Goal: Book appointment/travel/reservation: Book appointment/travel/reservation

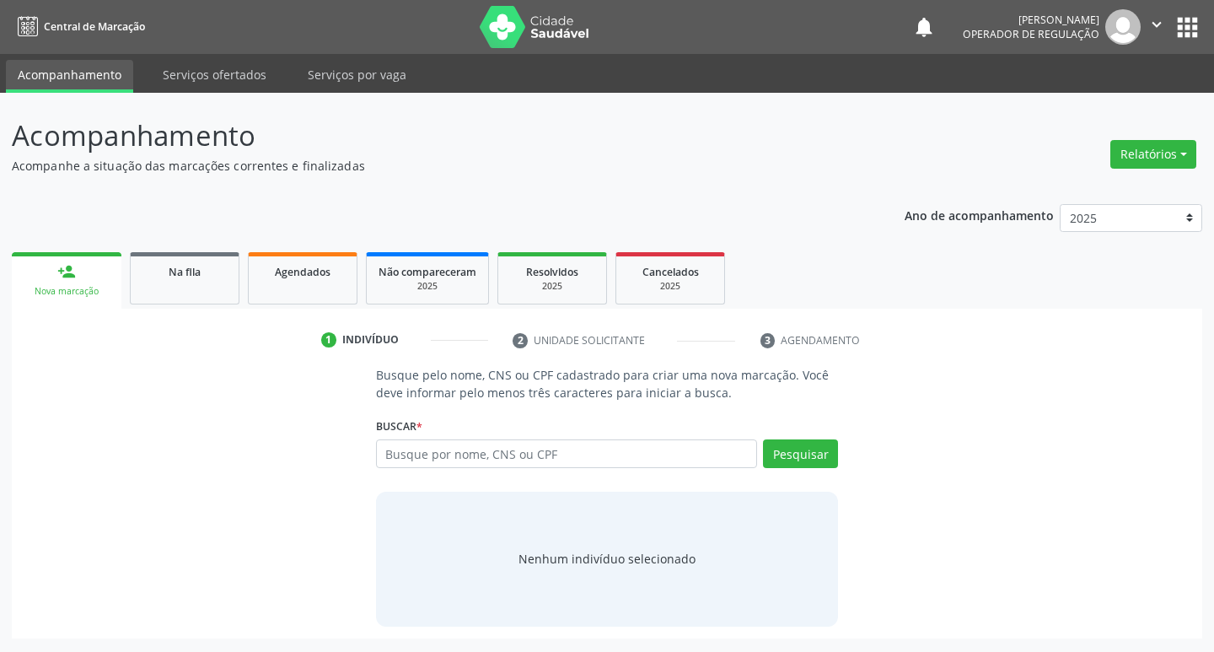
click at [531, 457] on input "text" at bounding box center [567, 453] width 382 height 29
type input "700506196348752"
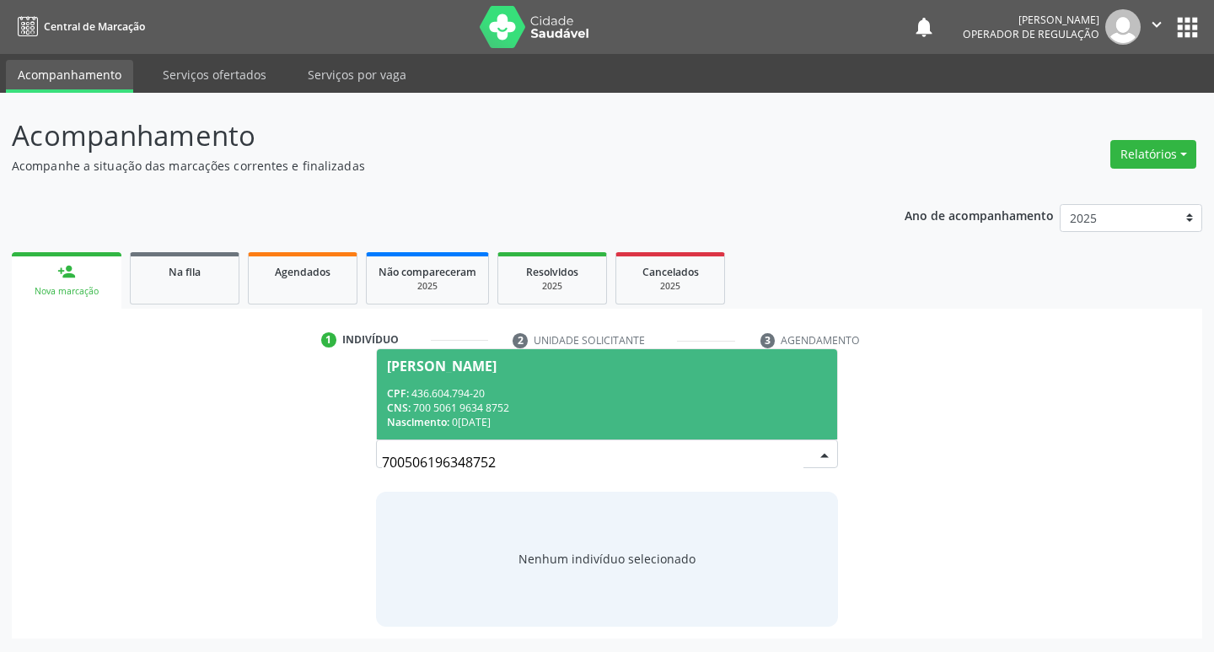
click at [697, 407] on div "CNS: 700 5061 9634 8752" at bounding box center [607, 408] width 441 height 14
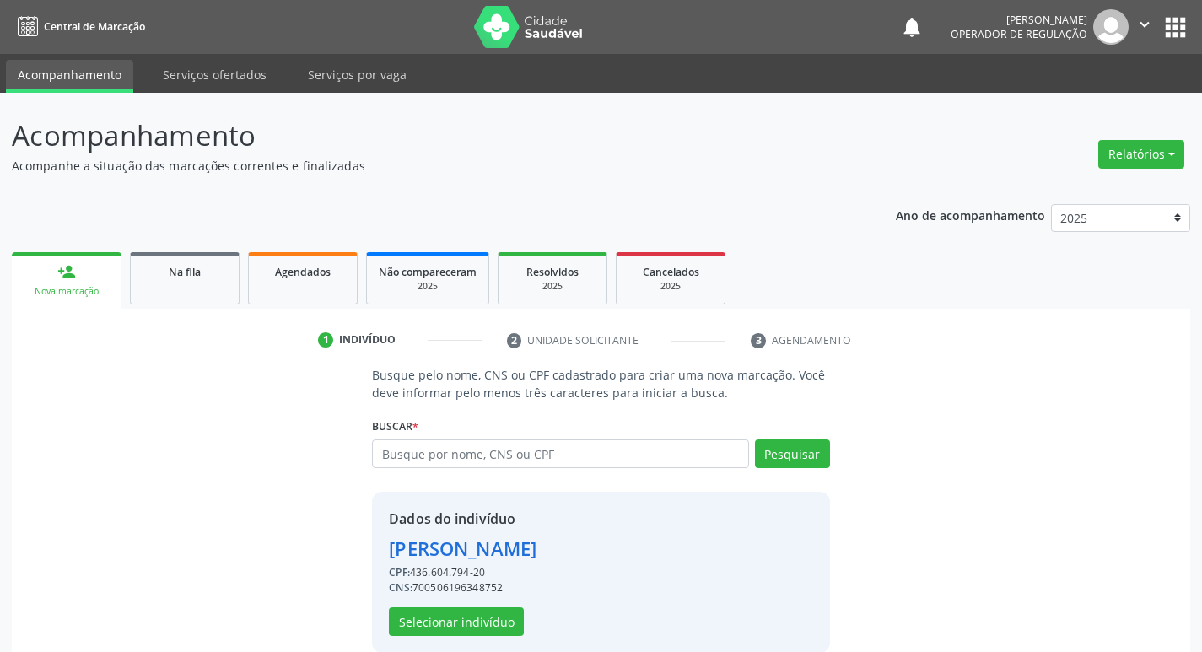
scroll to position [24, 0]
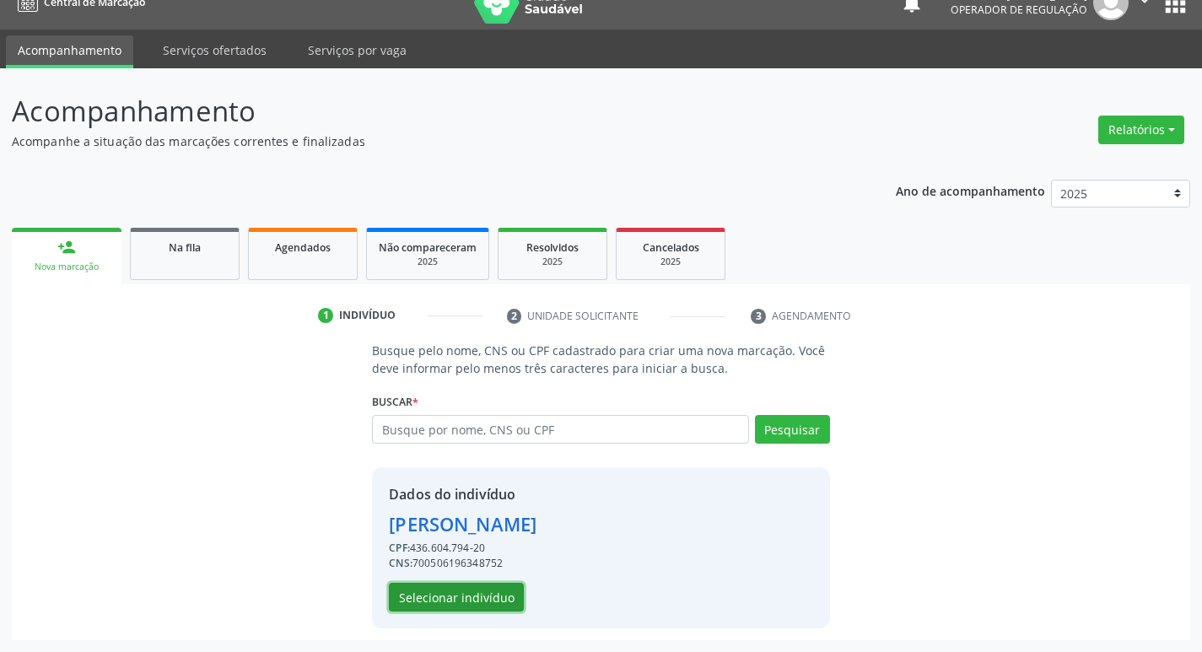
click at [424, 593] on button "Selecionar indivíduo" at bounding box center [456, 597] width 135 height 29
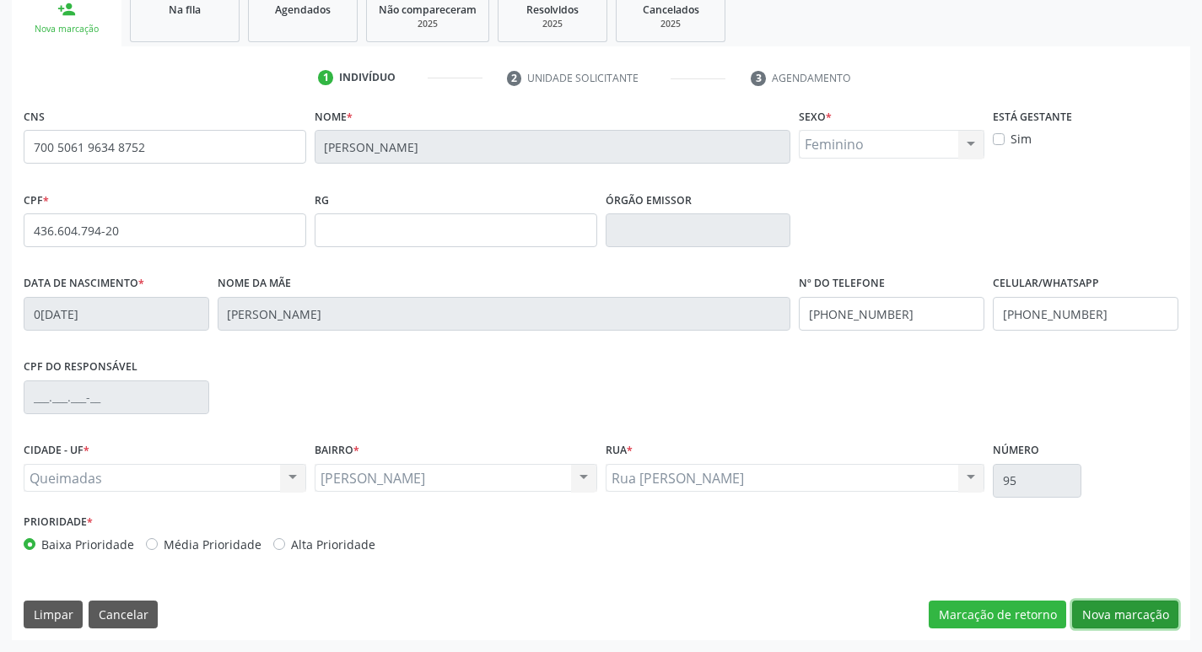
click at [1112, 620] on button "Nova marcação" at bounding box center [1125, 614] width 106 height 29
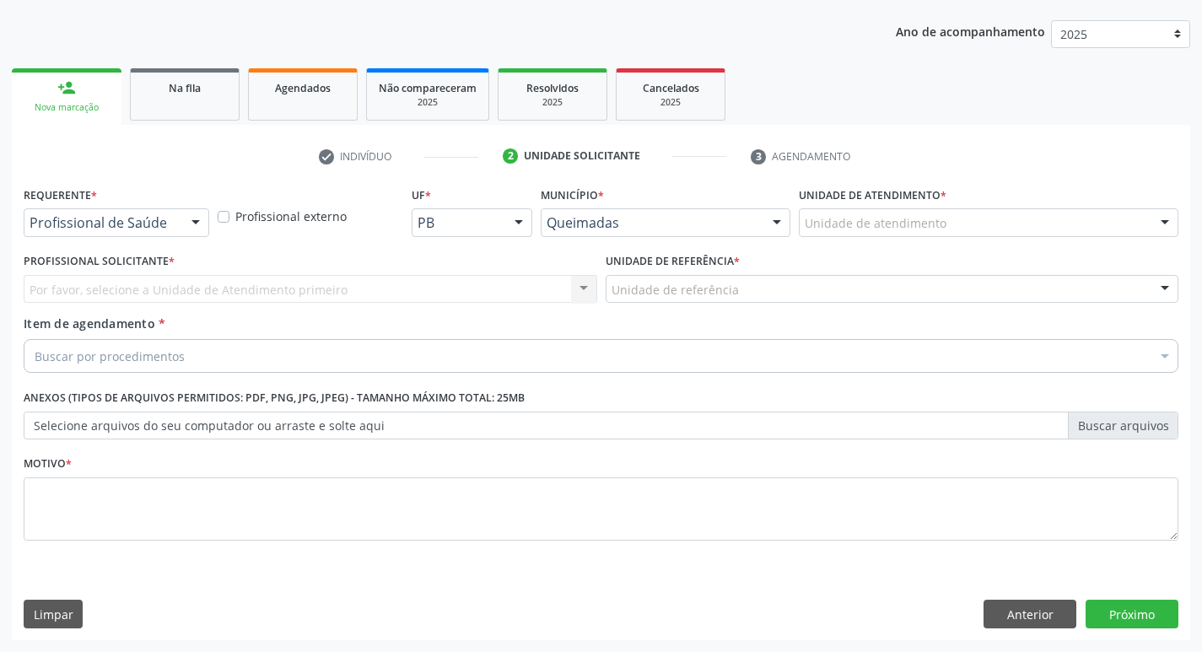
scroll to position [184, 0]
click at [186, 229] on div at bounding box center [195, 223] width 25 height 29
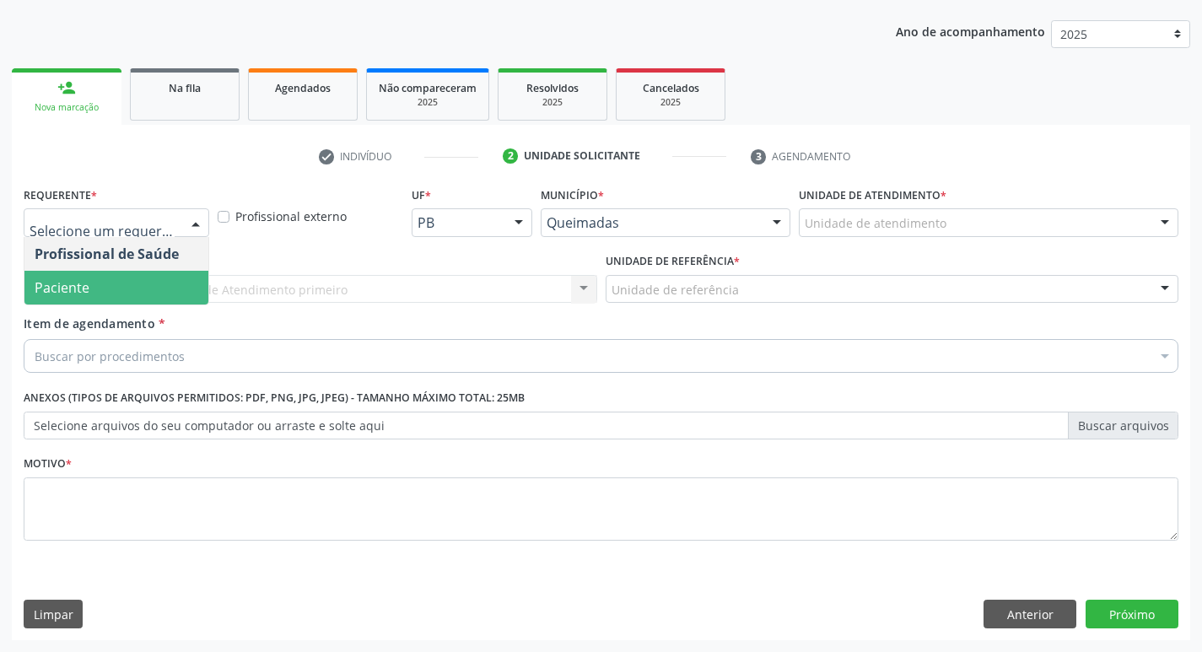
click at [131, 280] on span "Paciente" at bounding box center [116, 288] width 184 height 34
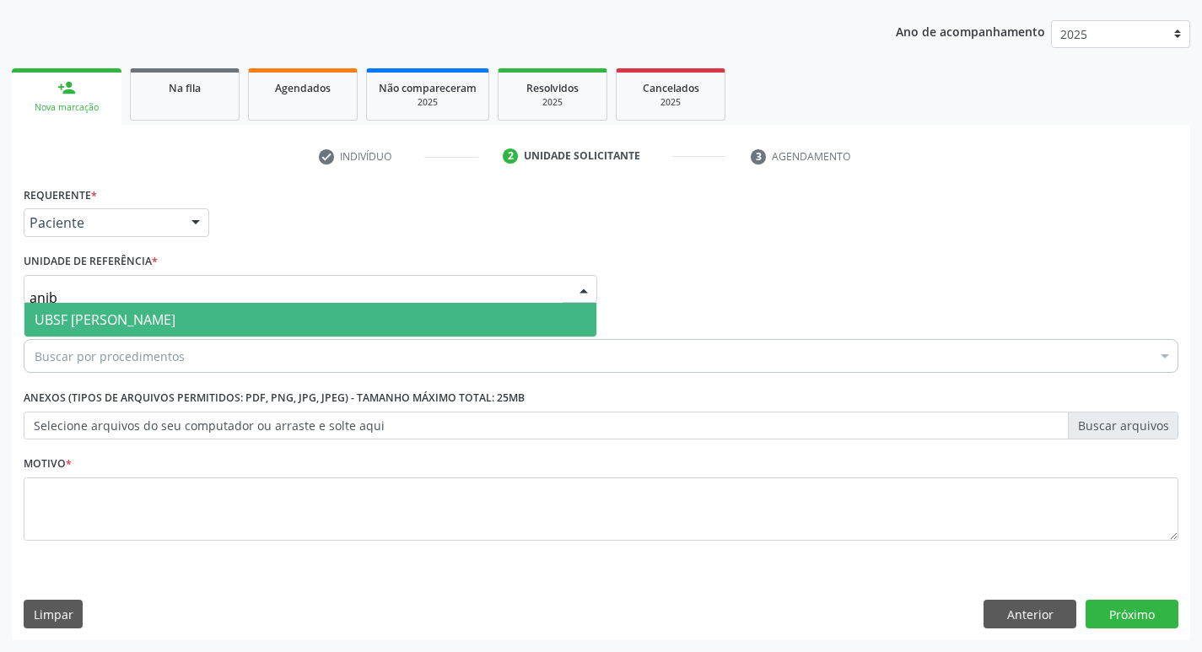
type input "aniba"
click at [130, 306] on span "UBSF [PERSON_NAME]" at bounding box center [310, 320] width 572 height 34
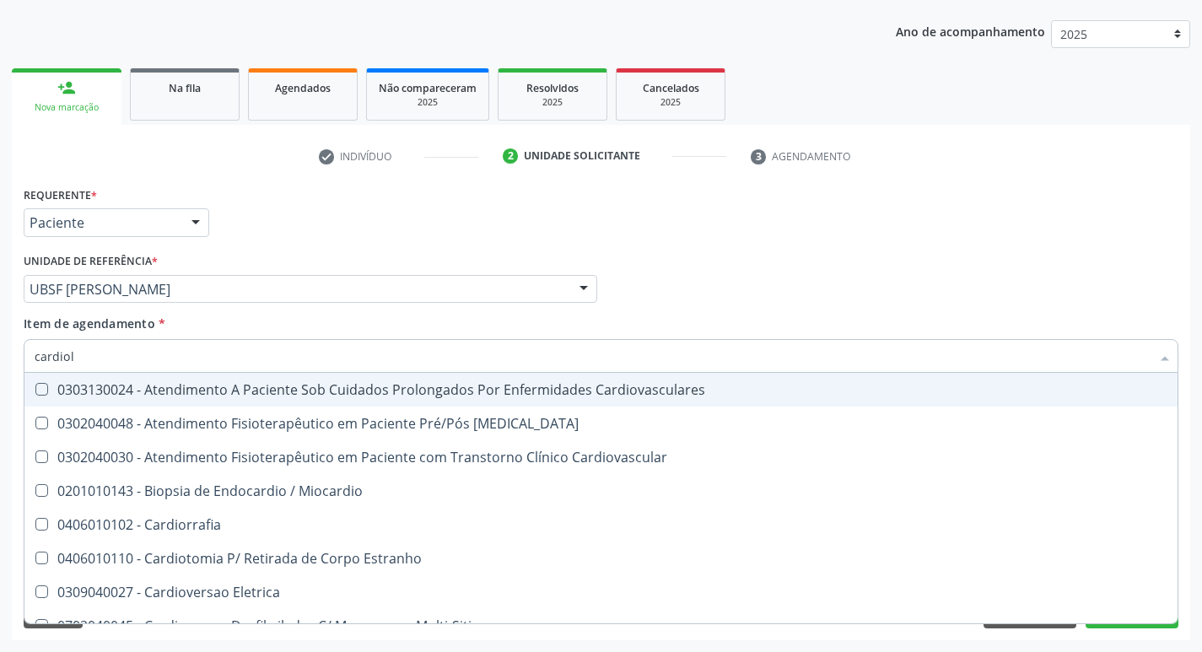
type input "cardiolo"
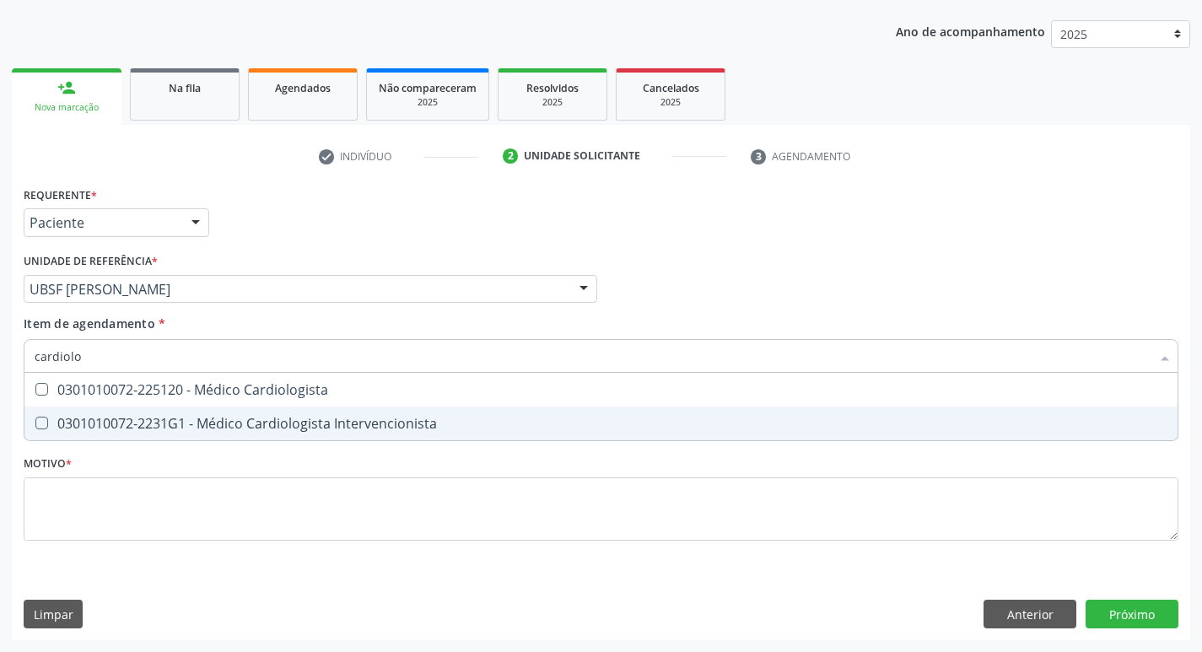
click at [130, 428] on div "0301010072-2231G1 - Médico Cardiologista Intervencionista" at bounding box center [601, 423] width 1133 height 13
checkbox Intervencionista "true"
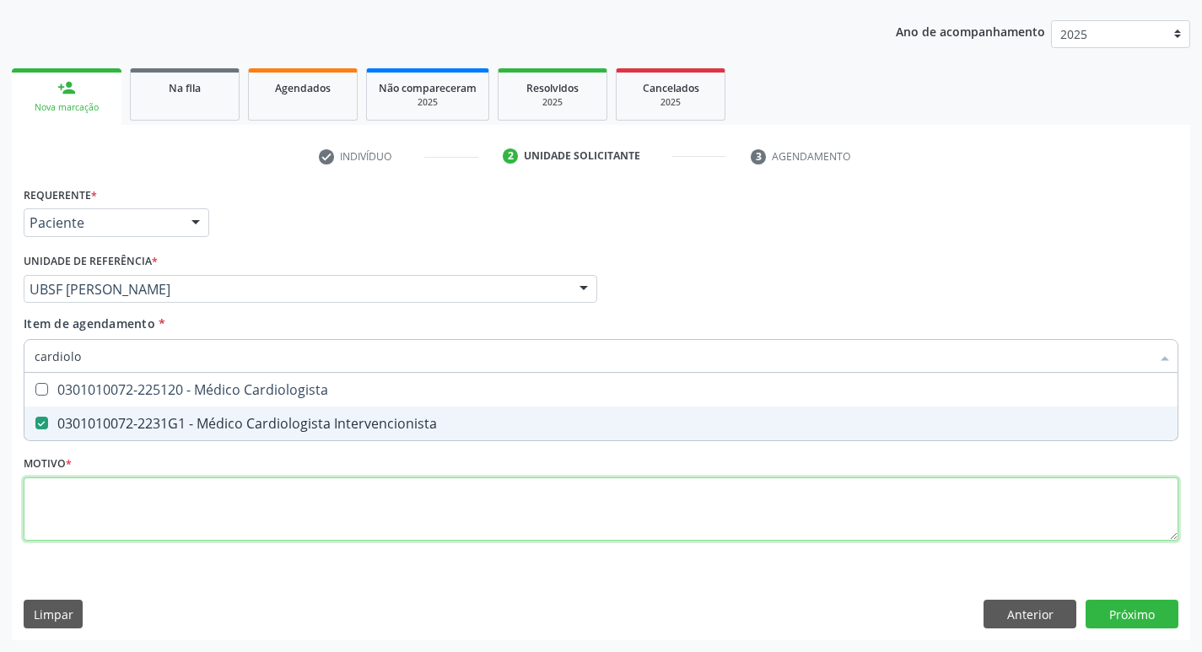
click at [114, 512] on div "Requerente * Paciente Profissional de Saúde Paciente Nenhum resultado encontrad…" at bounding box center [601, 373] width 1155 height 382
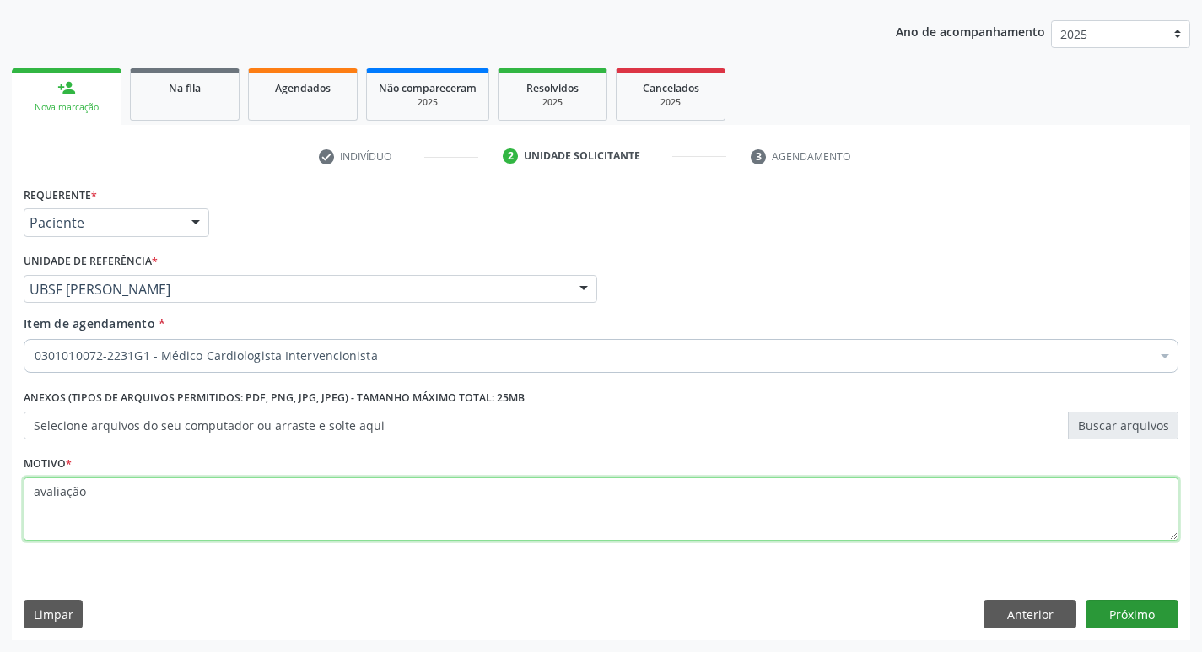
type textarea "avaliação"
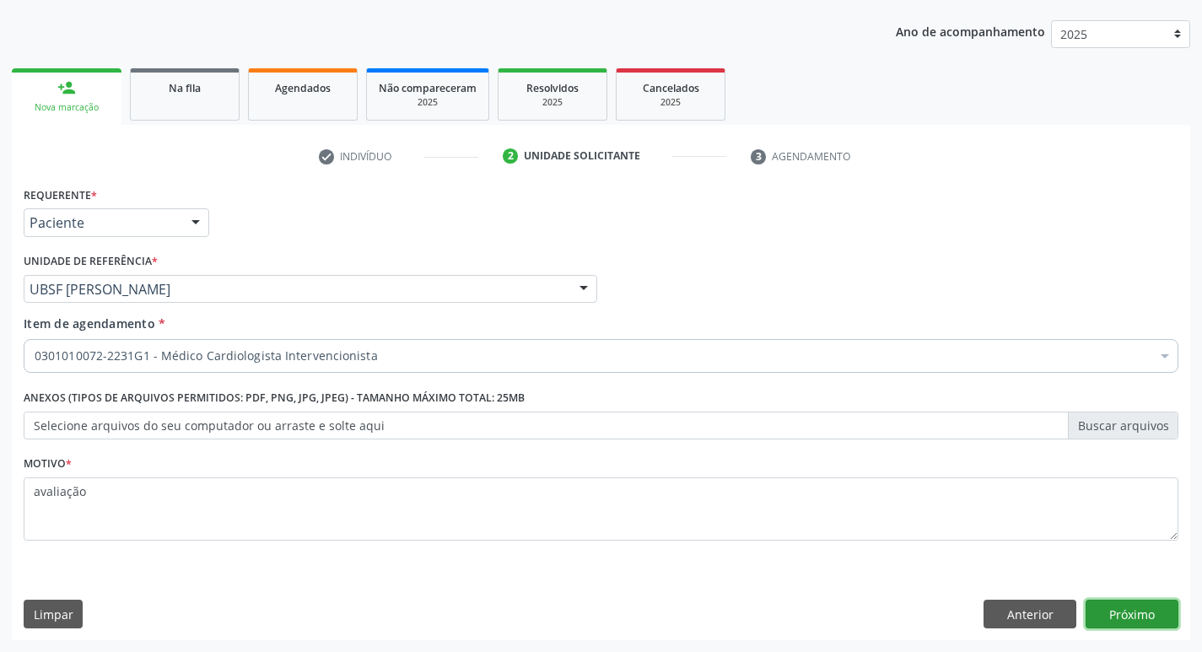
click at [1123, 610] on button "Próximo" at bounding box center [1131, 614] width 93 height 29
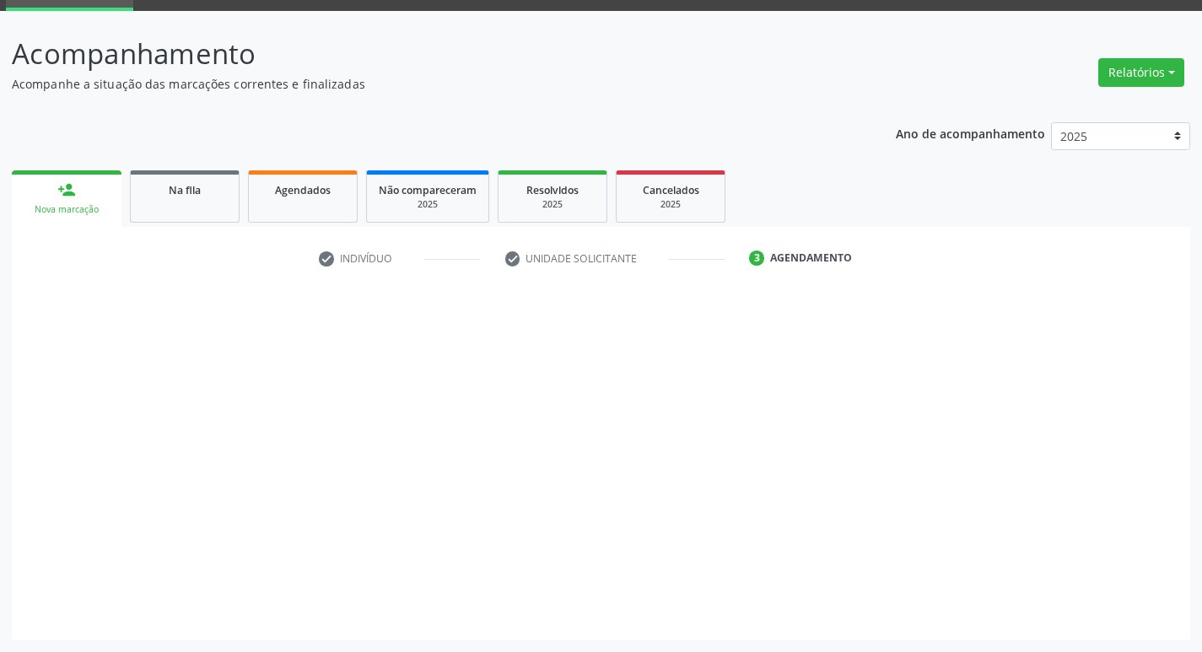
scroll to position [82, 0]
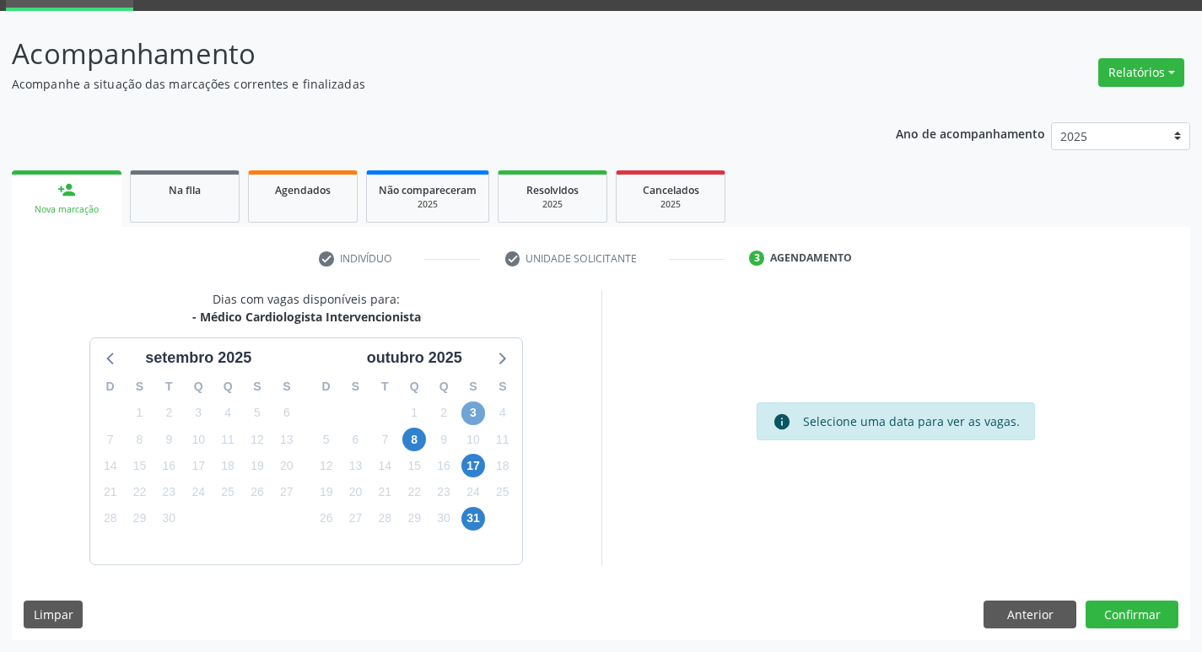
click at [477, 406] on span "3" at bounding box center [473, 413] width 24 height 24
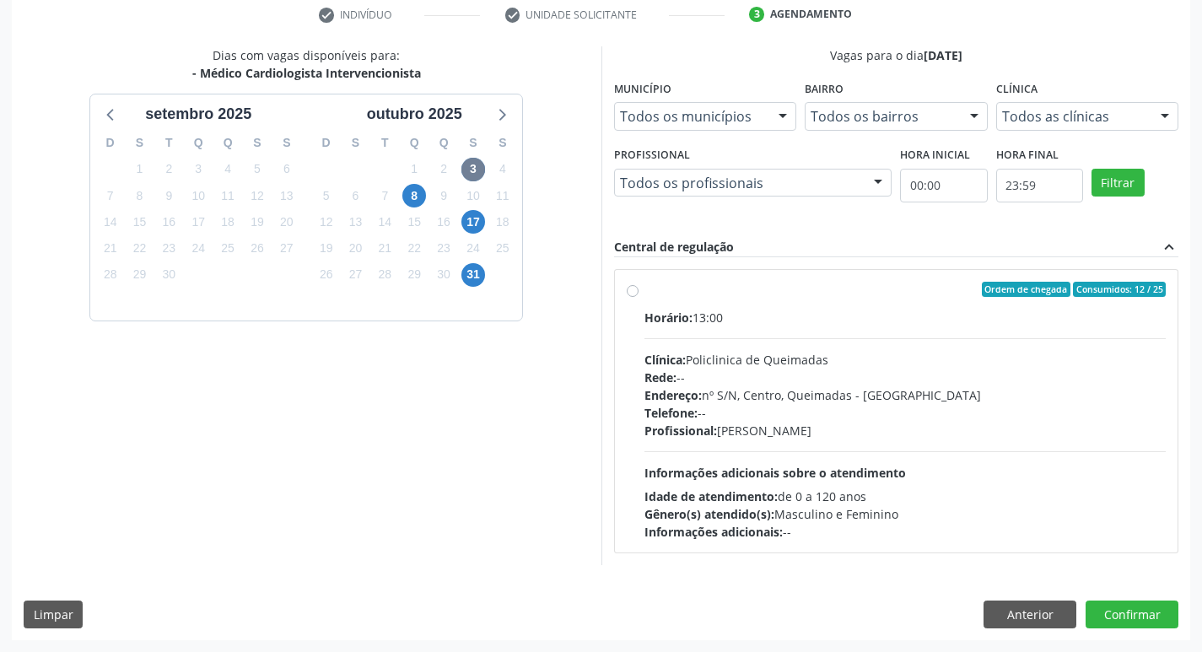
click at [909, 296] on div "Ordem de chegada Consumidos: 12 / 25" at bounding box center [905, 289] width 522 height 15
click at [638, 296] on input "Ordem de chegada Consumidos: 12 / 25 Horário: 13:00 Clínica: Policlinica de Que…" at bounding box center [633, 289] width 12 height 15
radio input "true"
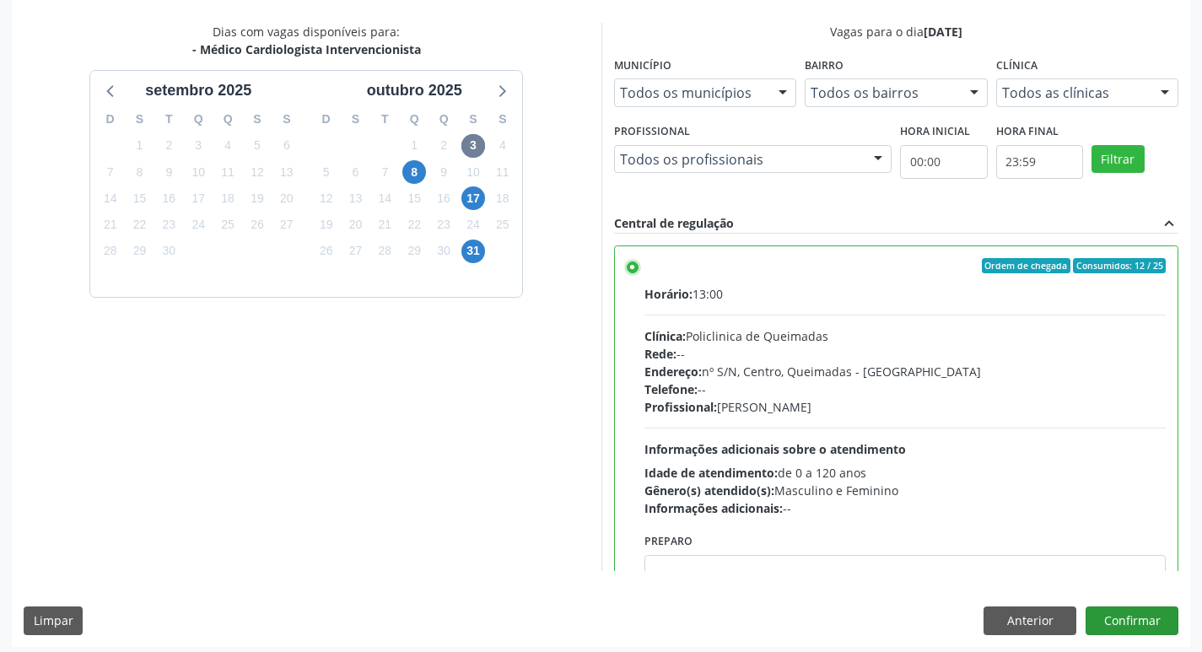
scroll to position [356, 0]
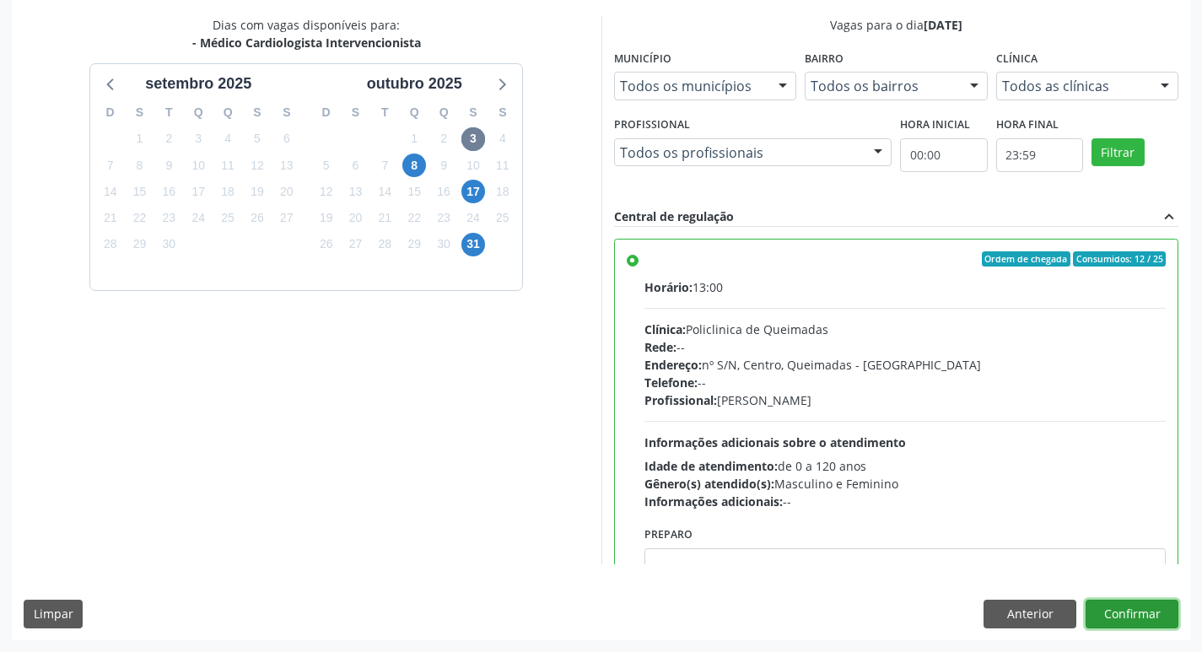
click at [1156, 609] on button "Confirmar" at bounding box center [1131, 614] width 93 height 29
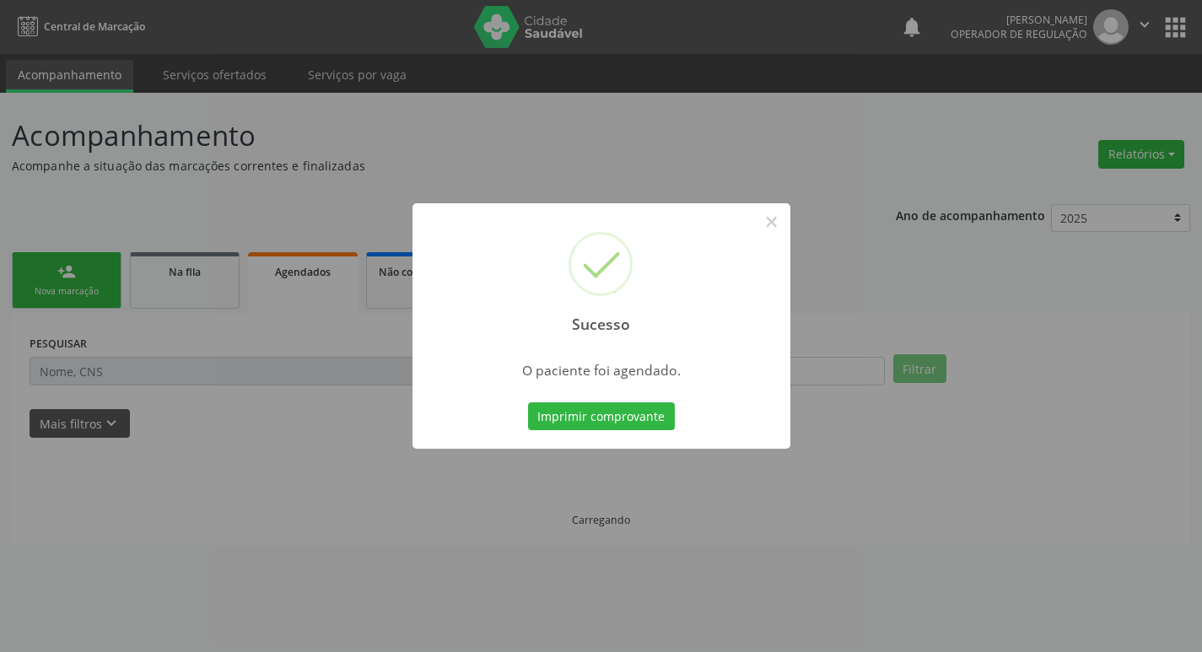
scroll to position [0, 0]
click at [637, 412] on button "Imprimir comprovante" at bounding box center [607, 416] width 147 height 29
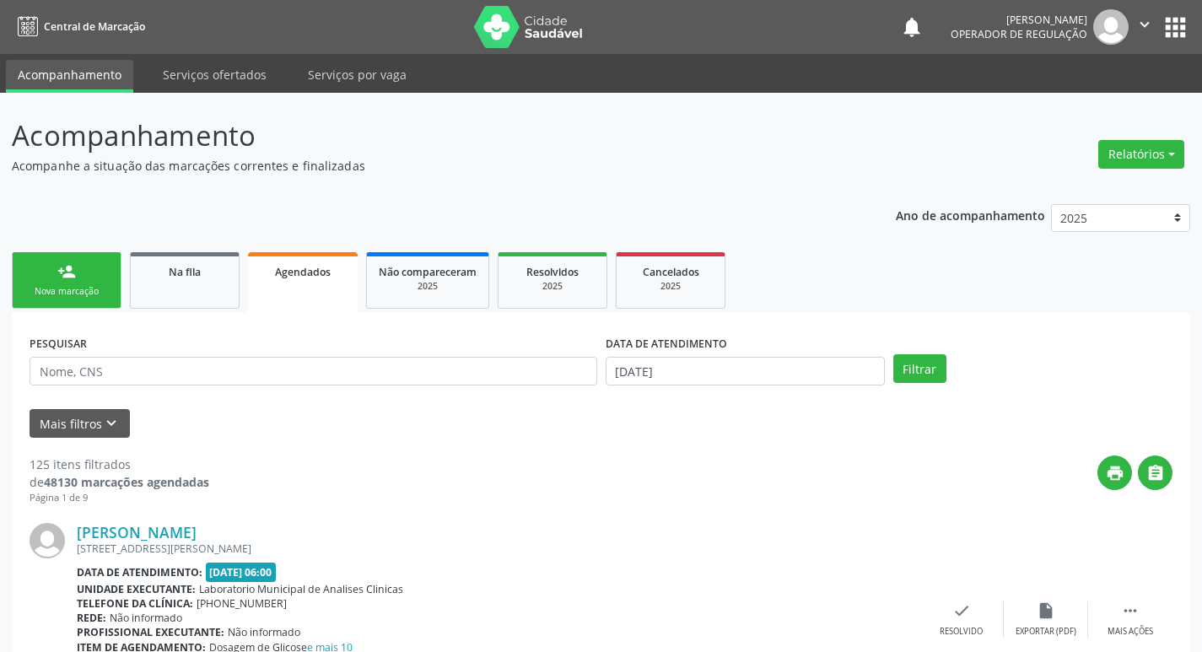
click at [89, 265] on link "person_add Nova marcação" at bounding box center [67, 280] width 110 height 57
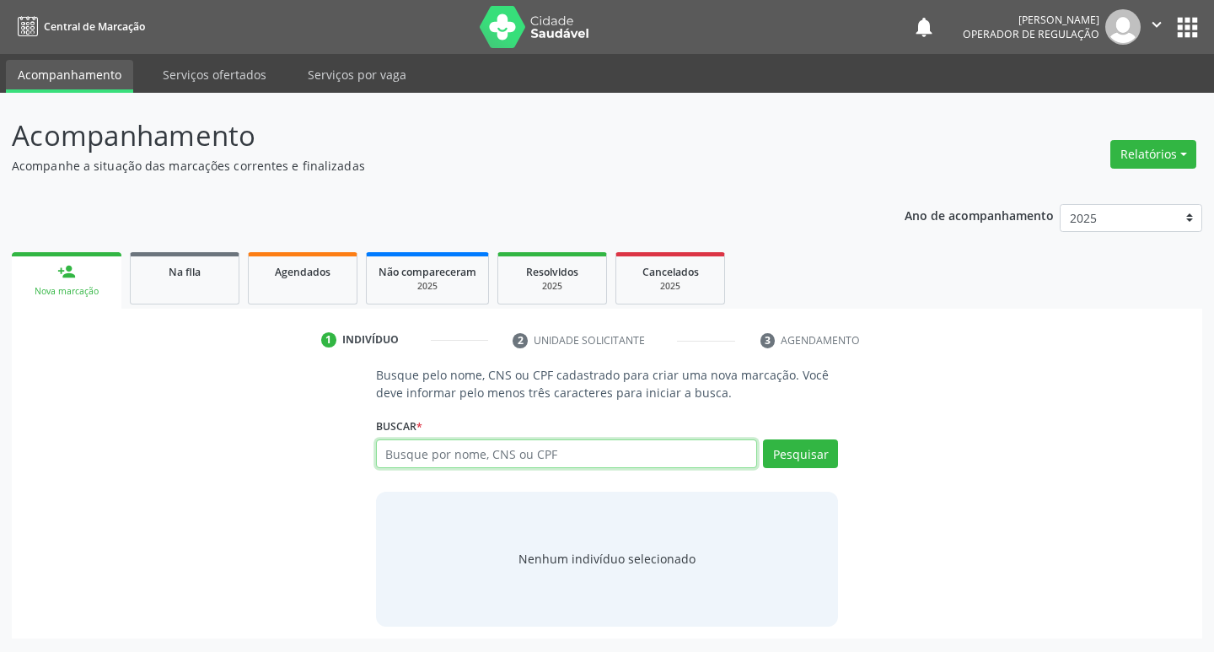
click at [411, 464] on input "text" at bounding box center [567, 453] width 382 height 29
type input "709208203039436"
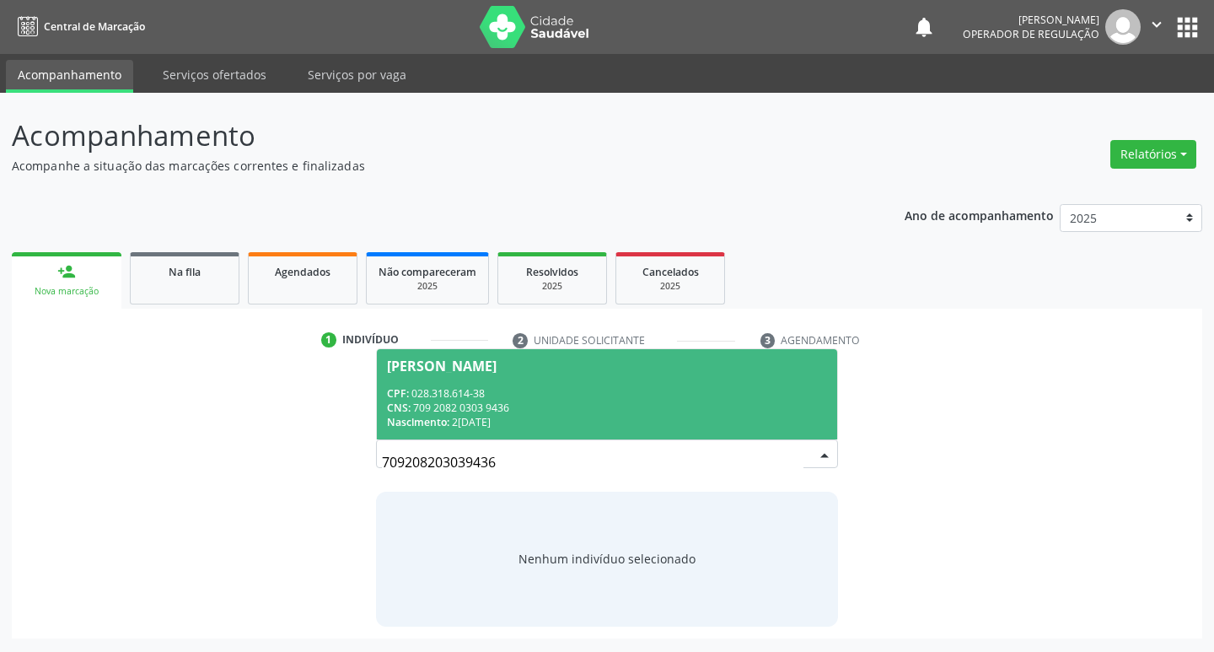
click at [612, 419] on div "Nascimento: 2[DATE]" at bounding box center [607, 422] width 441 height 14
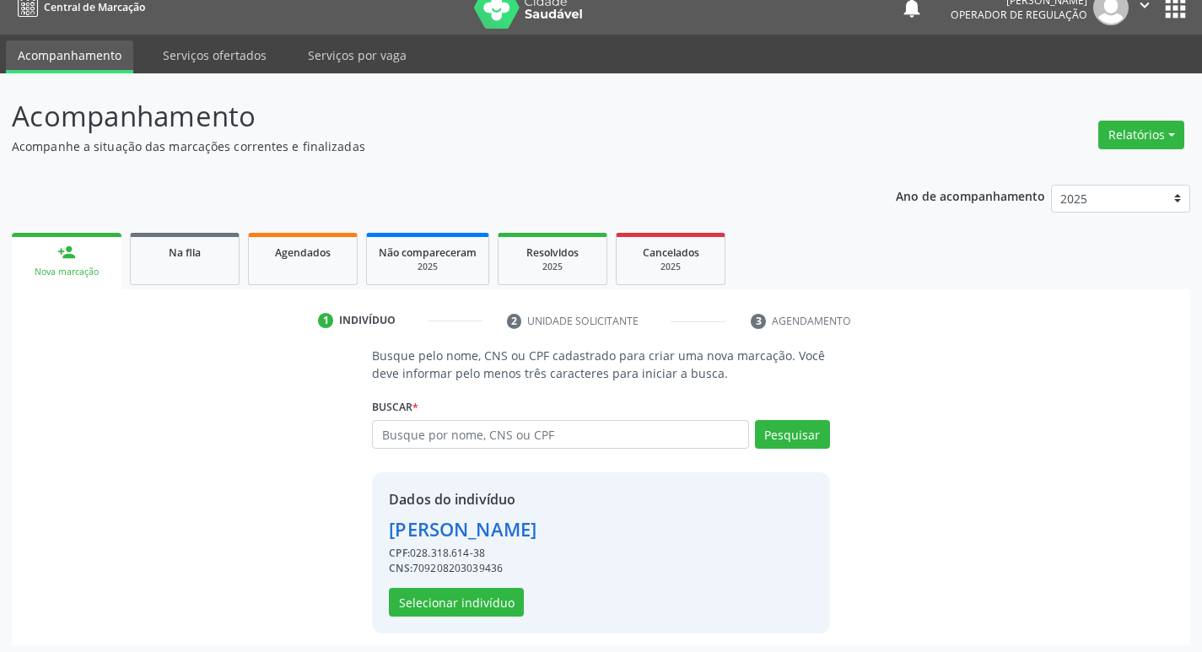
scroll to position [24, 0]
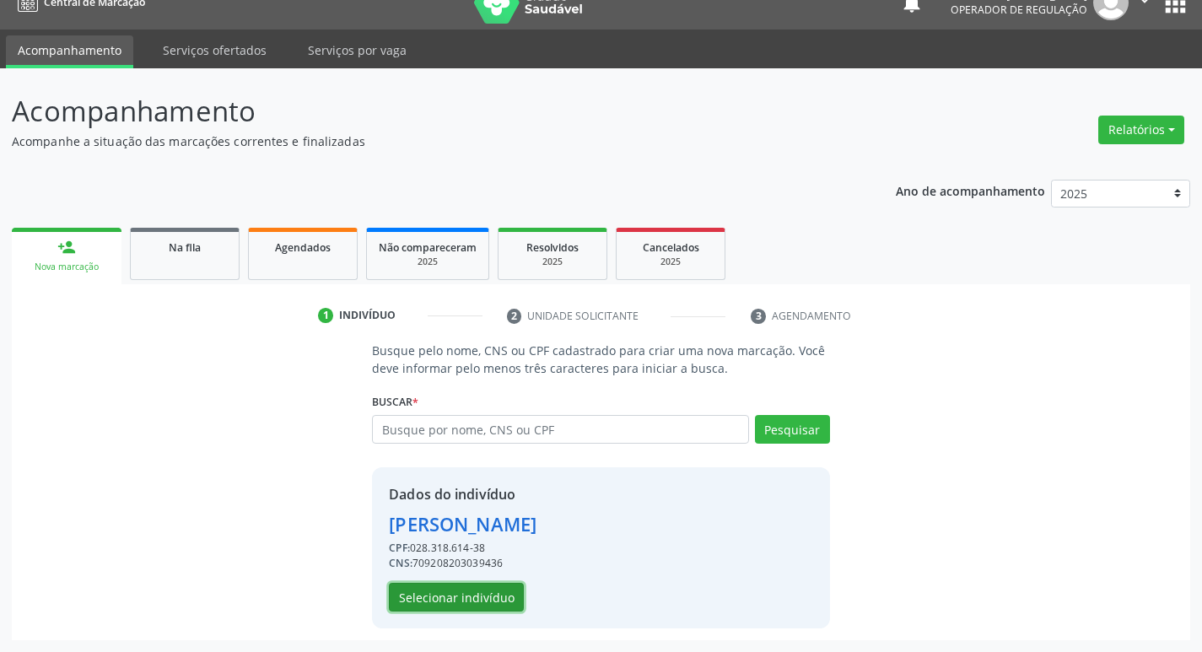
click at [502, 597] on button "Selecionar indivíduo" at bounding box center [456, 597] width 135 height 29
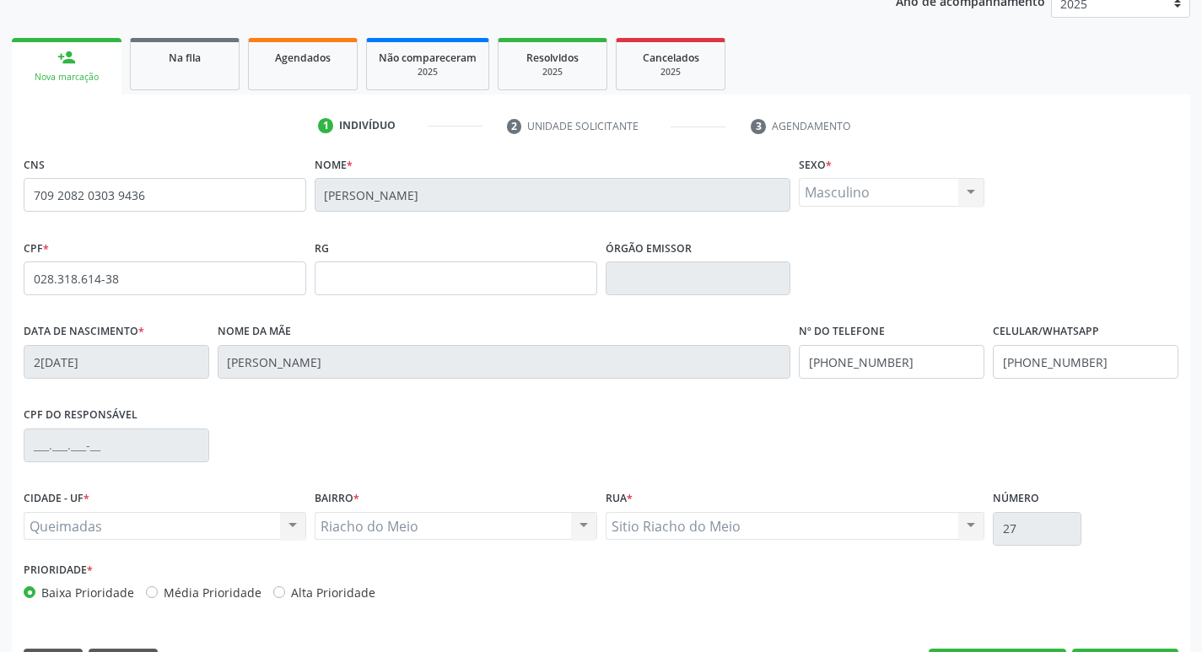
scroll to position [262, 0]
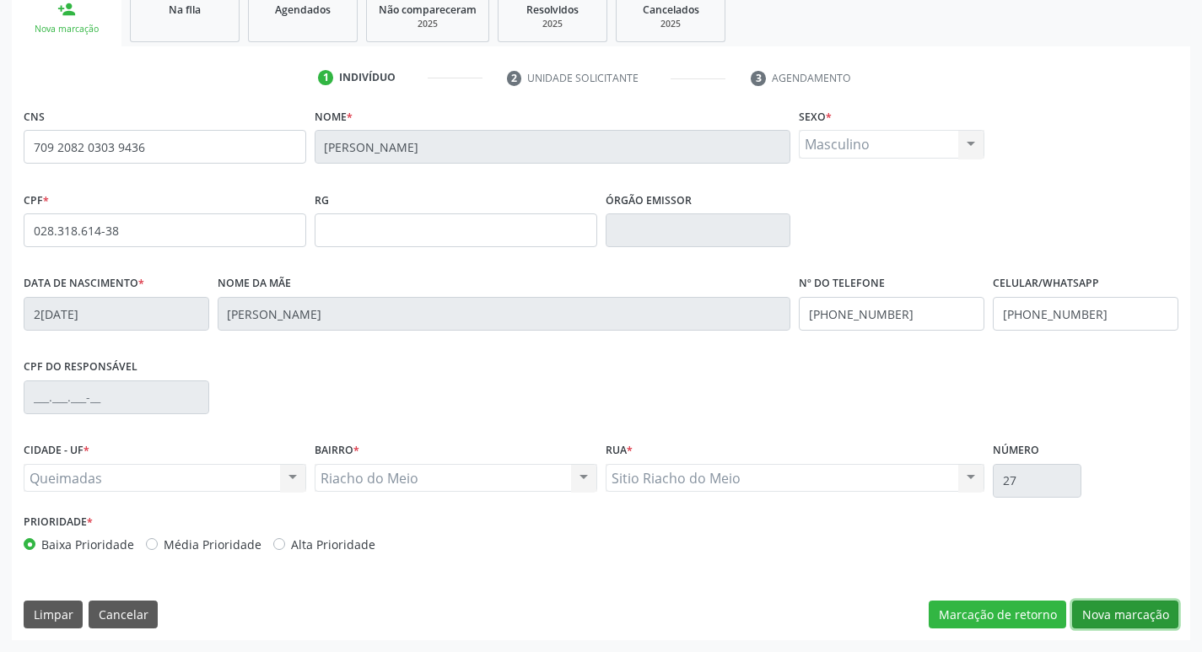
click at [1127, 606] on button "Nova marcação" at bounding box center [1125, 614] width 106 height 29
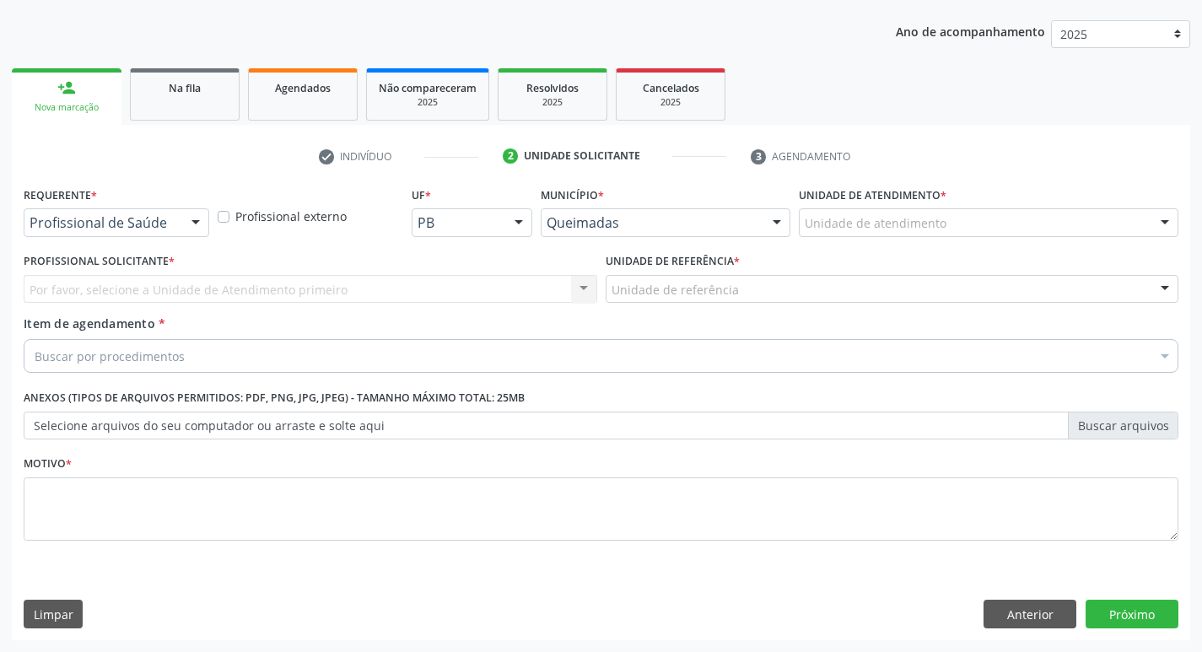
scroll to position [184, 0]
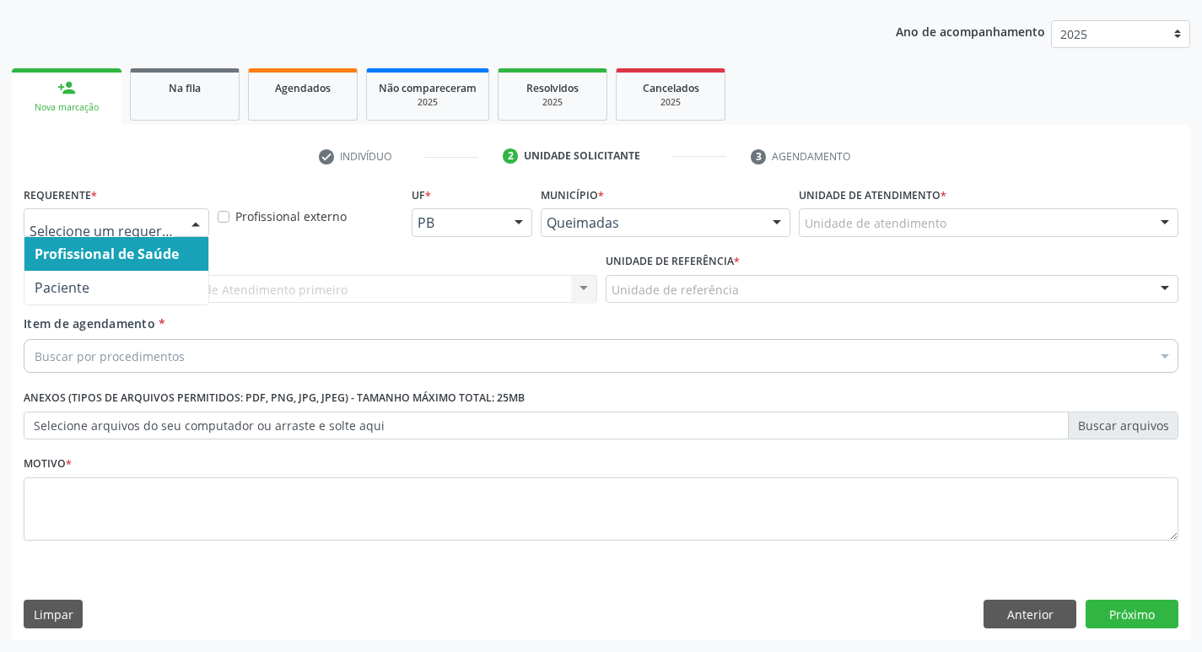
click at [194, 234] on div at bounding box center [195, 223] width 25 height 29
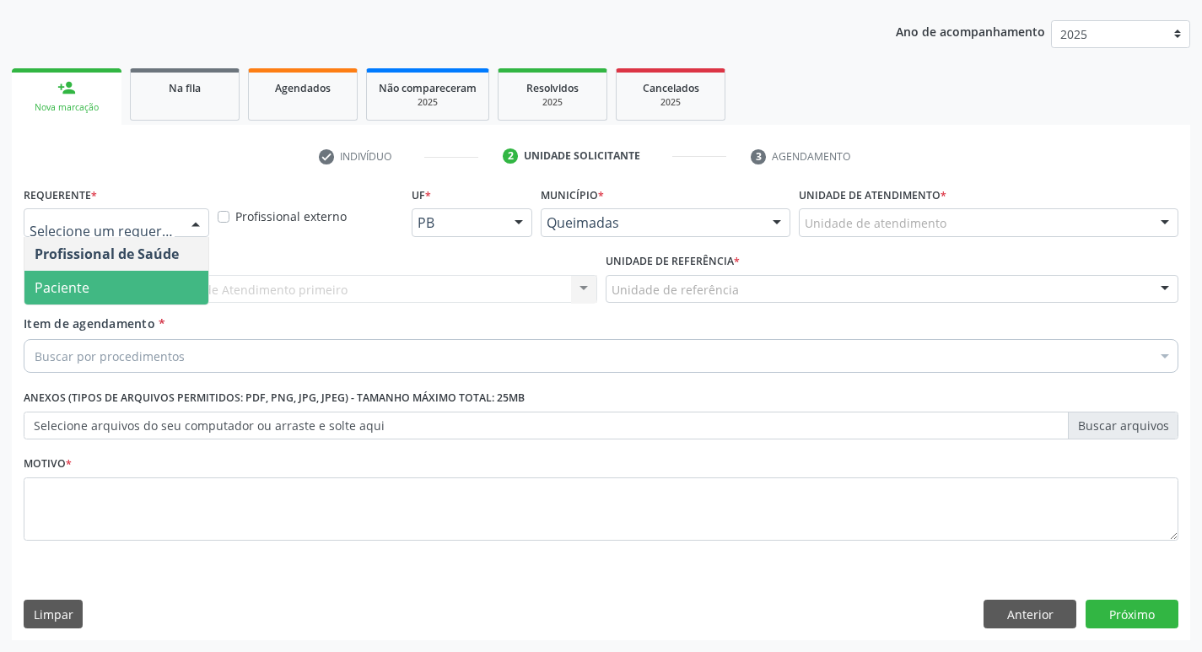
click at [165, 274] on span "Paciente" at bounding box center [116, 288] width 184 height 34
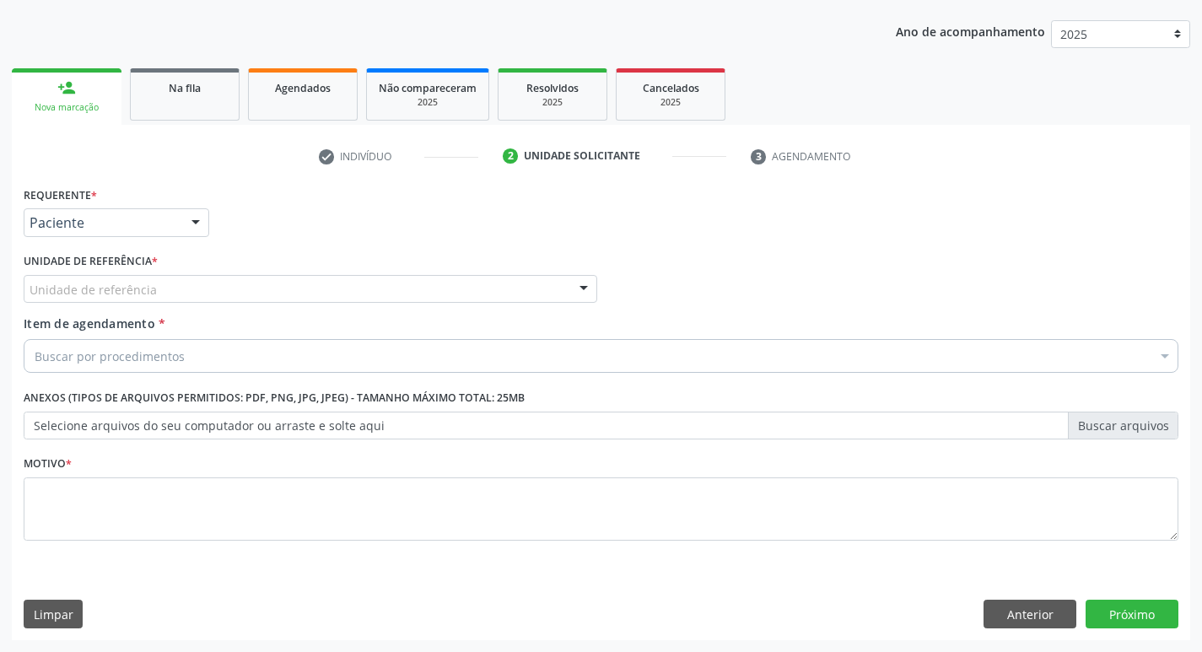
click at [166, 283] on div "Unidade de referência" at bounding box center [310, 289] width 573 height 29
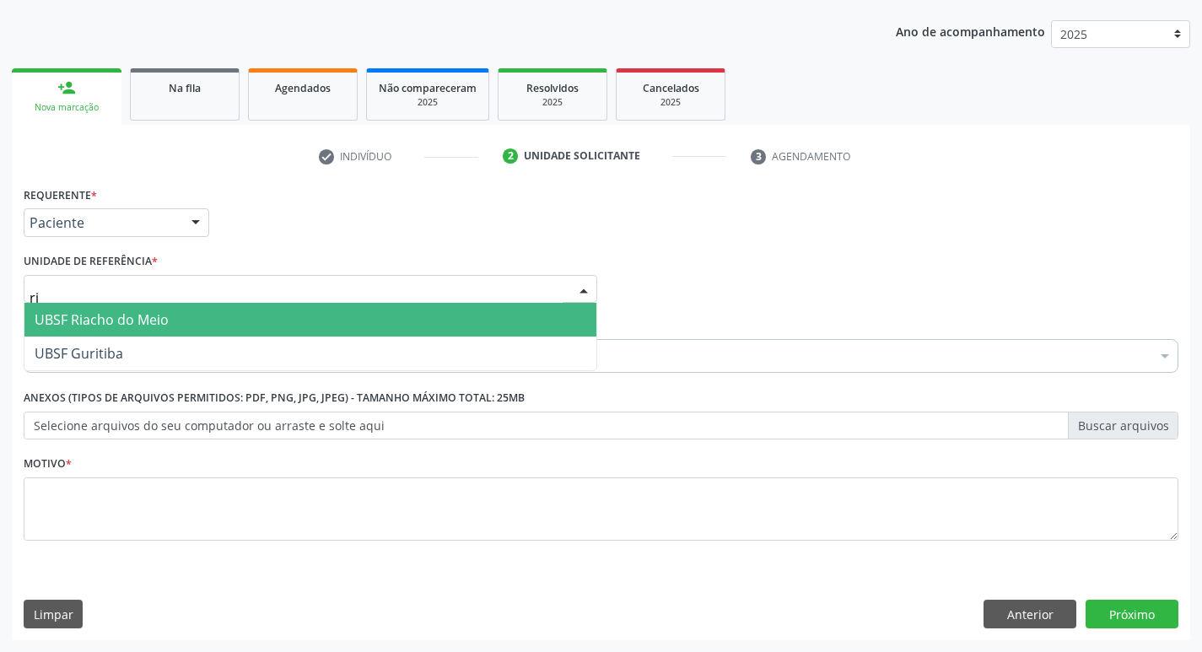
type input "ria"
click at [240, 315] on span "UBSF Riacho do Meio" at bounding box center [310, 320] width 572 height 34
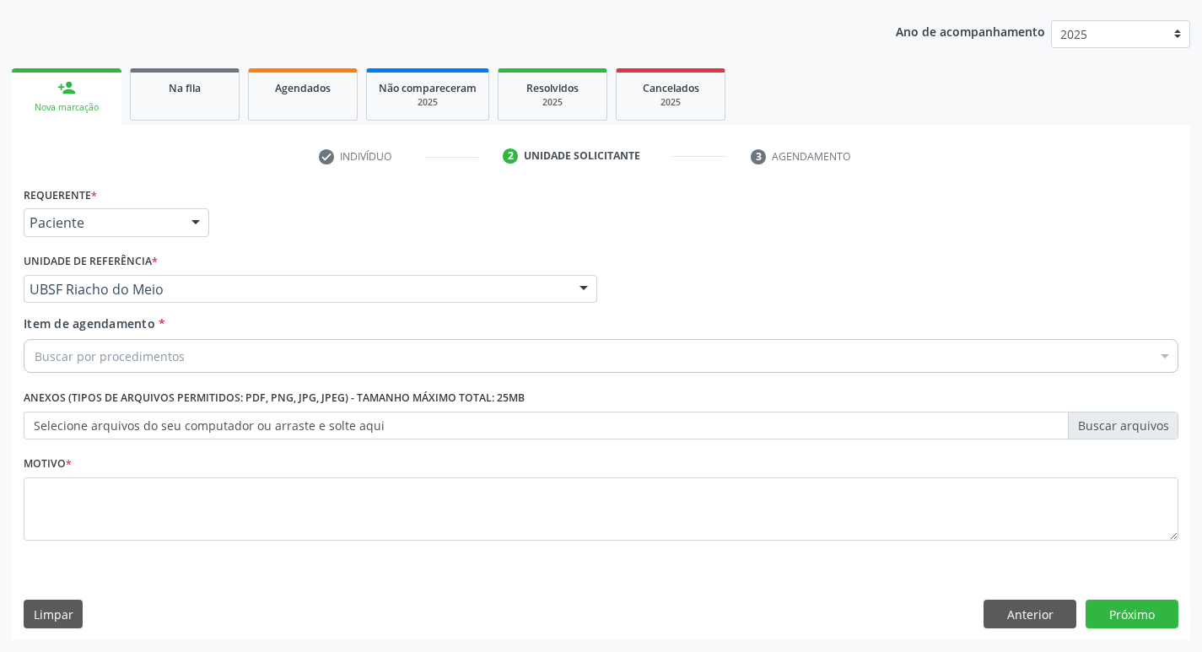
click at [229, 339] on div "Buscar por procedimentos" at bounding box center [601, 356] width 1155 height 34
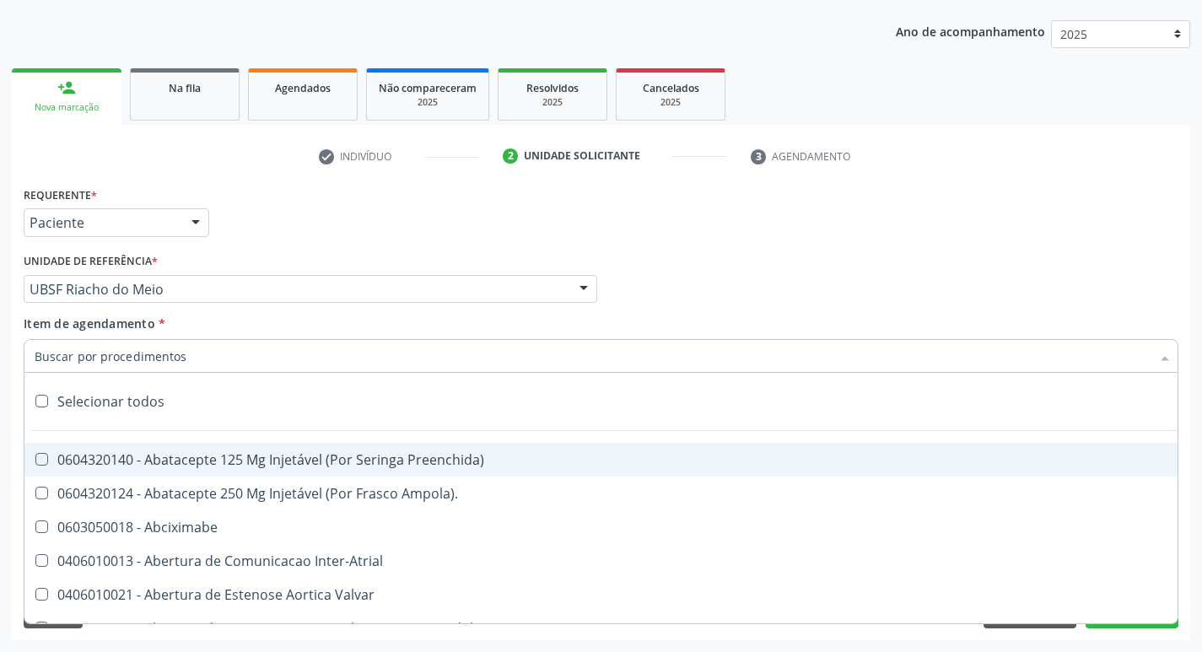
click at [229, 339] on input "Item de agendamento *" at bounding box center [593, 356] width 1116 height 34
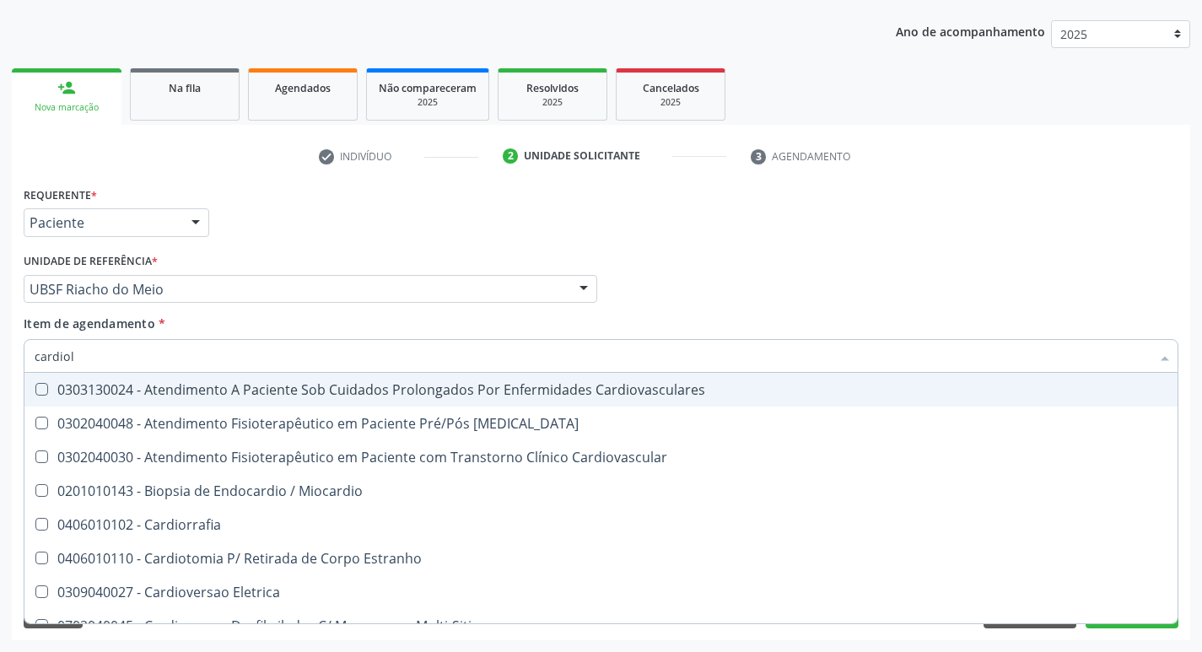
type input "cardiolo"
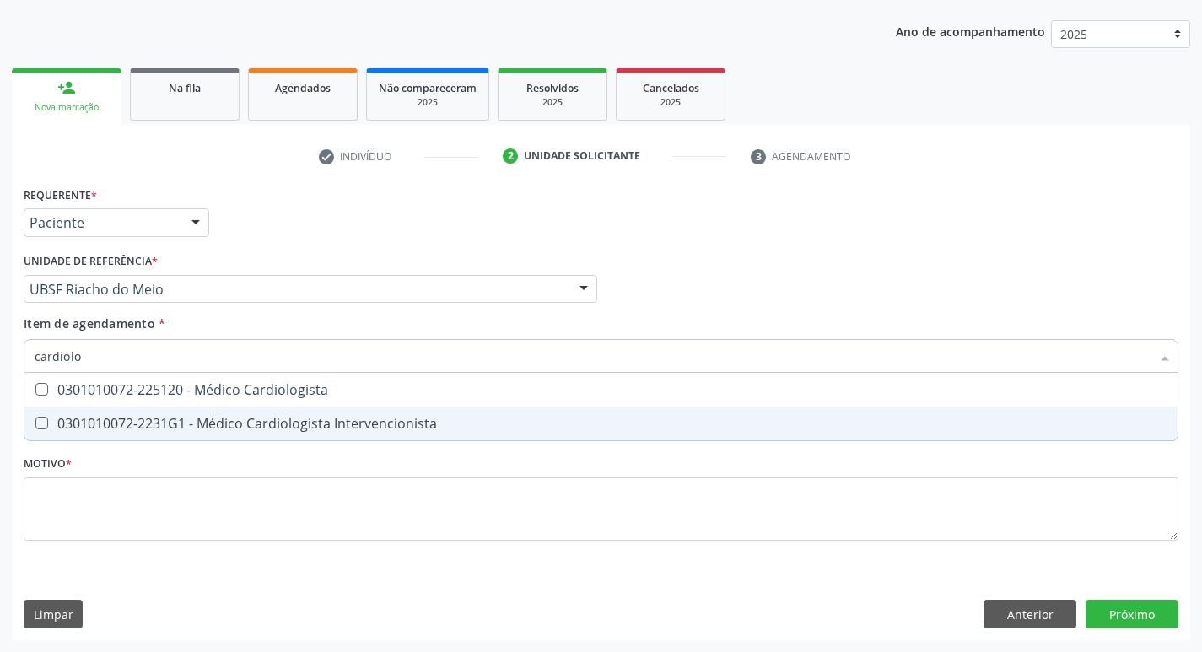
click at [206, 421] on div "0301010072-2231G1 - Médico Cardiologista Intervencionista" at bounding box center [601, 423] width 1133 height 13
checkbox Intervencionista "true"
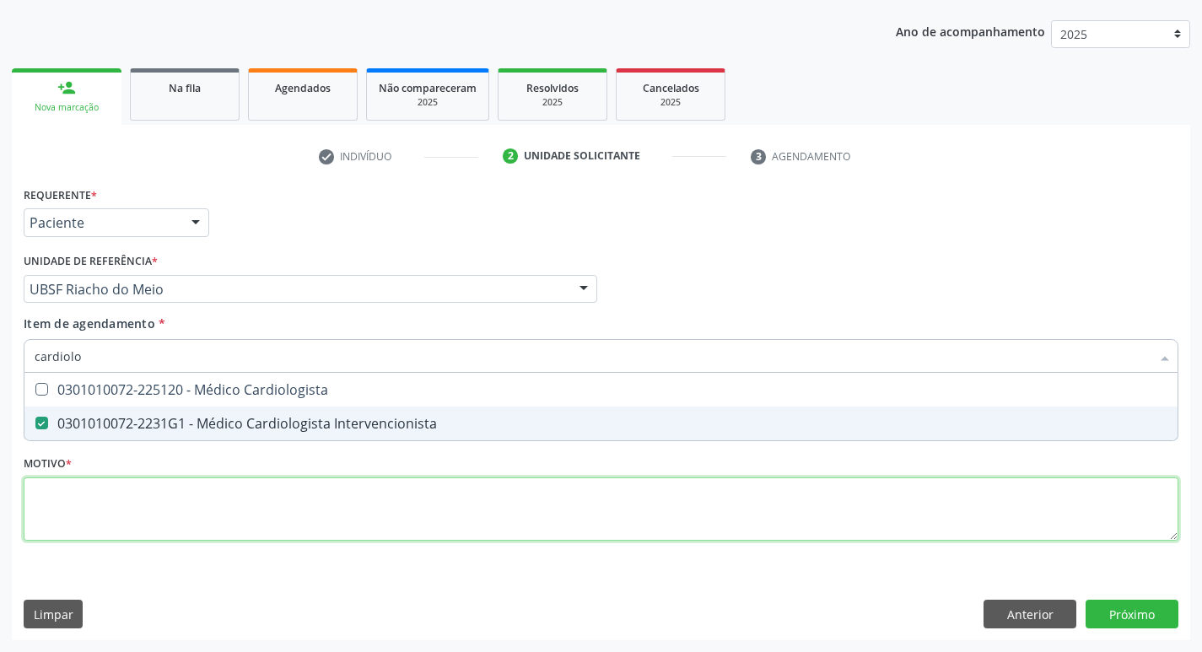
click at [137, 493] on div "Requerente * Paciente Profissional de Saúde Paciente Nenhum resultado encontrad…" at bounding box center [601, 373] width 1155 height 382
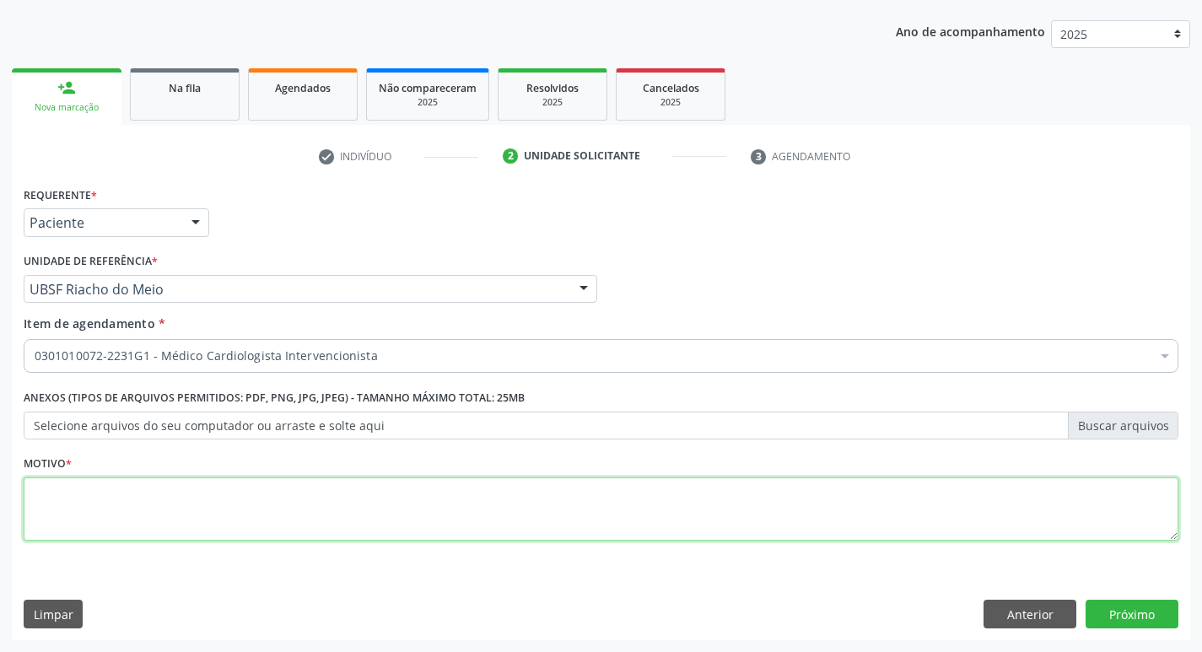
click at [137, 493] on textarea at bounding box center [601, 509] width 1155 height 64
type textarea "avaliação"
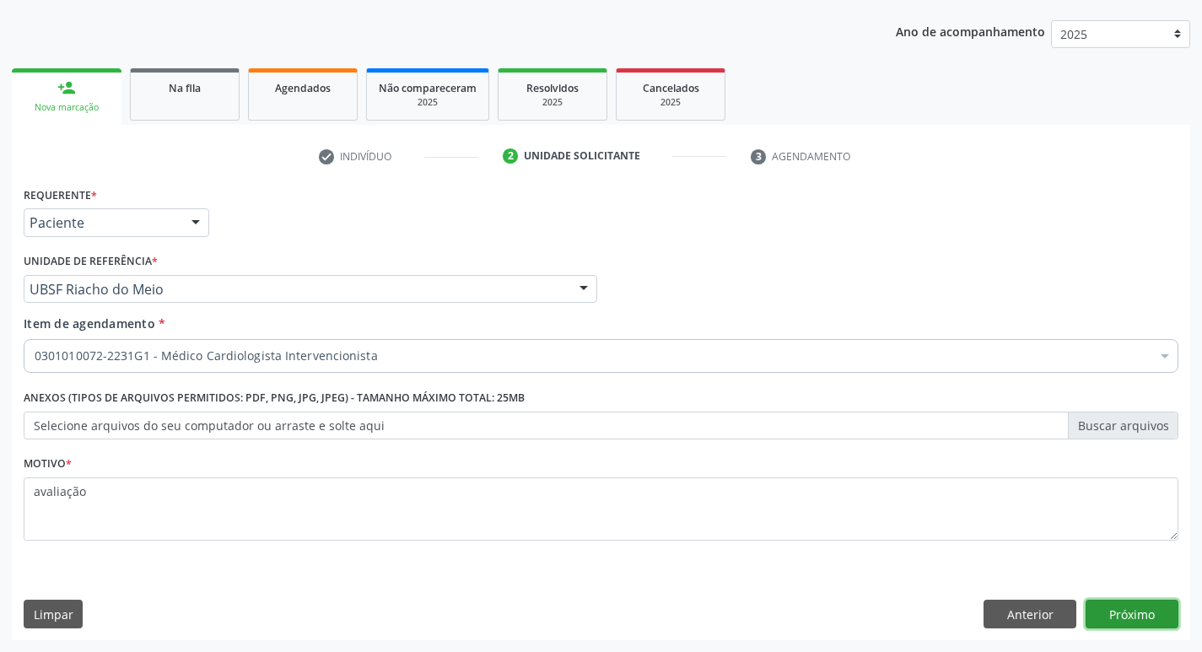
click at [1123, 616] on button "Próximo" at bounding box center [1131, 614] width 93 height 29
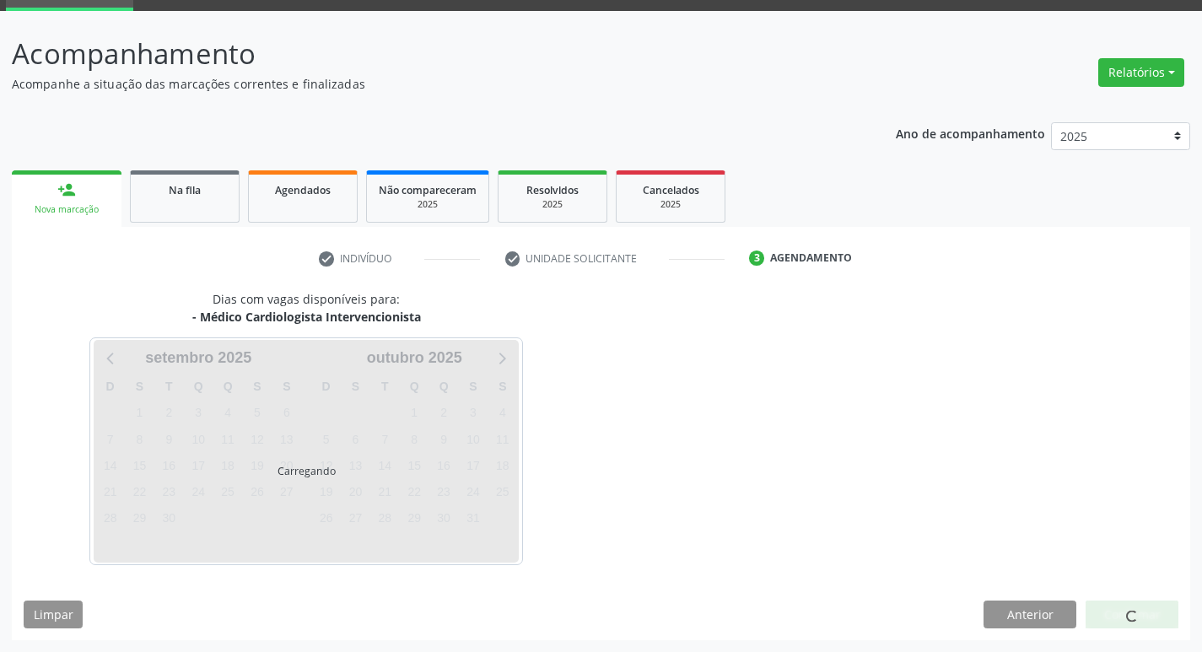
scroll to position [82, 0]
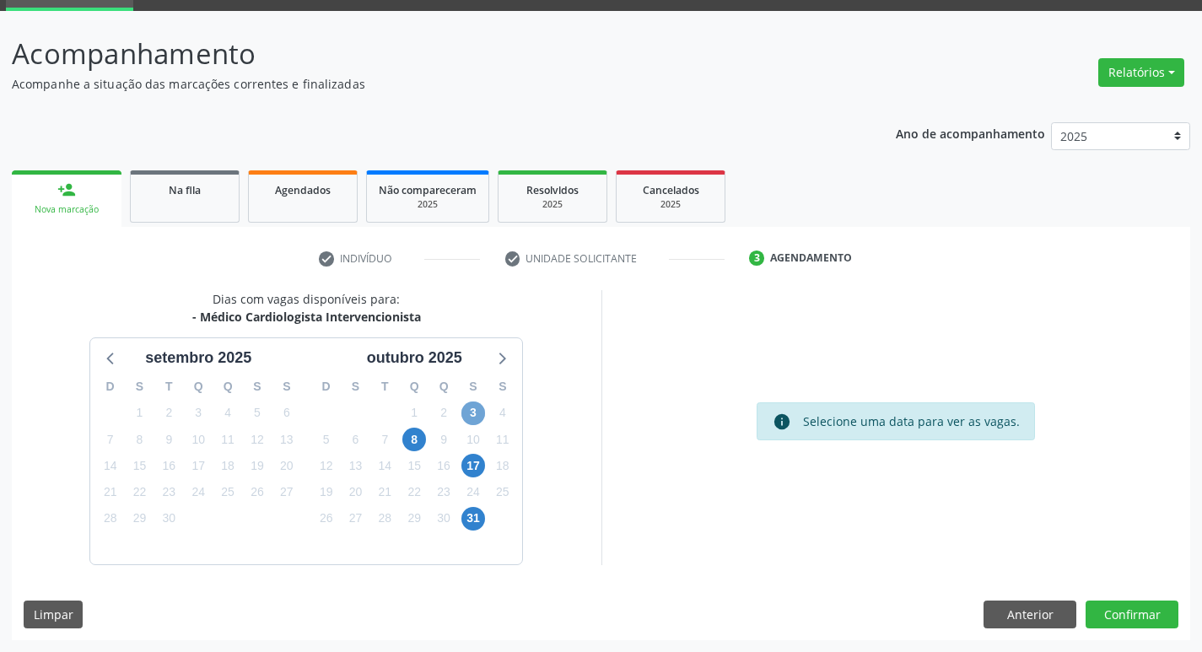
click at [476, 411] on span "3" at bounding box center [473, 413] width 24 height 24
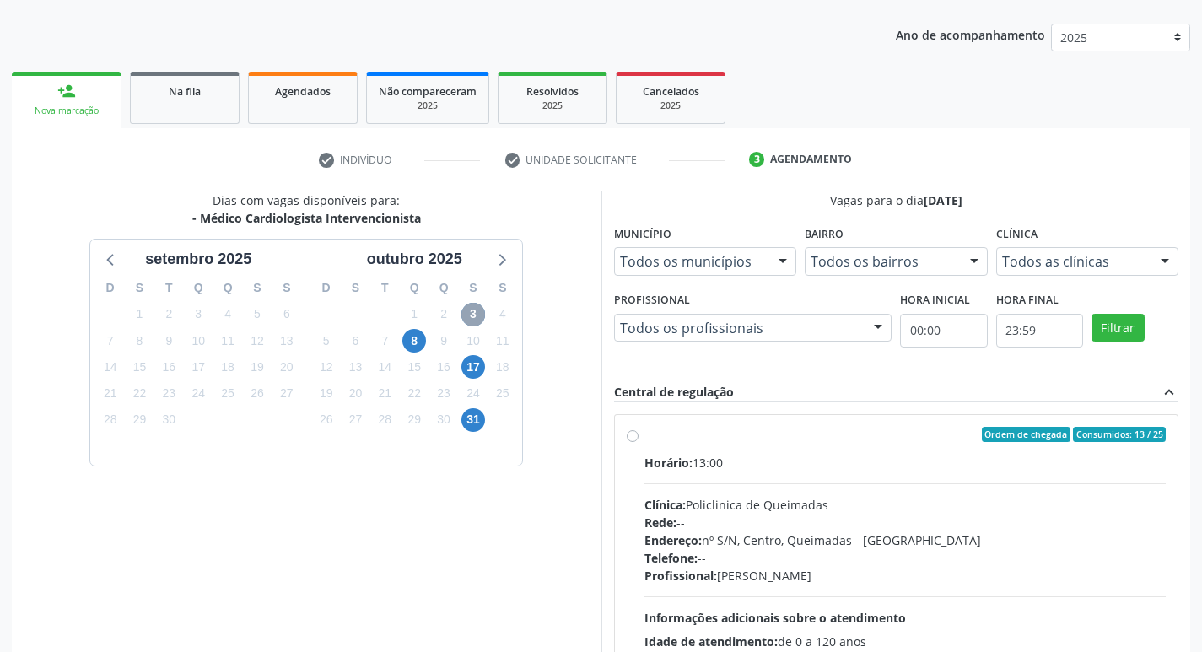
scroll to position [326, 0]
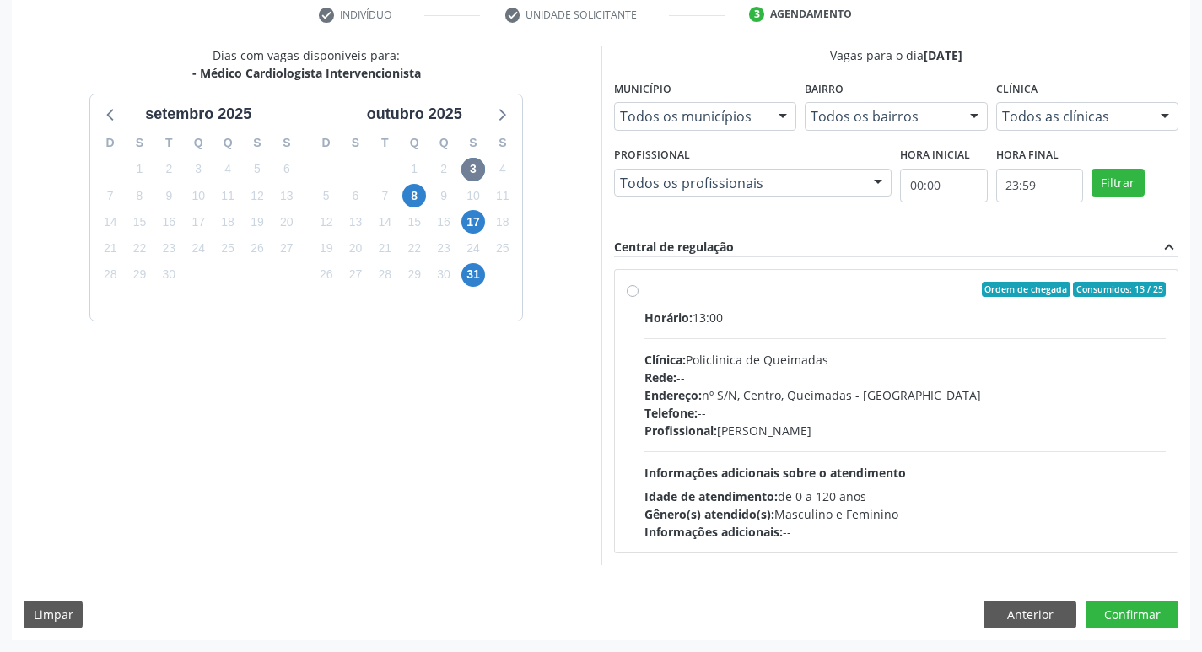
click at [850, 306] on label "Ordem de chegada Consumidos: 13 / 25 Horário: 13:00 Clínica: Policlinica de Que…" at bounding box center [905, 411] width 522 height 259
click at [638, 297] on input "Ordem de chegada Consumidos: 13 / 25 Horário: 13:00 Clínica: Policlinica de Que…" at bounding box center [633, 289] width 12 height 15
radio input "true"
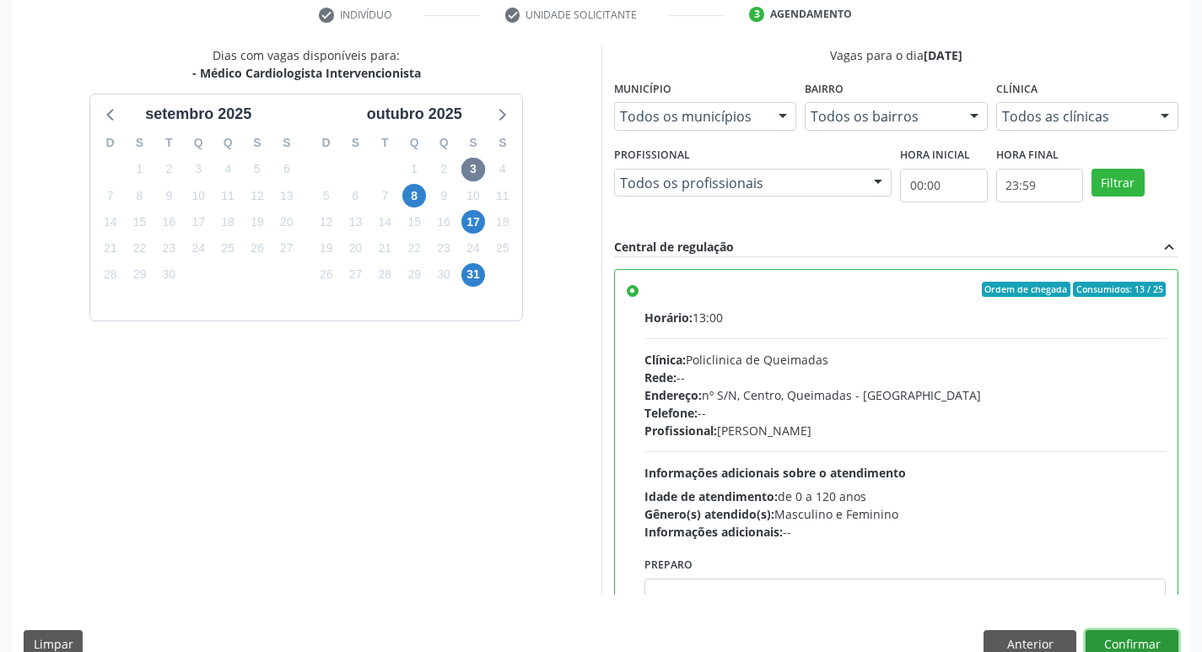
click at [1125, 637] on button "Confirmar" at bounding box center [1131, 644] width 93 height 29
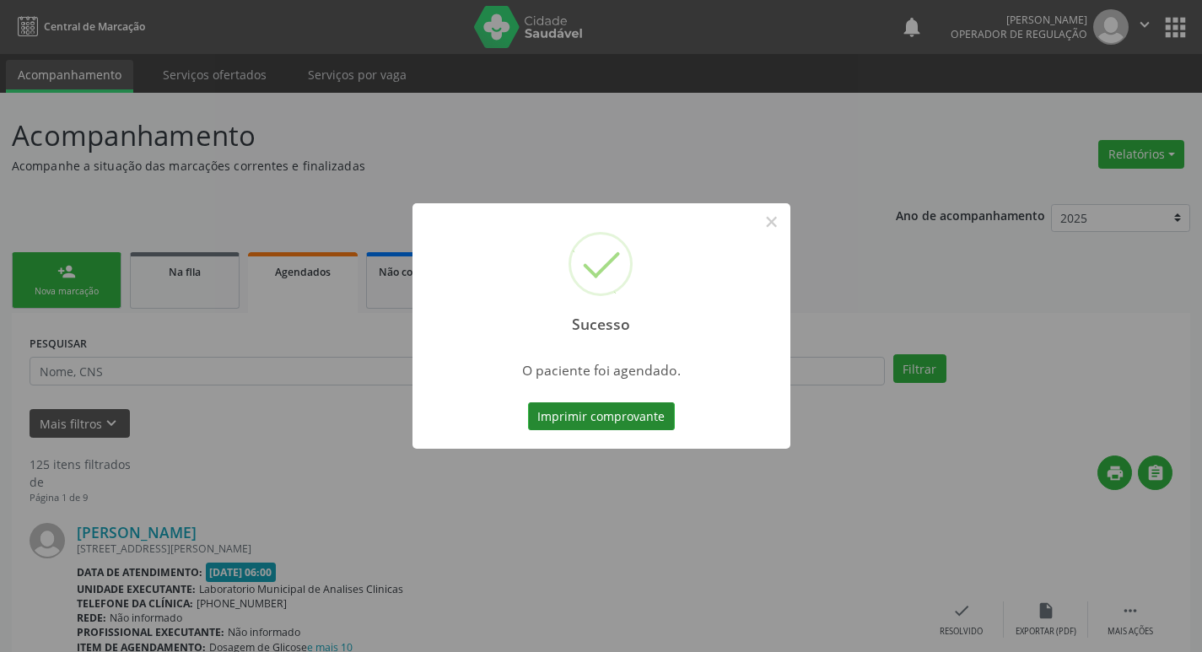
click at [643, 415] on button "Imprimir comprovante" at bounding box center [601, 416] width 147 height 29
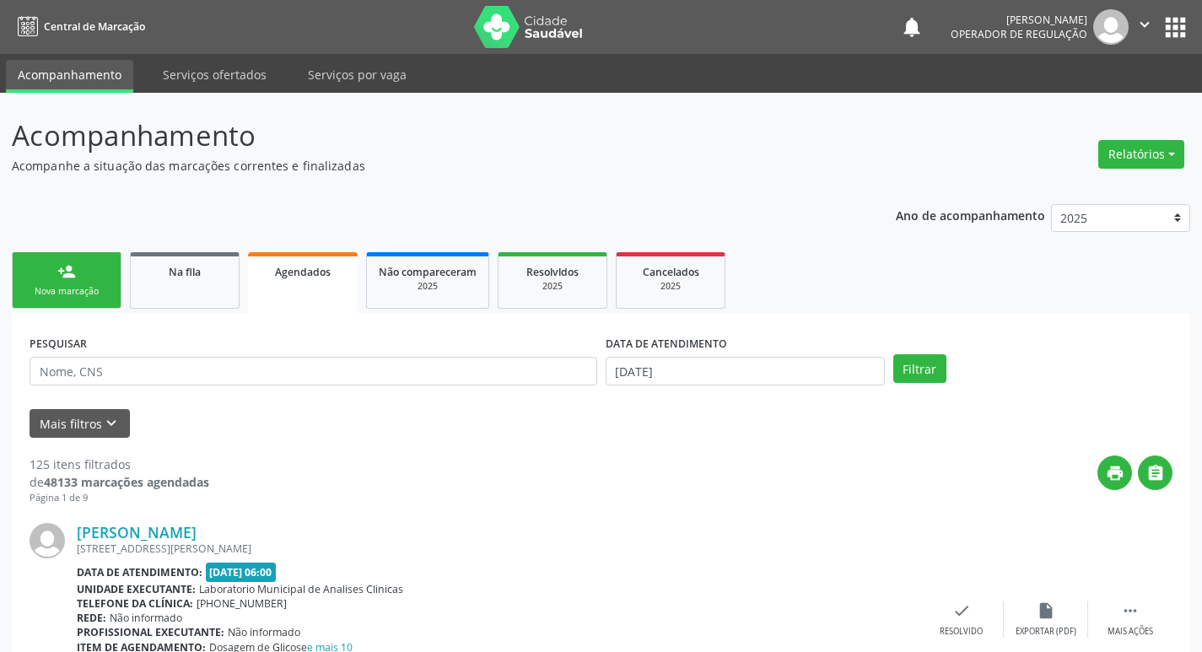
click at [63, 302] on link "person_add Nova marcação" at bounding box center [67, 280] width 110 height 57
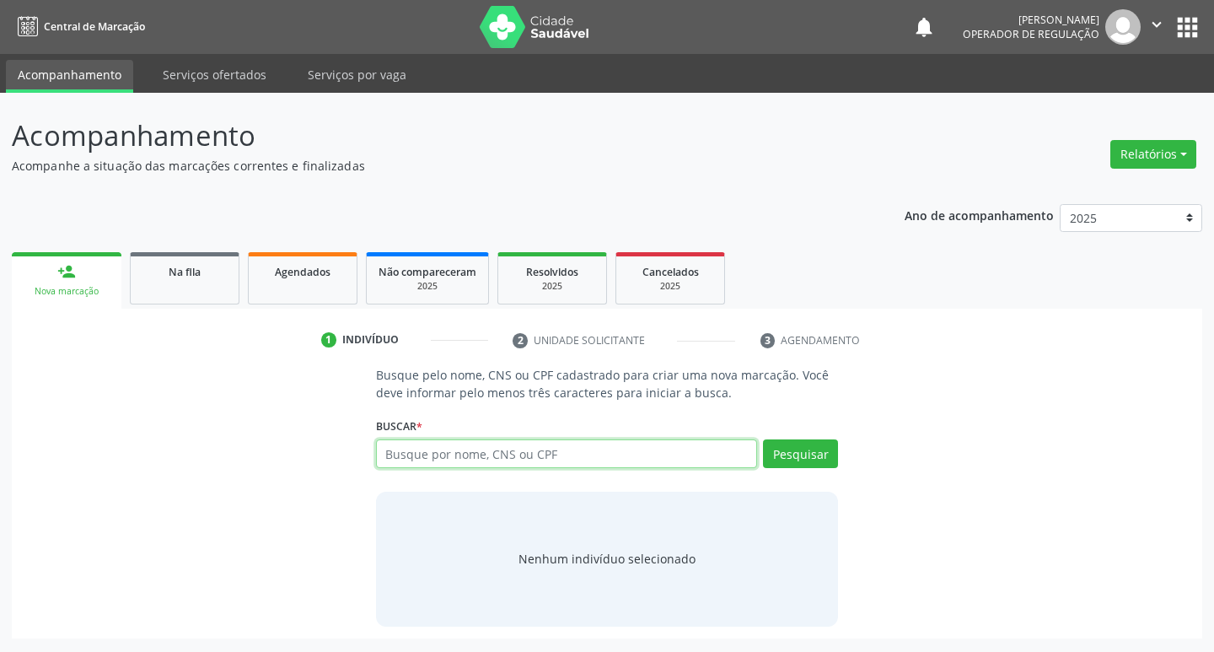
click at [424, 466] on input "text" at bounding box center [567, 453] width 382 height 29
type input "709508676197370"
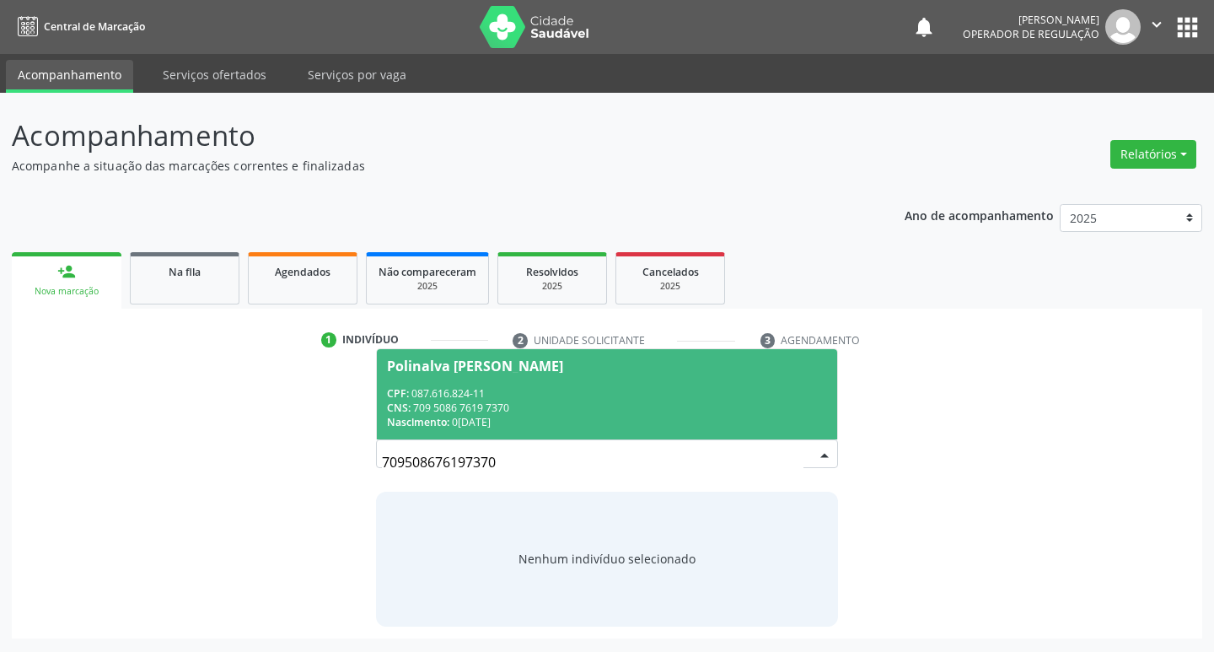
click at [498, 406] on div "CNS: 709 5086 7619 7370" at bounding box center [607, 408] width 441 height 14
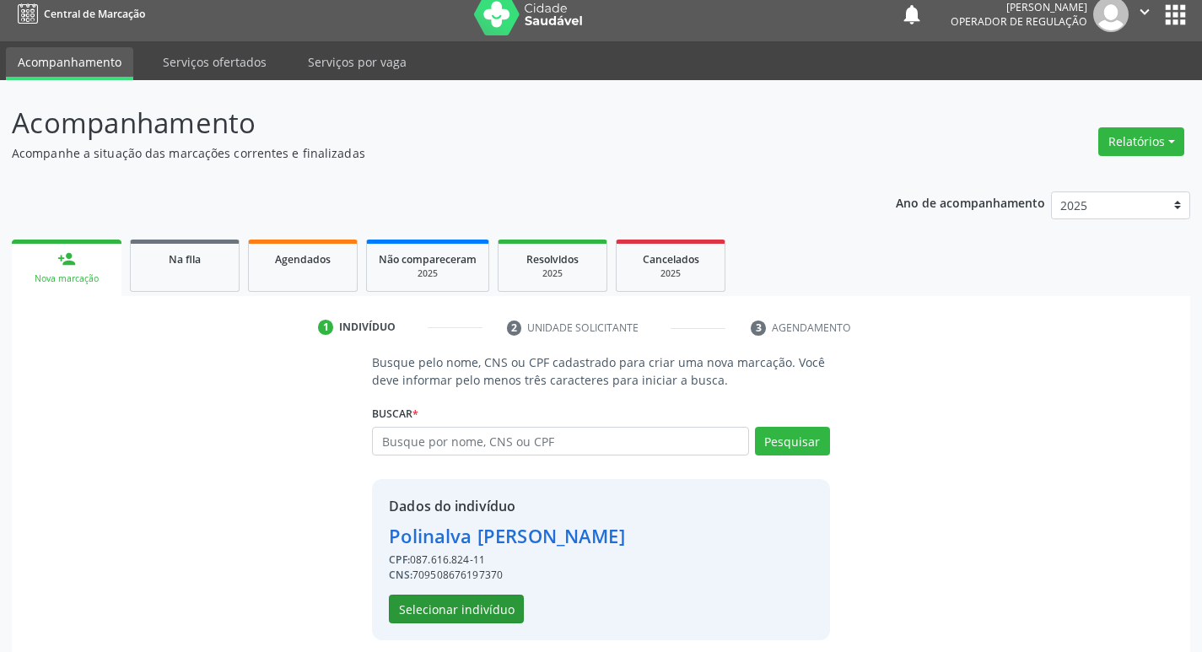
scroll to position [24, 0]
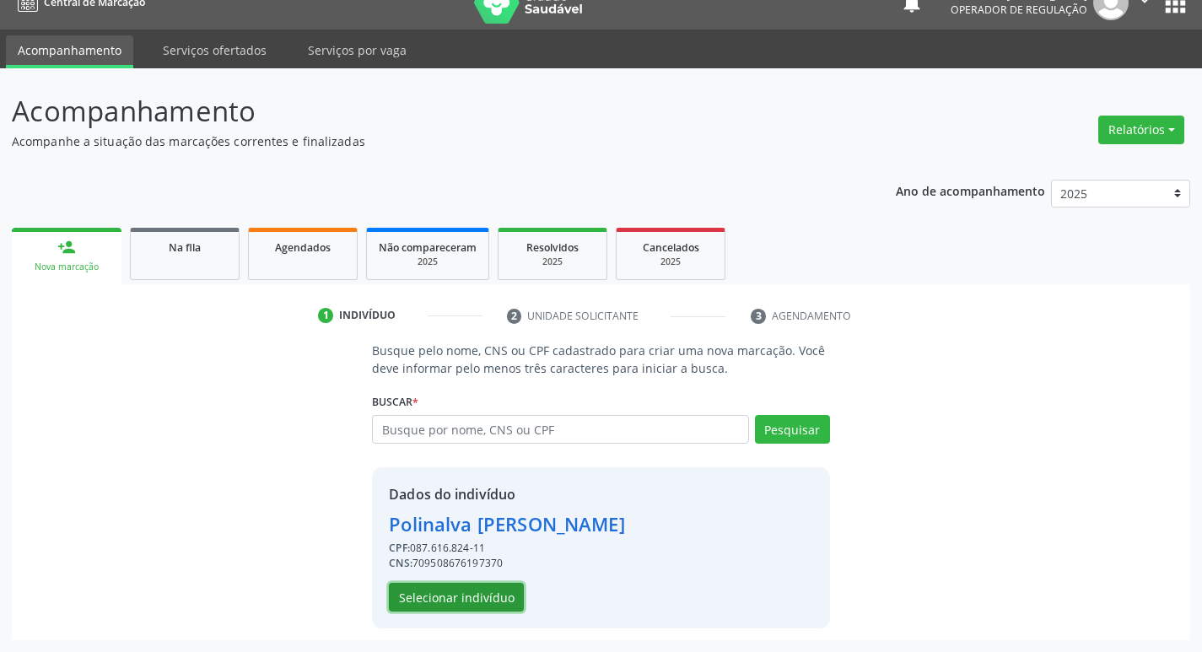
click at [470, 597] on button "Selecionar indivíduo" at bounding box center [456, 597] width 135 height 29
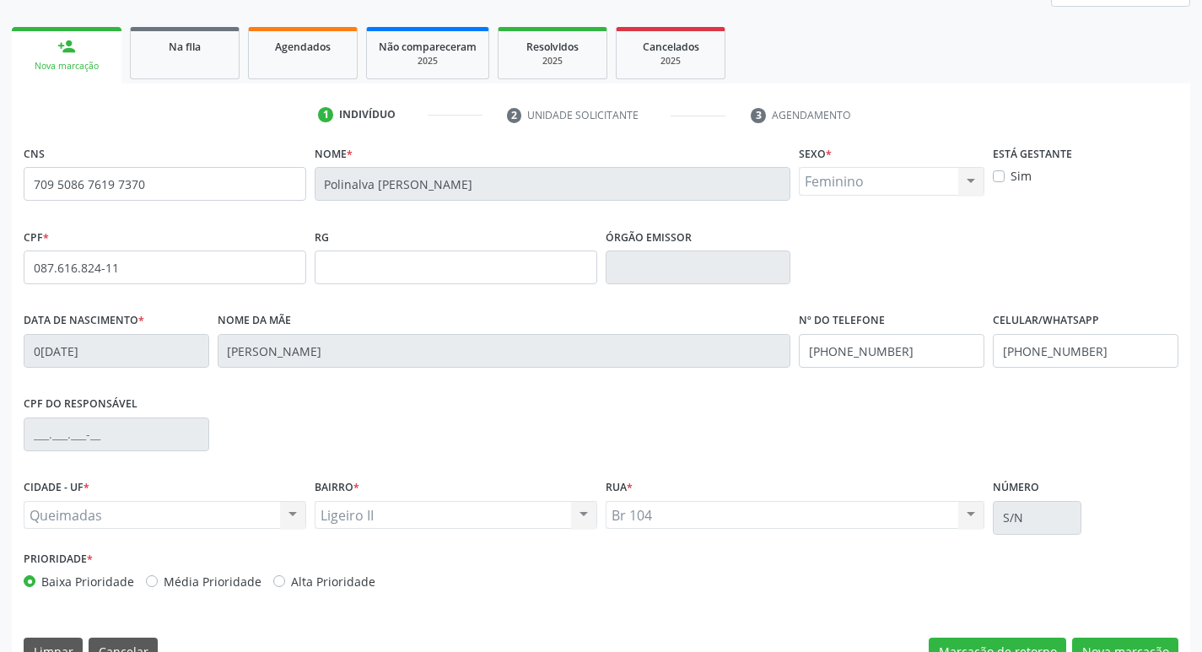
scroll to position [262, 0]
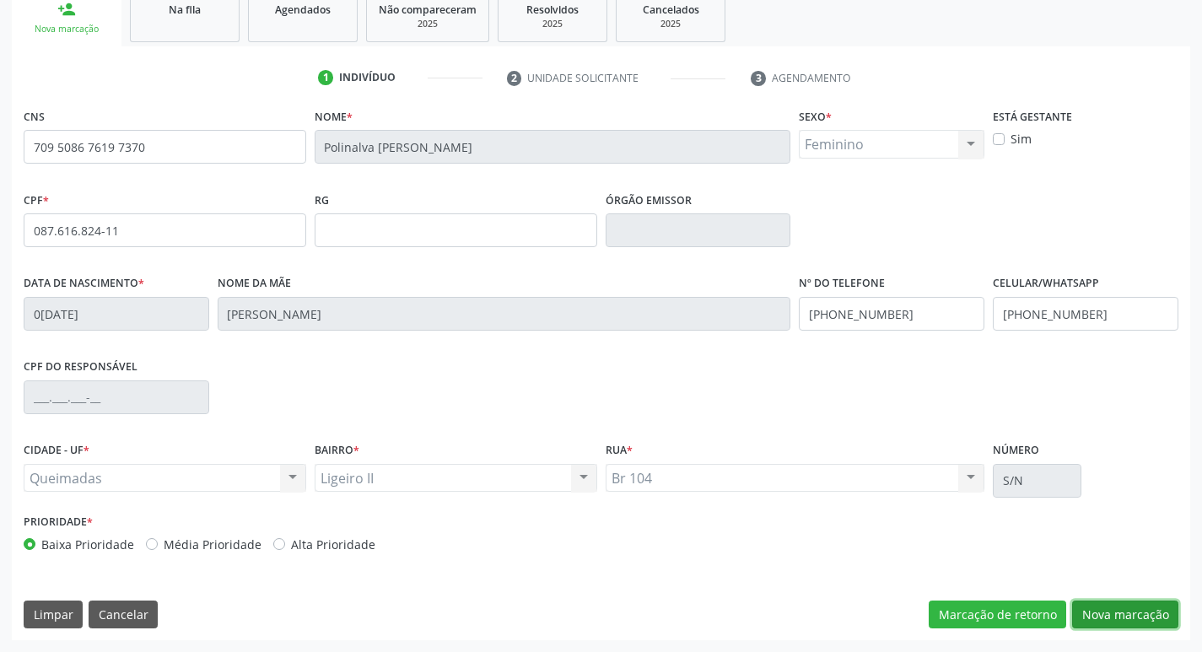
click at [1106, 610] on button "Nova marcação" at bounding box center [1125, 614] width 106 height 29
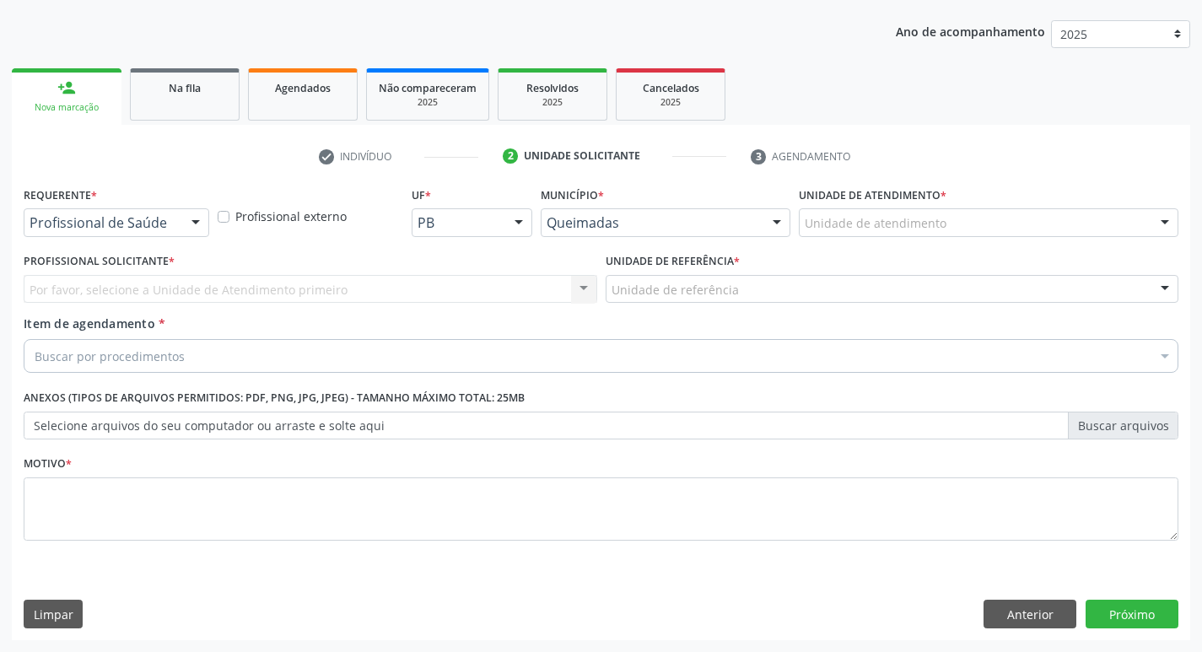
scroll to position [184, 0]
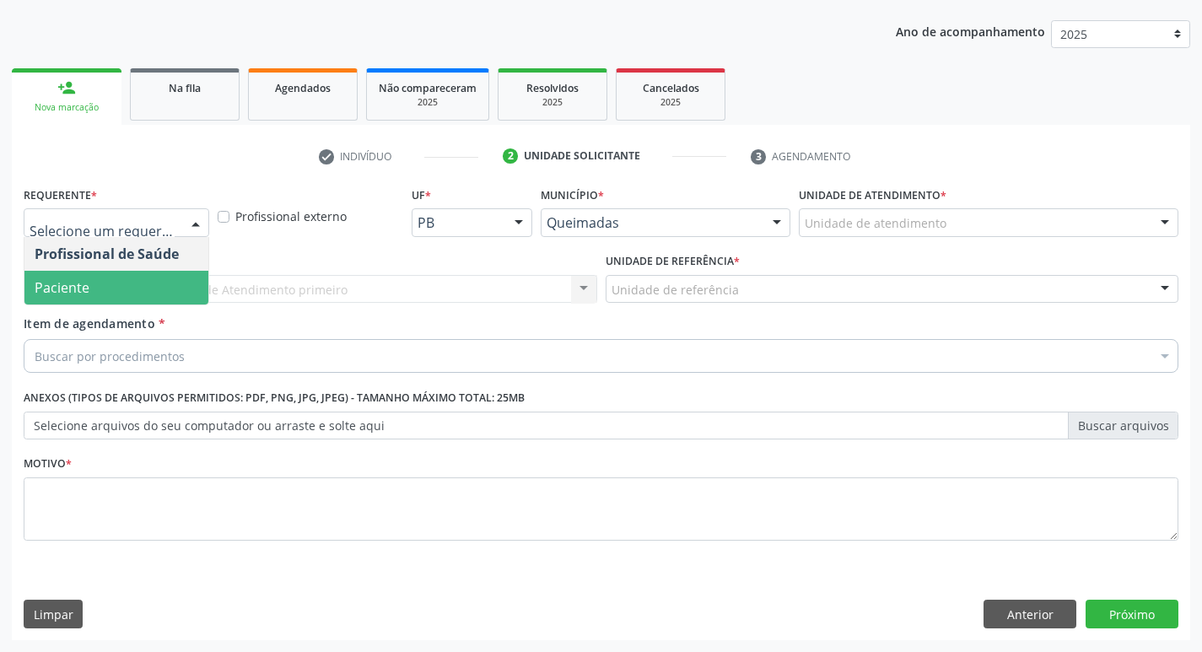
click at [138, 288] on span "Paciente" at bounding box center [116, 288] width 184 height 34
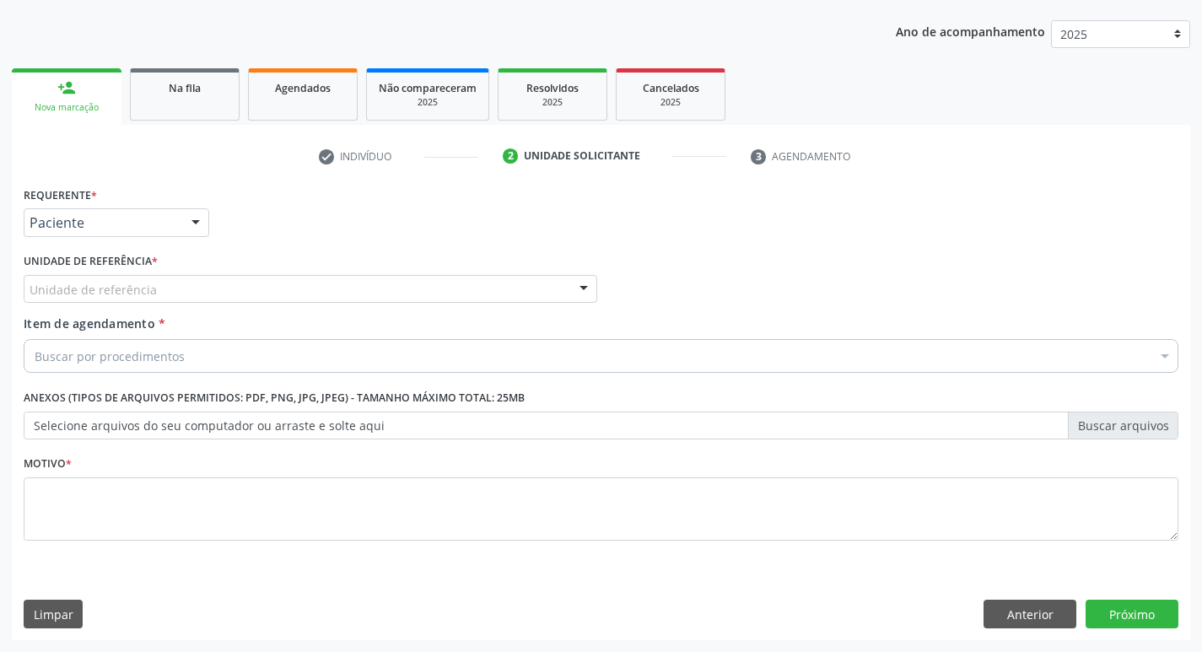
click at [442, 285] on div "Unidade de referência" at bounding box center [310, 289] width 573 height 29
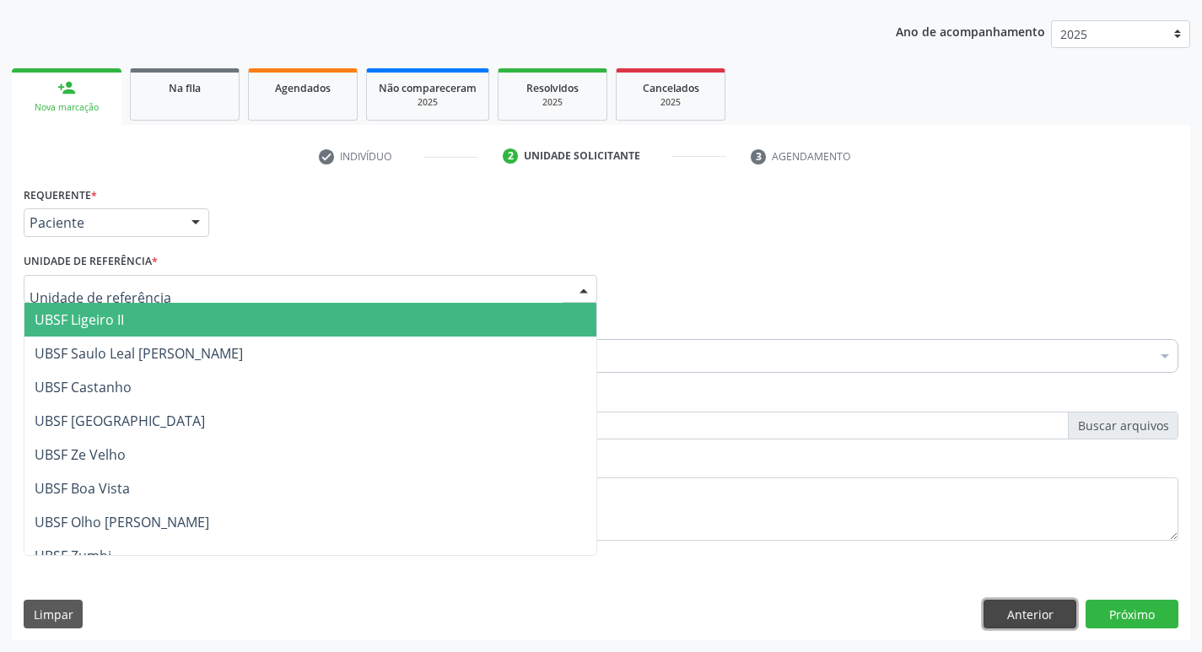
click at [1026, 607] on button "Anterior" at bounding box center [1029, 614] width 93 height 29
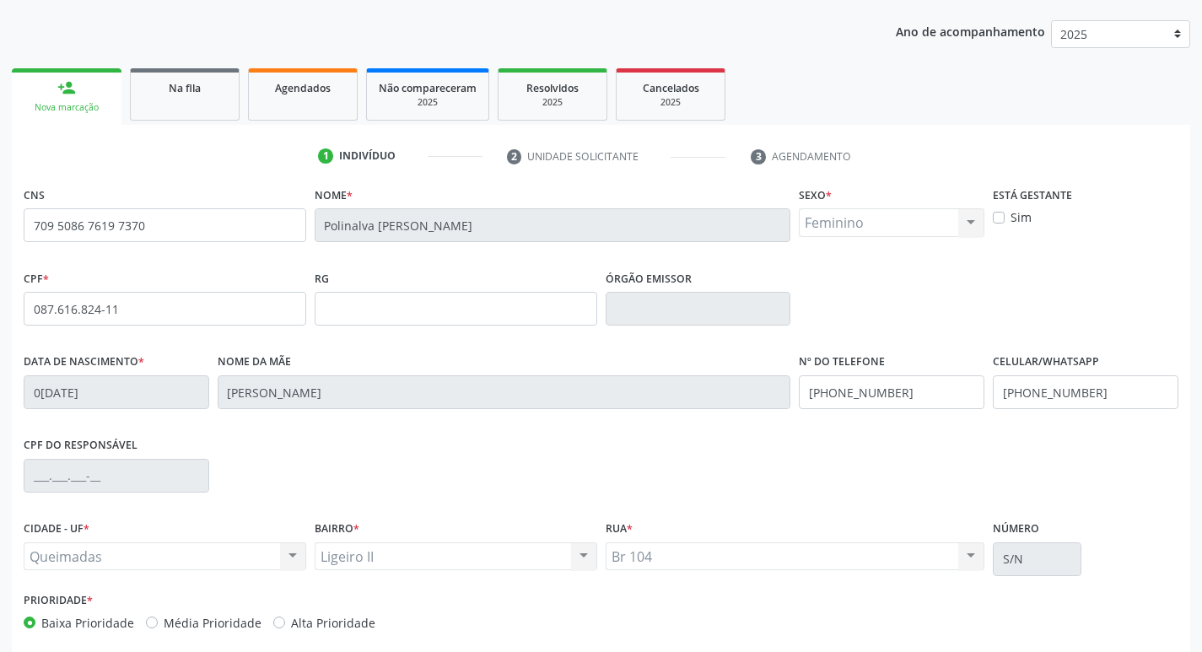
scroll to position [262, 0]
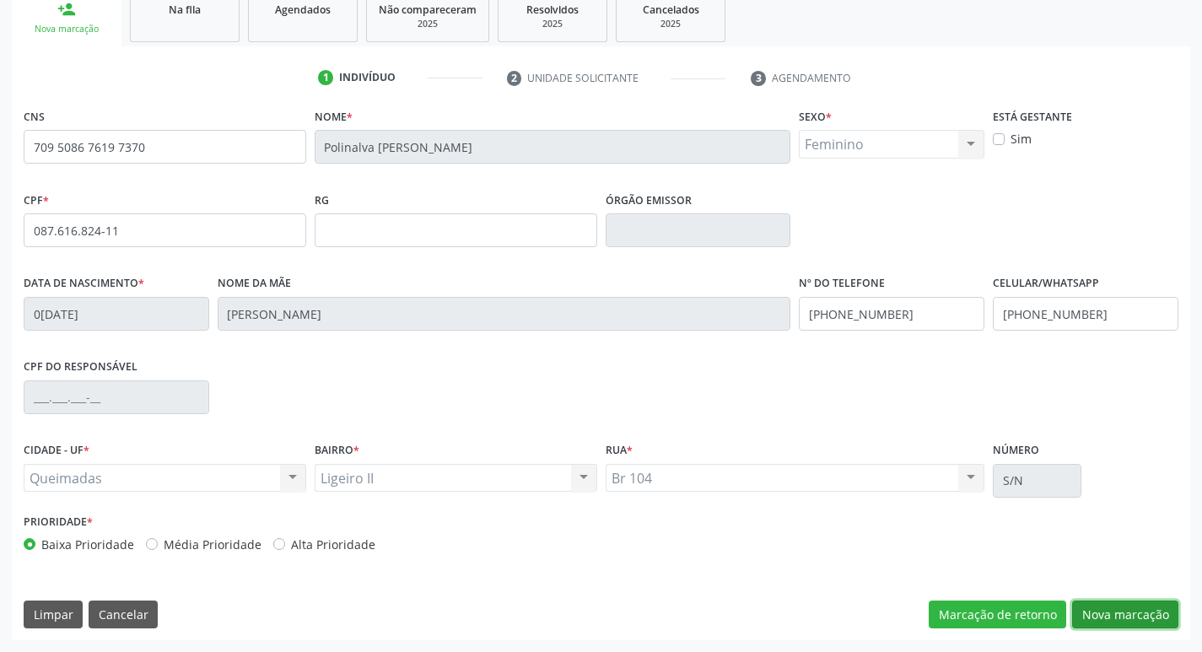
click at [1145, 620] on button "Nova marcação" at bounding box center [1125, 614] width 106 height 29
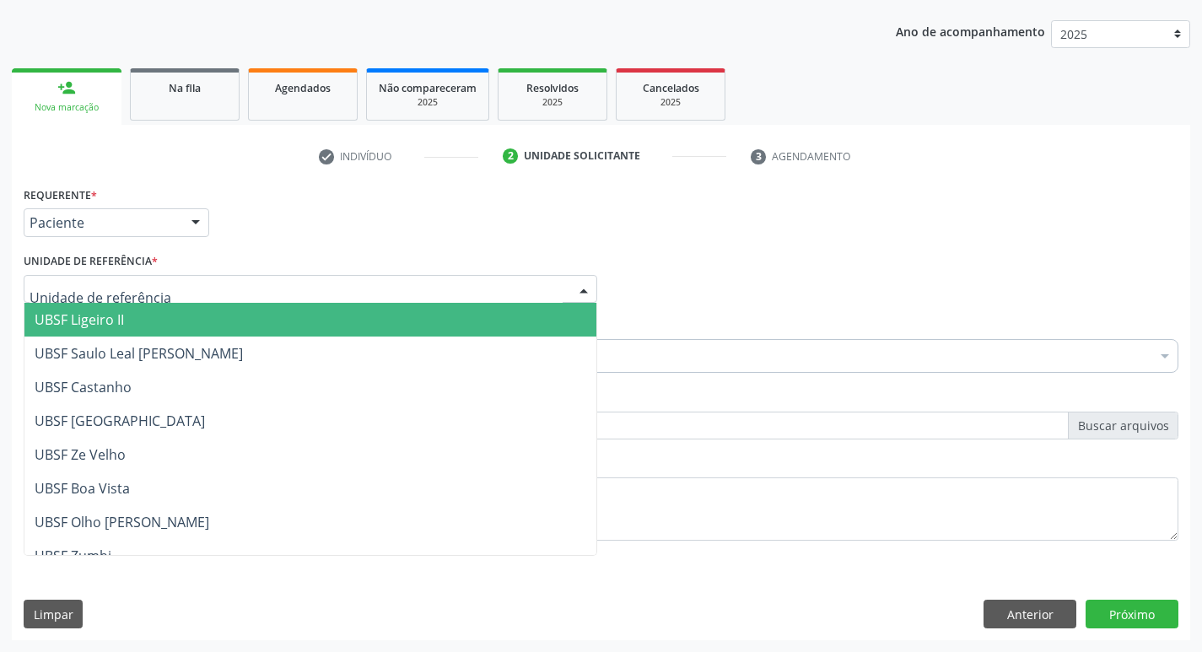
click at [206, 281] on div at bounding box center [310, 289] width 573 height 29
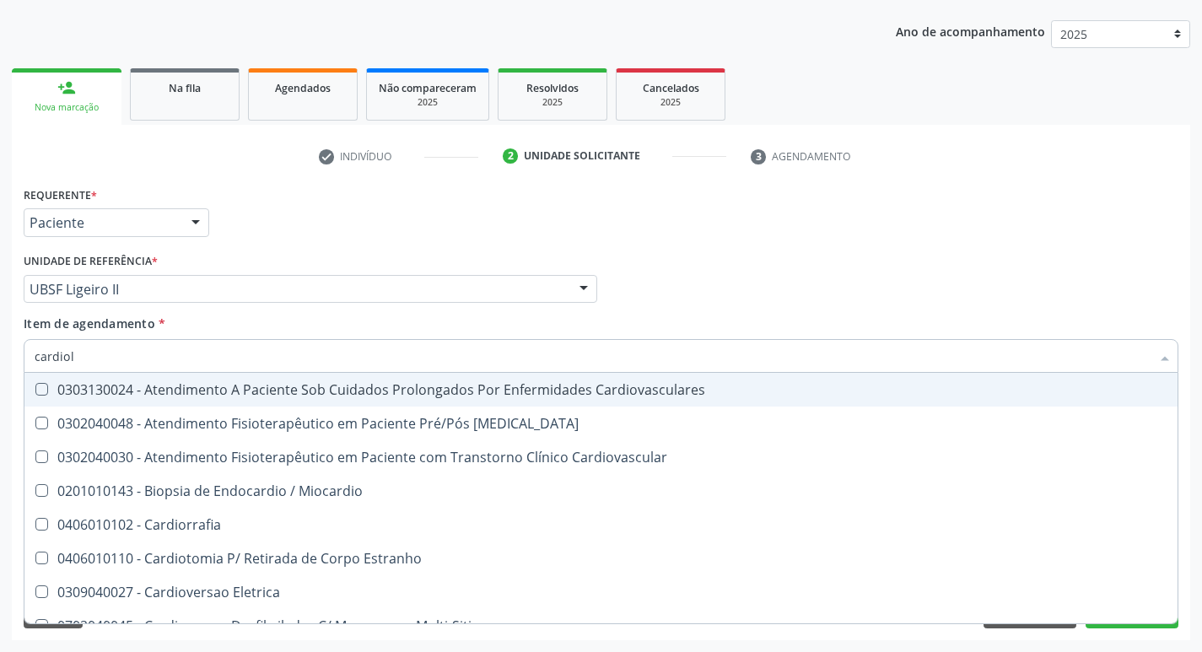
type input "cardiolo"
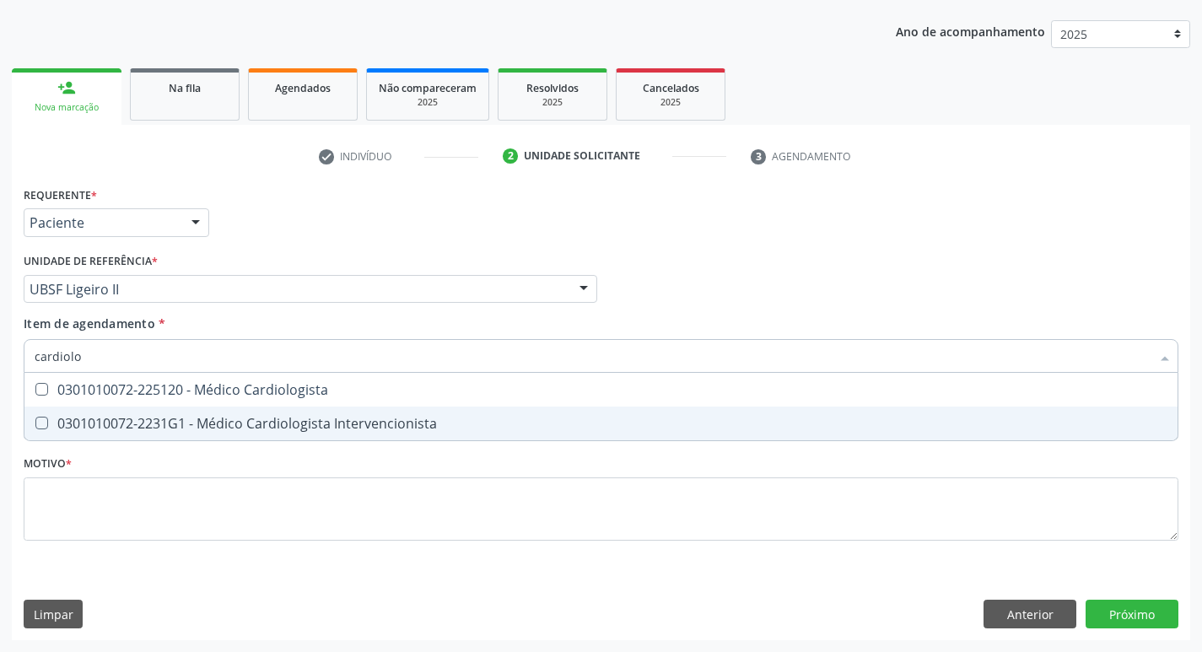
click at [168, 425] on div "0301010072-2231G1 - Médico Cardiologista Intervencionista" at bounding box center [601, 423] width 1133 height 13
checkbox Intervencionista "true"
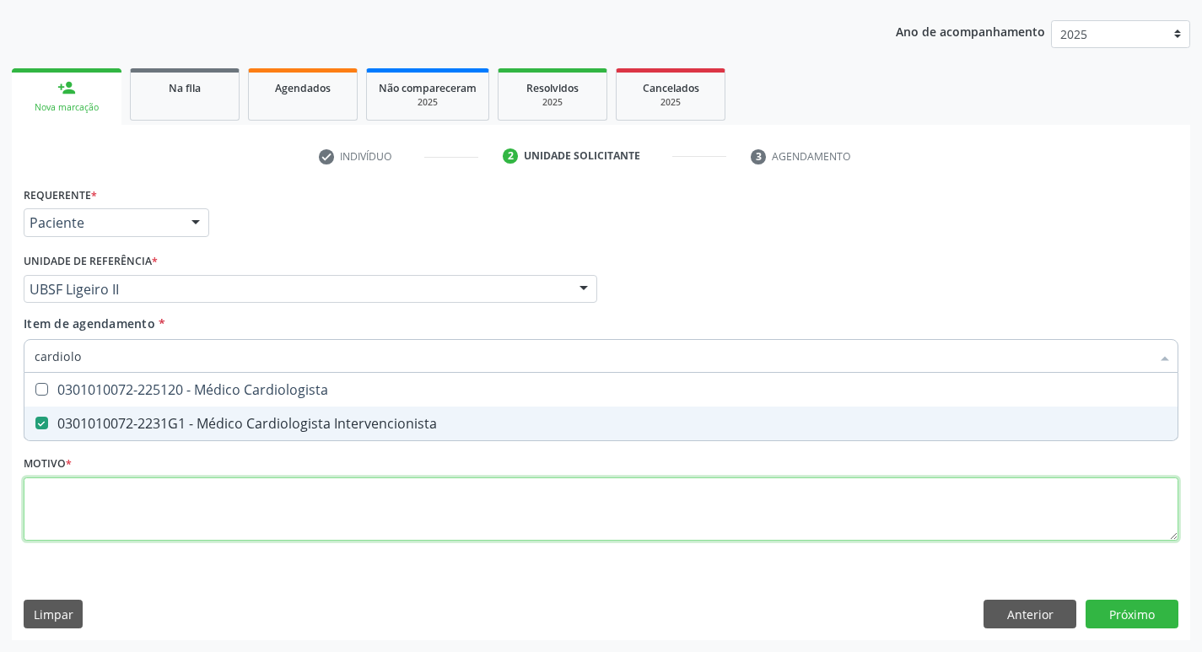
click at [145, 506] on div "Requerente * Paciente Profissional de Saúde Paciente Nenhum resultado encontrad…" at bounding box center [601, 373] width 1155 height 382
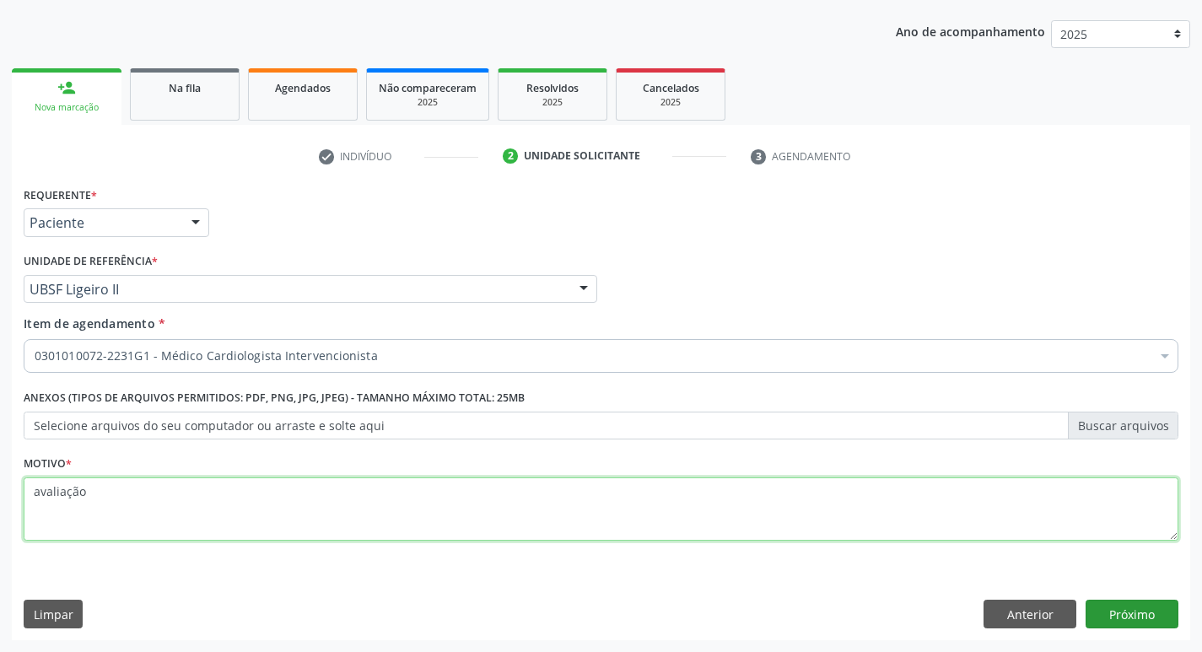
type textarea "avaliação"
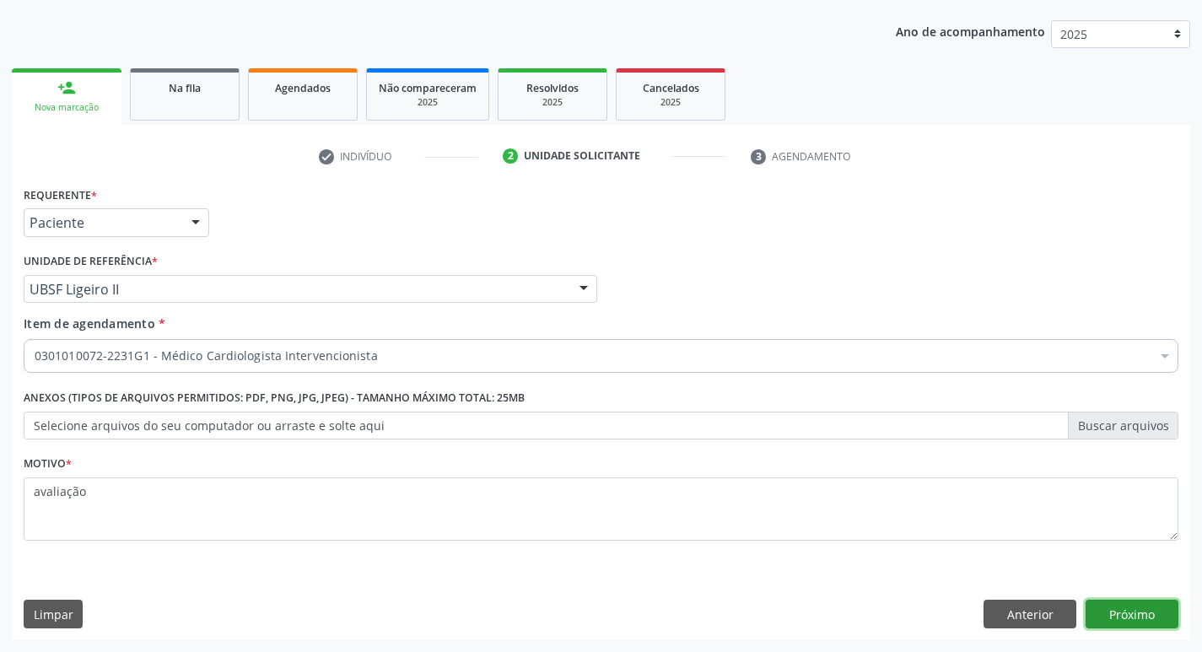
click at [1127, 603] on button "Próximo" at bounding box center [1131, 614] width 93 height 29
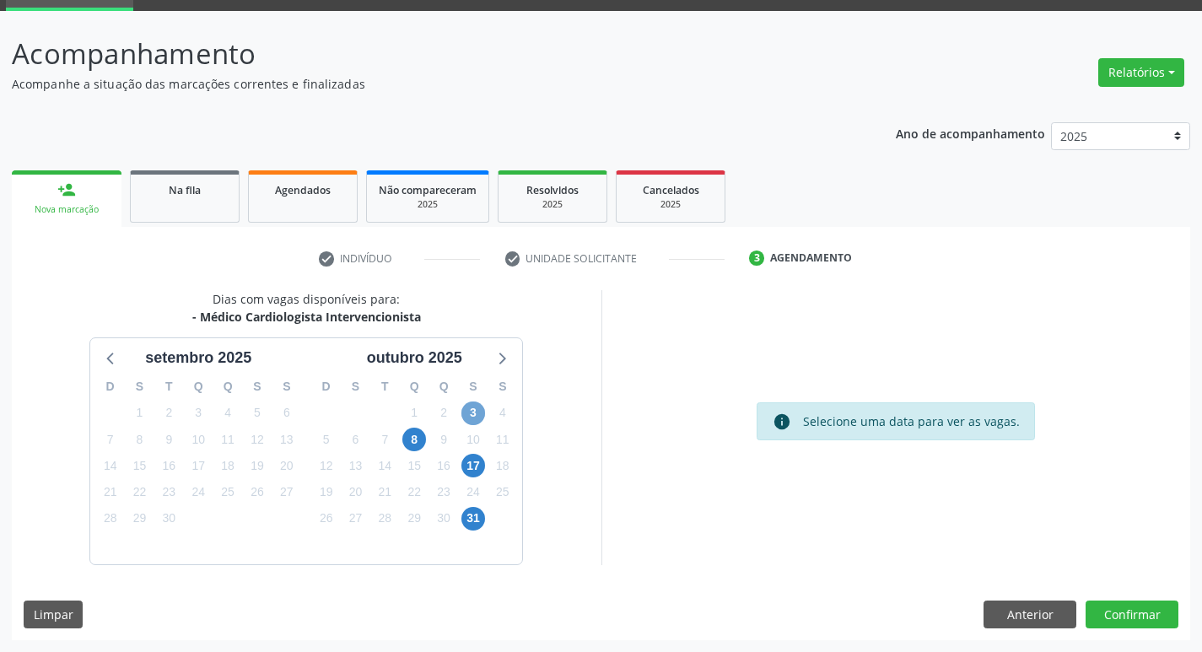
click at [474, 410] on span "3" at bounding box center [473, 413] width 24 height 24
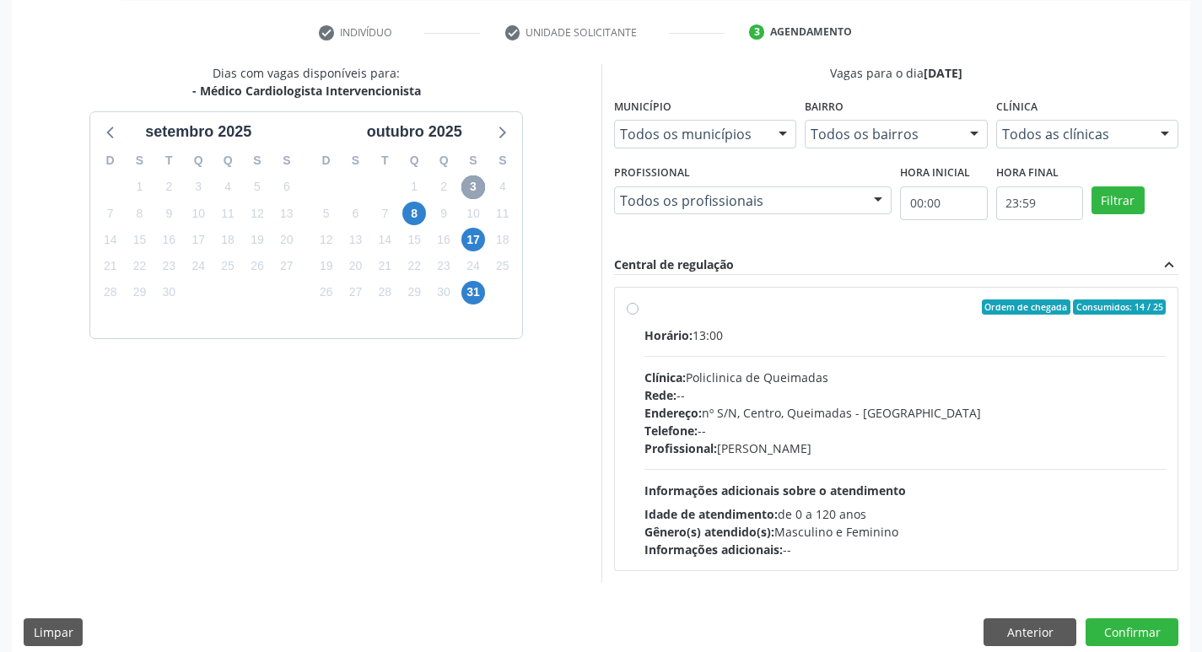
scroll to position [326, 0]
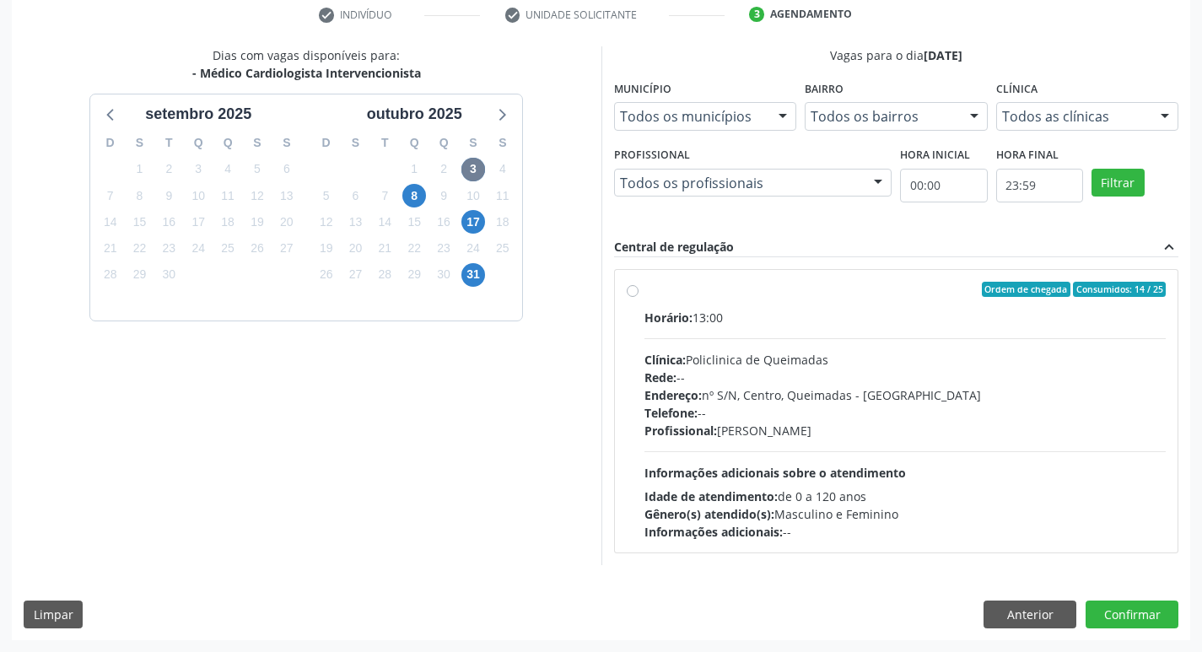
click at [811, 302] on label "Ordem de chegada Consumidos: 14 / 25 Horário: 13:00 Clínica: Policlinica de Que…" at bounding box center [905, 411] width 522 height 259
click at [638, 297] on input "Ordem de chegada Consumidos: 14 / 25 Horário: 13:00 Clínica: Policlinica de Que…" at bounding box center [633, 289] width 12 height 15
radio input "true"
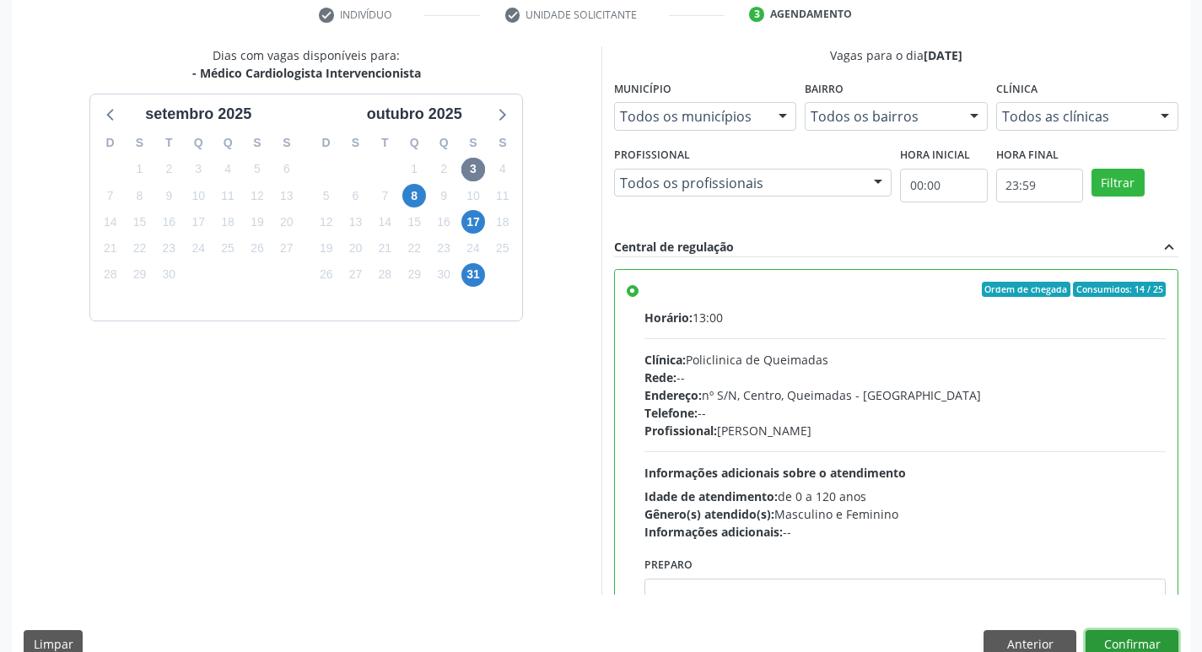
click at [1110, 648] on button "Confirmar" at bounding box center [1131, 644] width 93 height 29
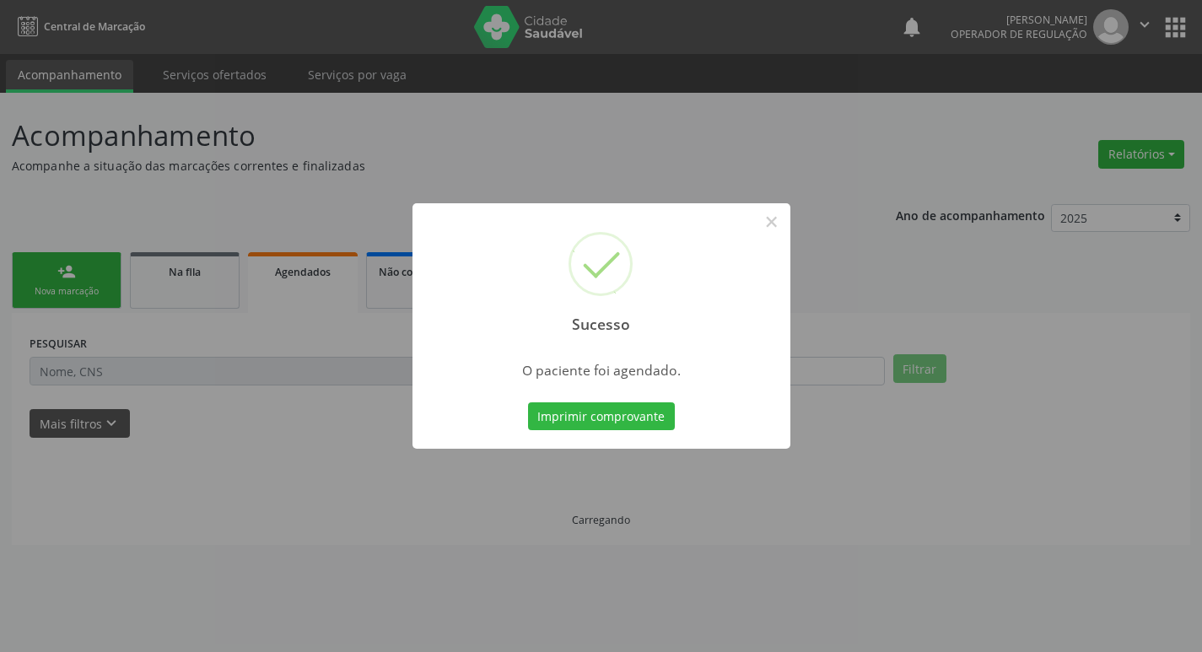
scroll to position [0, 0]
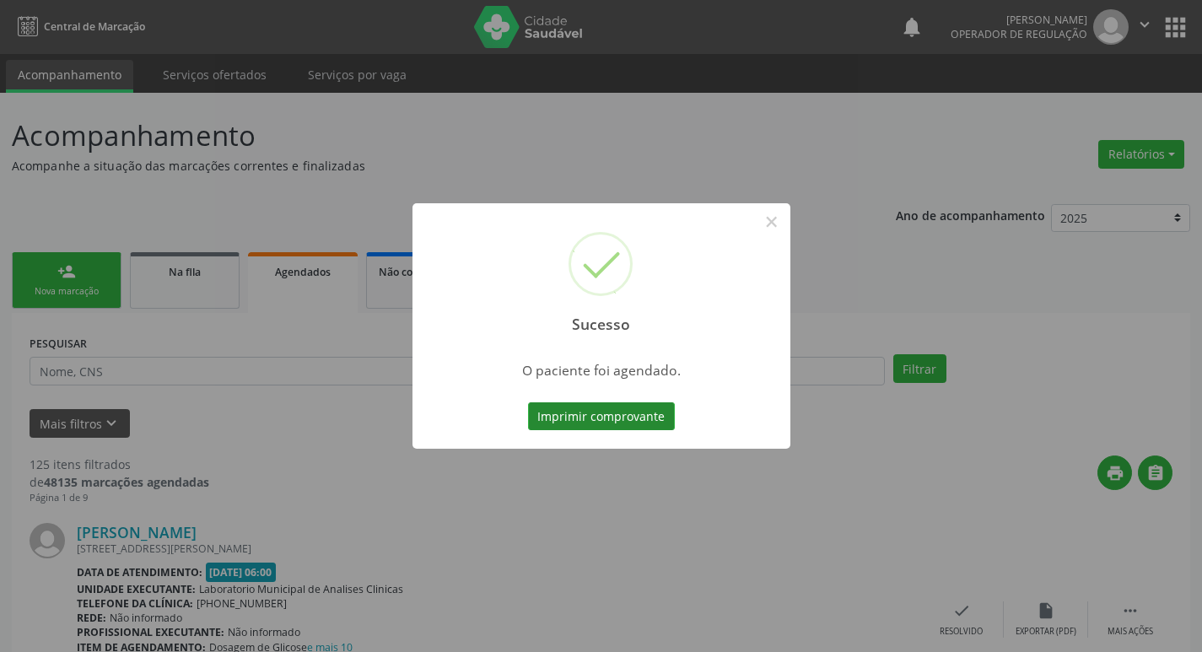
click at [629, 430] on button "Imprimir comprovante" at bounding box center [601, 416] width 147 height 29
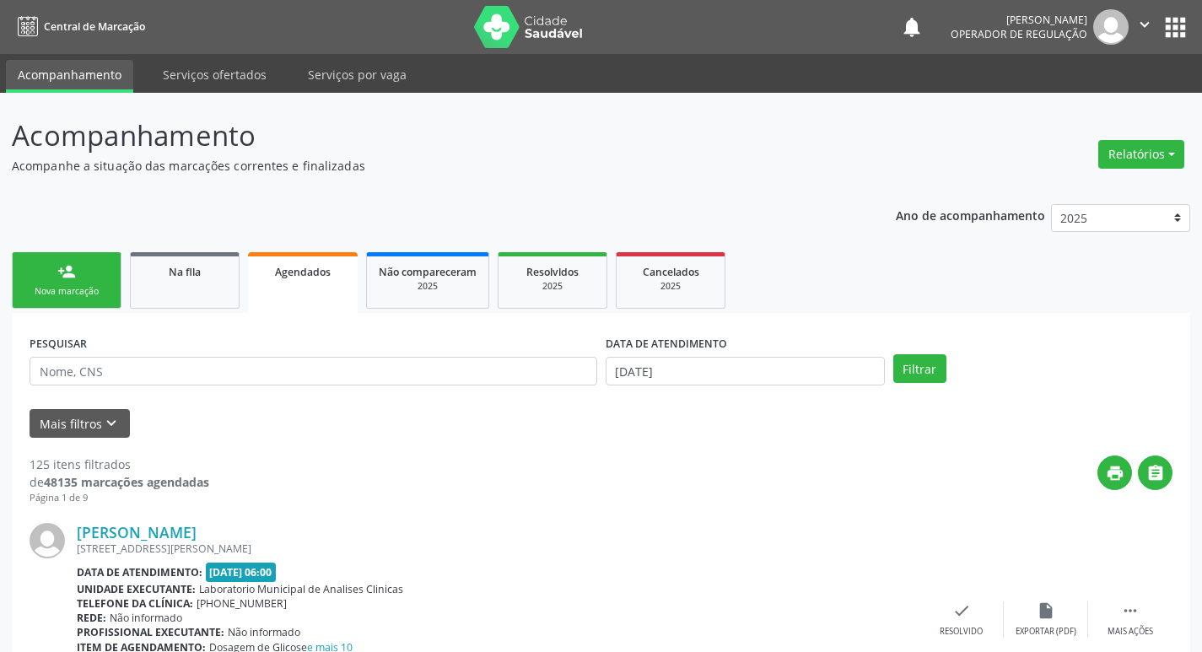
click at [71, 284] on link "person_add Nova marcação" at bounding box center [67, 280] width 110 height 57
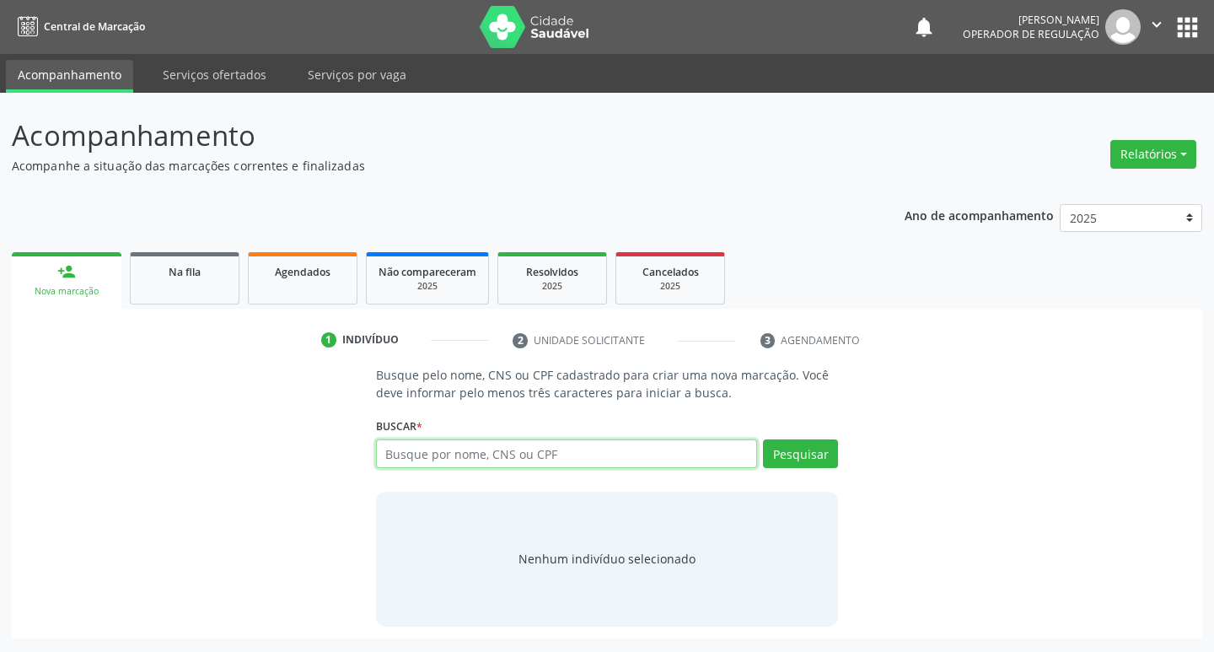
click at [453, 461] on input "text" at bounding box center [567, 453] width 382 height 29
type input "703303297836810"
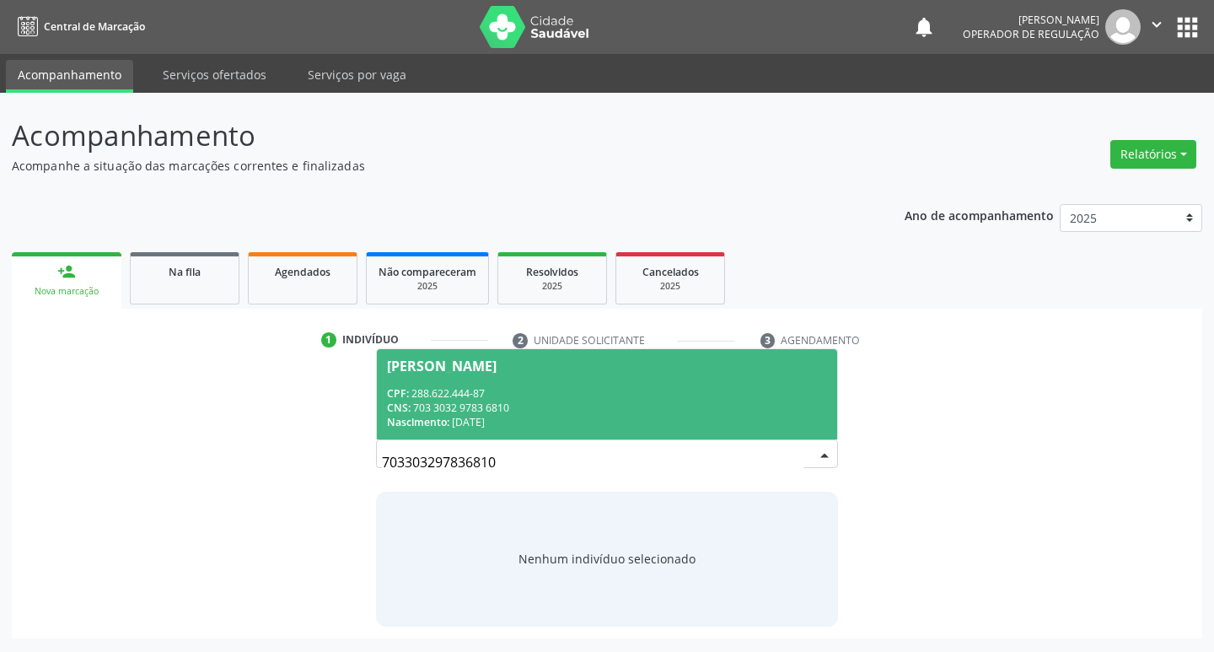
click at [480, 386] on div "CPF: 288.622.444-87" at bounding box center [607, 393] width 441 height 14
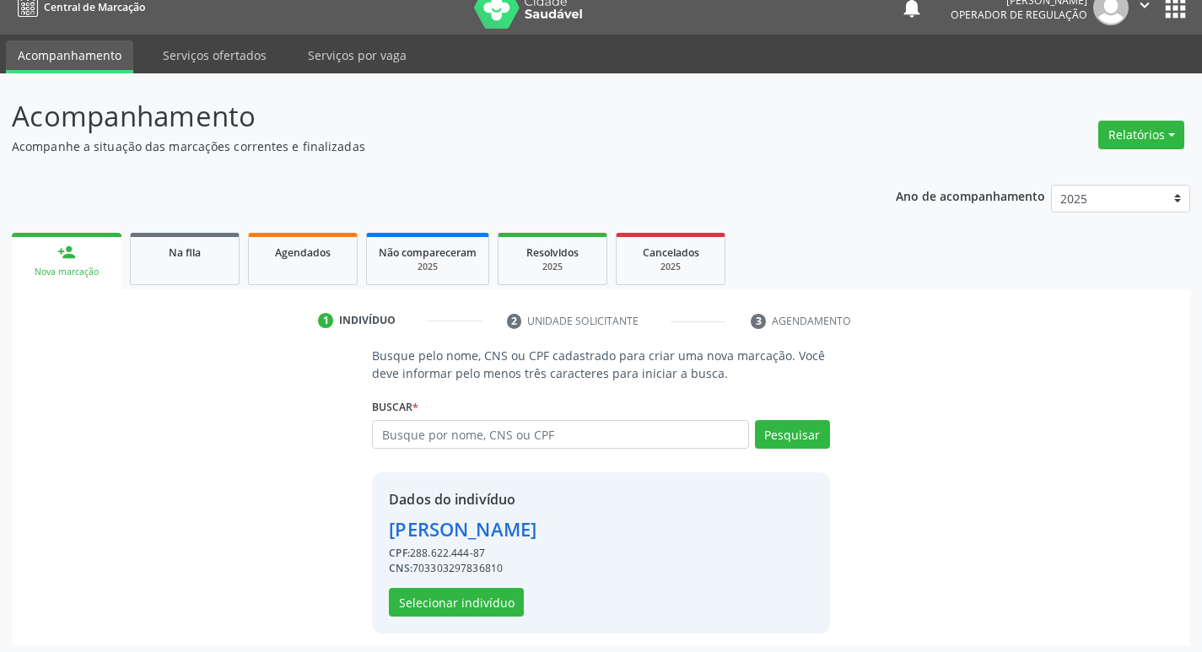
scroll to position [24, 0]
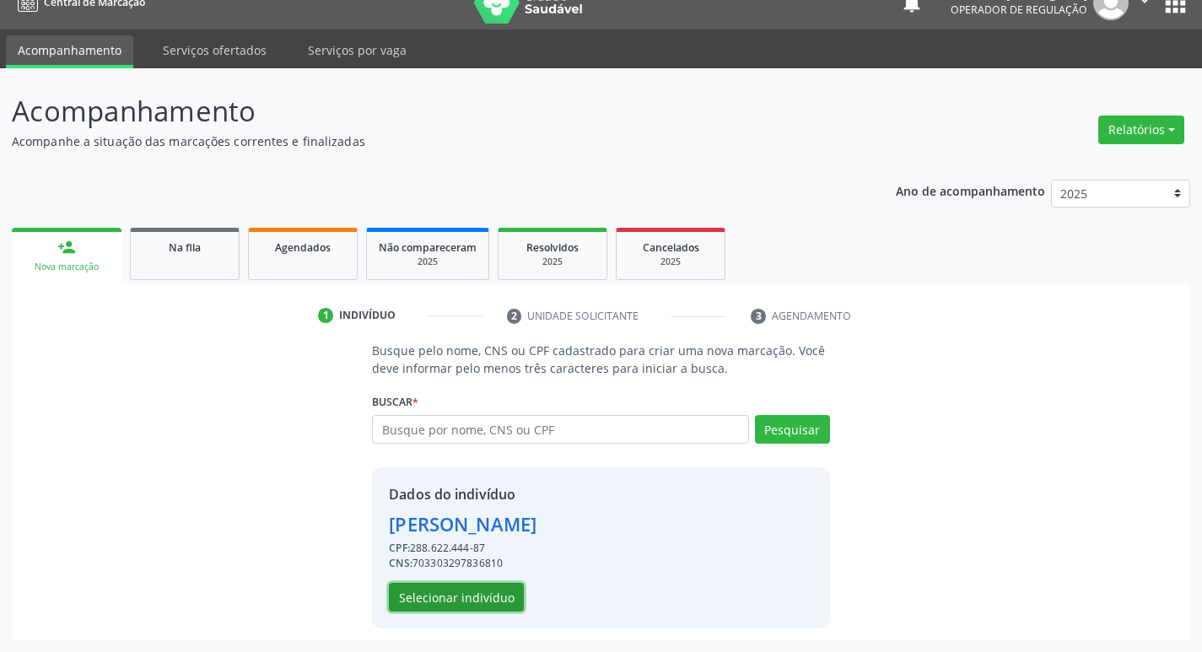
click at [476, 602] on button "Selecionar indivíduo" at bounding box center [456, 597] width 135 height 29
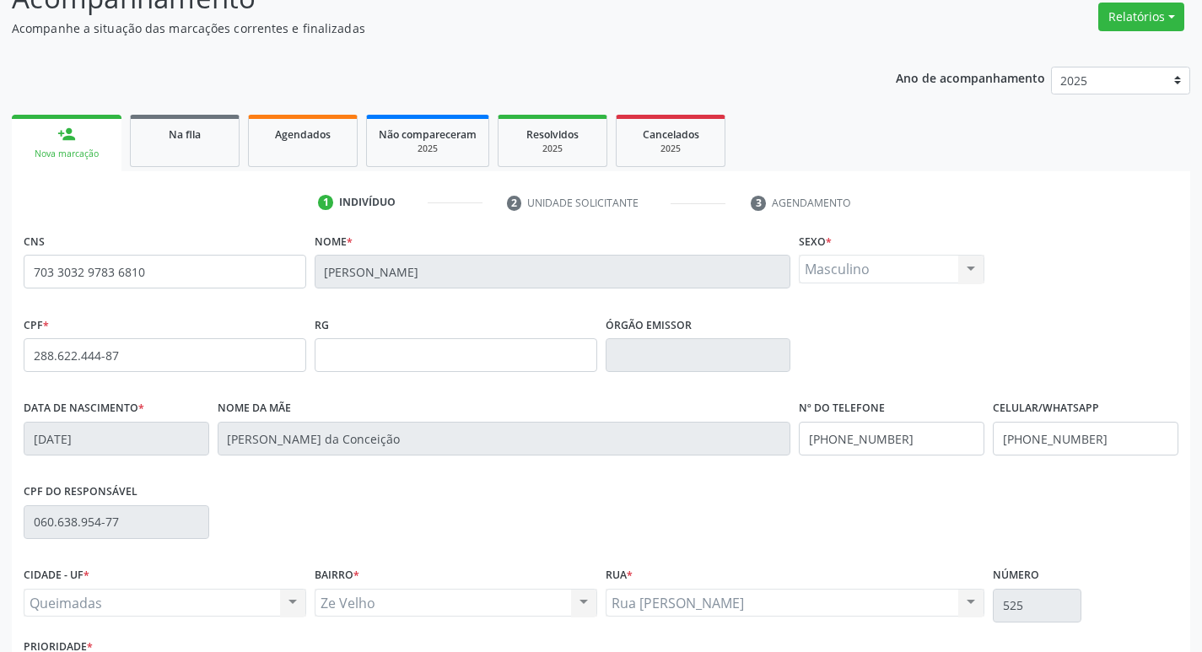
scroll to position [262, 0]
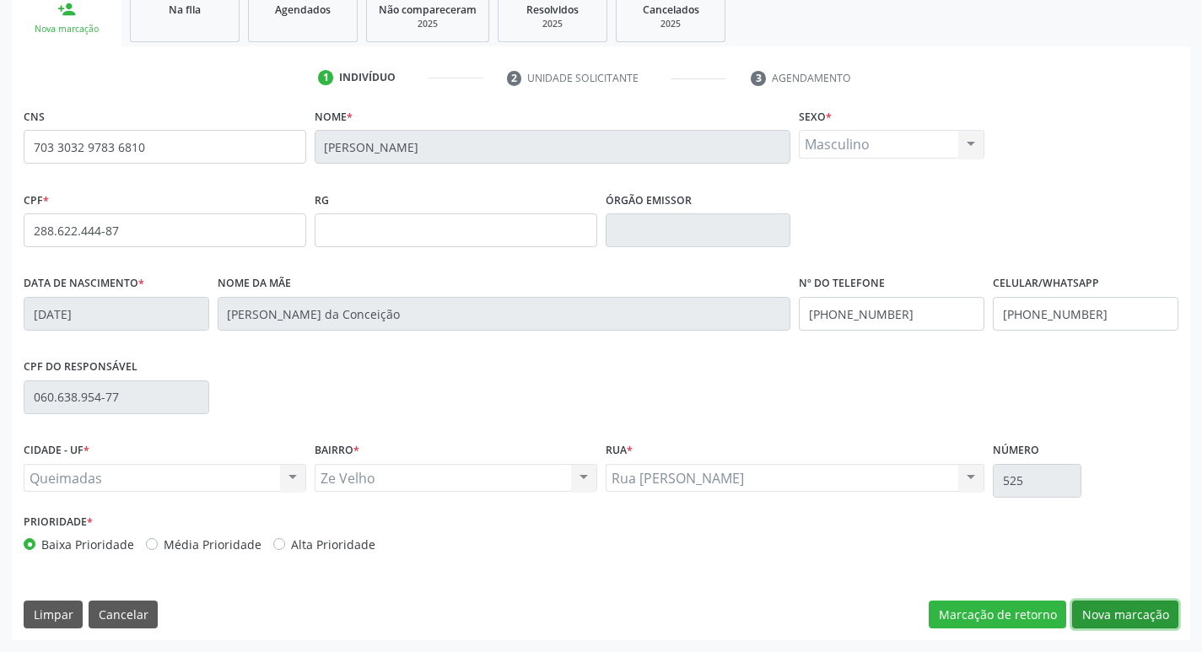
click at [1147, 605] on button "Nova marcação" at bounding box center [1125, 614] width 106 height 29
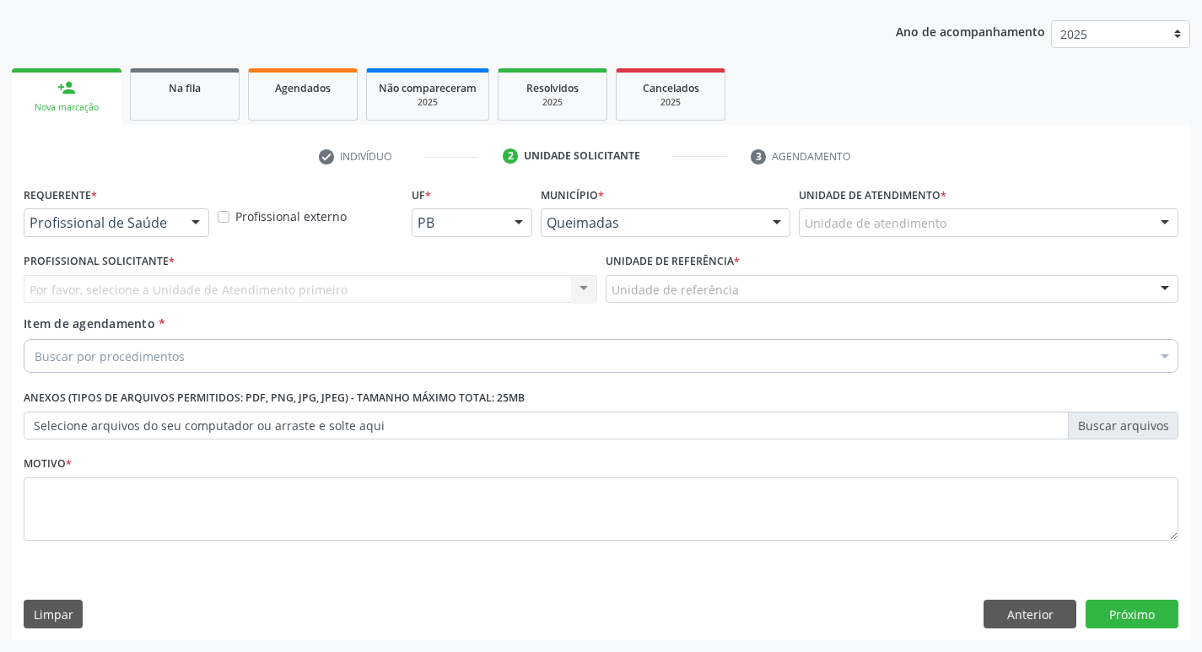
scroll to position [184, 0]
click at [176, 206] on div "Requerente * Profissional de Saúde Profissional de Saúde Paciente Nenhum result…" at bounding box center [117, 209] width 186 height 54
click at [179, 228] on div "Profissional de Saúde" at bounding box center [117, 222] width 186 height 29
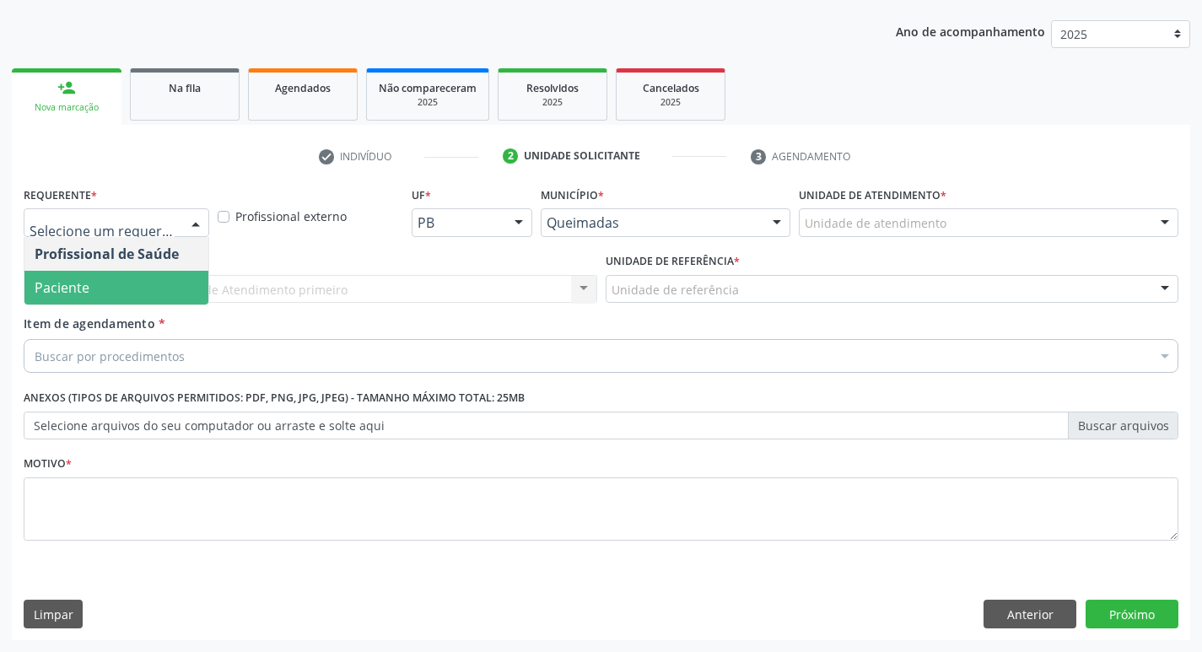
click at [157, 283] on span "Paciente" at bounding box center [116, 288] width 184 height 34
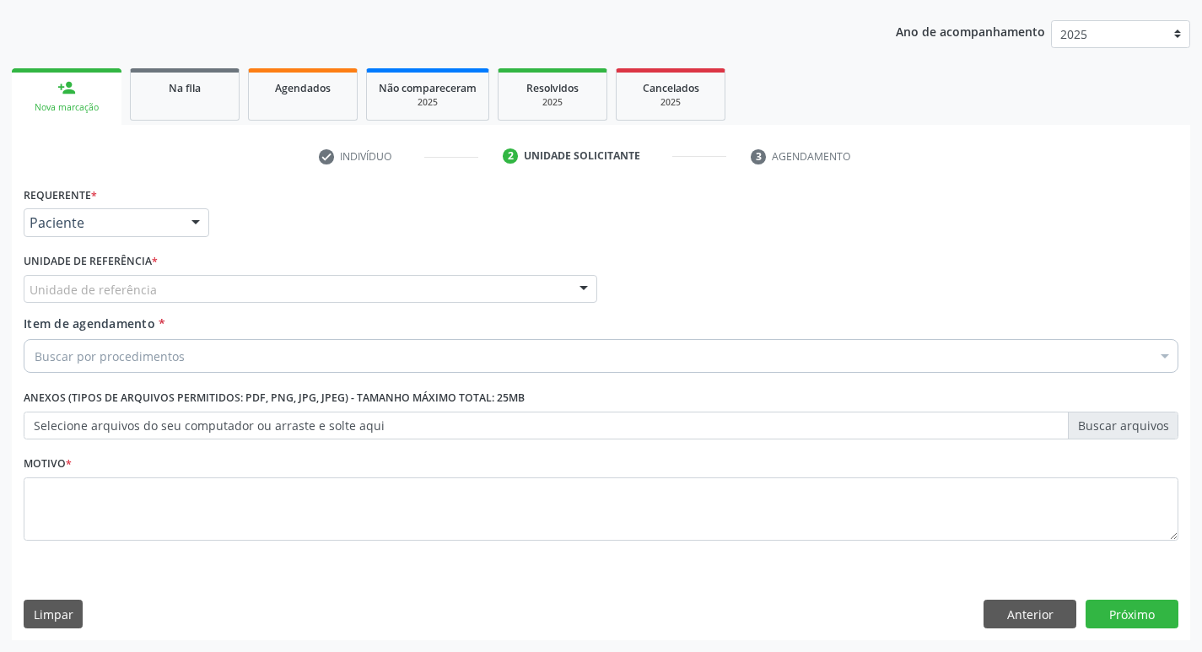
click at [170, 293] on div "Unidade de referência" at bounding box center [310, 289] width 573 height 29
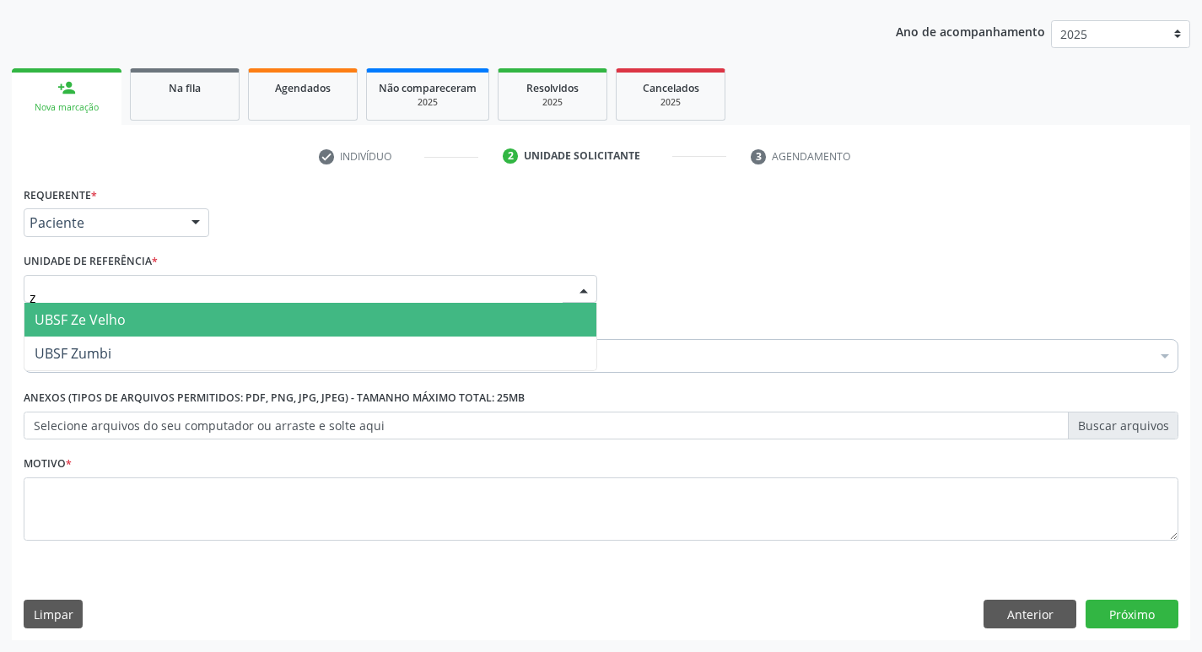
type input "ze"
click at [421, 331] on span "UBSF Ze Velho" at bounding box center [310, 320] width 572 height 34
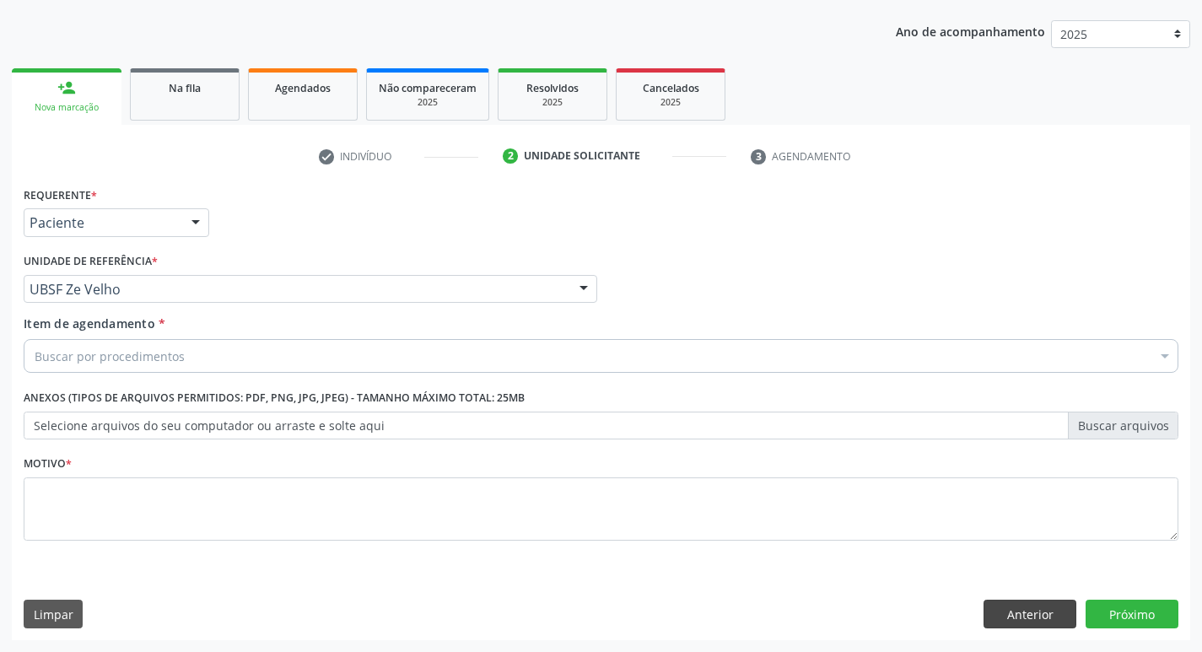
click at [1027, 627] on div "Requerente * Paciente Profissional de Saúde Paciente Nenhum resultado encontrad…" at bounding box center [601, 411] width 1178 height 458
click at [1024, 620] on button "Anterior" at bounding box center [1029, 614] width 93 height 29
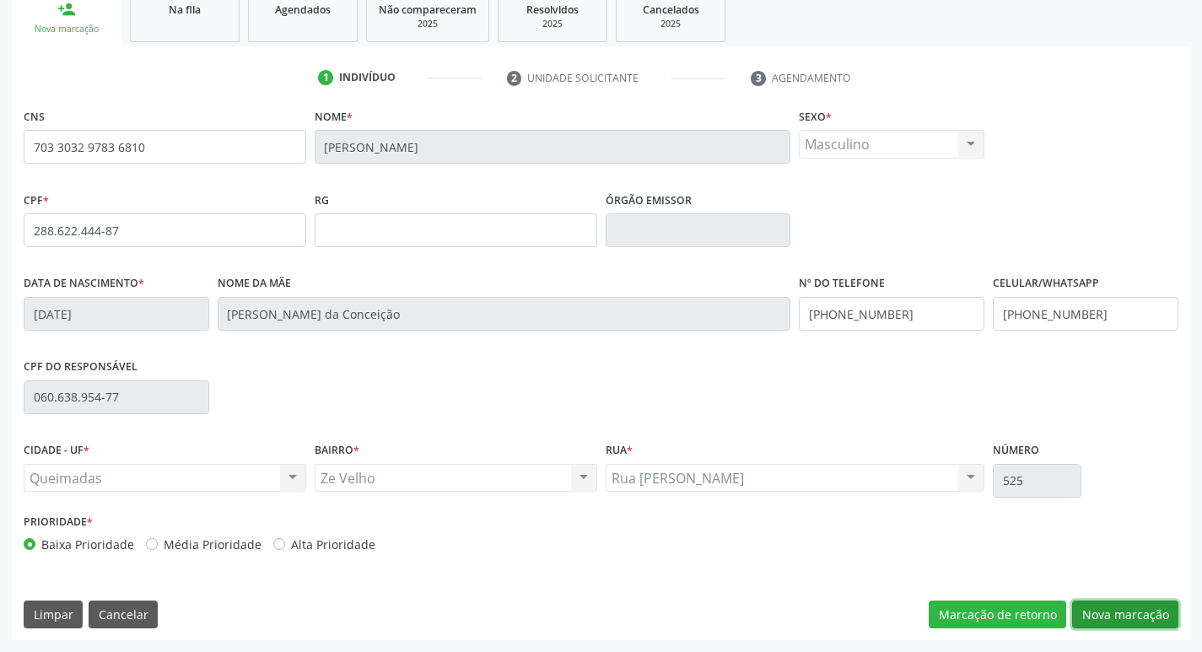
click at [1104, 608] on button "Nova marcação" at bounding box center [1125, 614] width 106 height 29
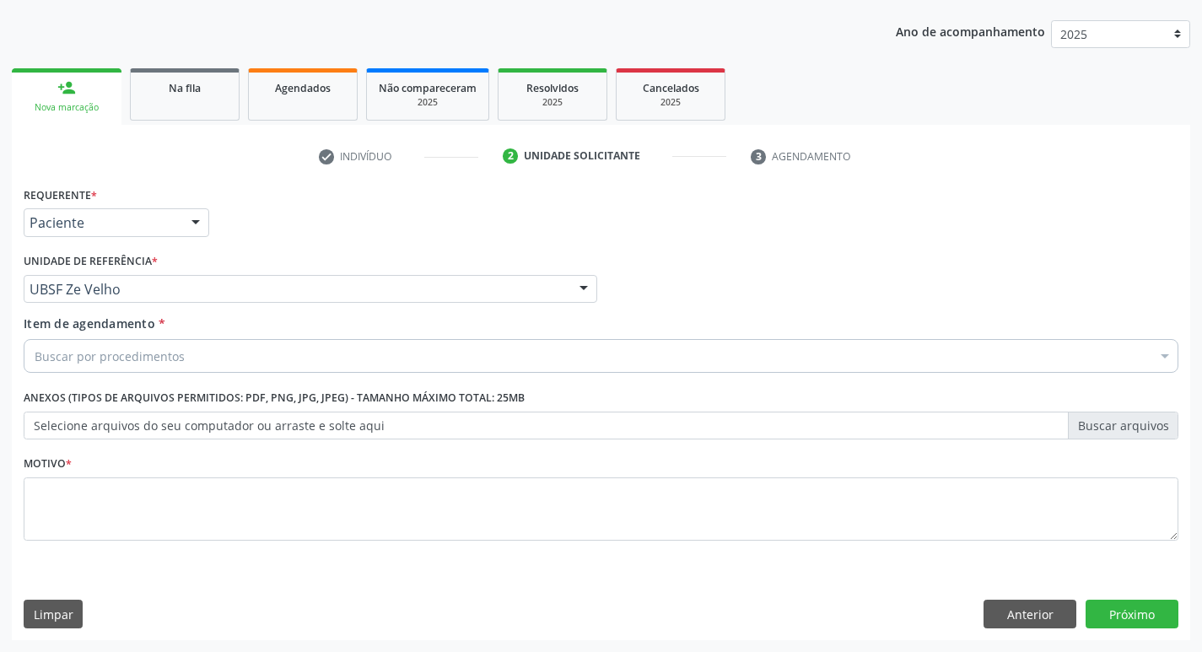
click at [245, 346] on div "Buscar por procedimentos" at bounding box center [601, 356] width 1155 height 34
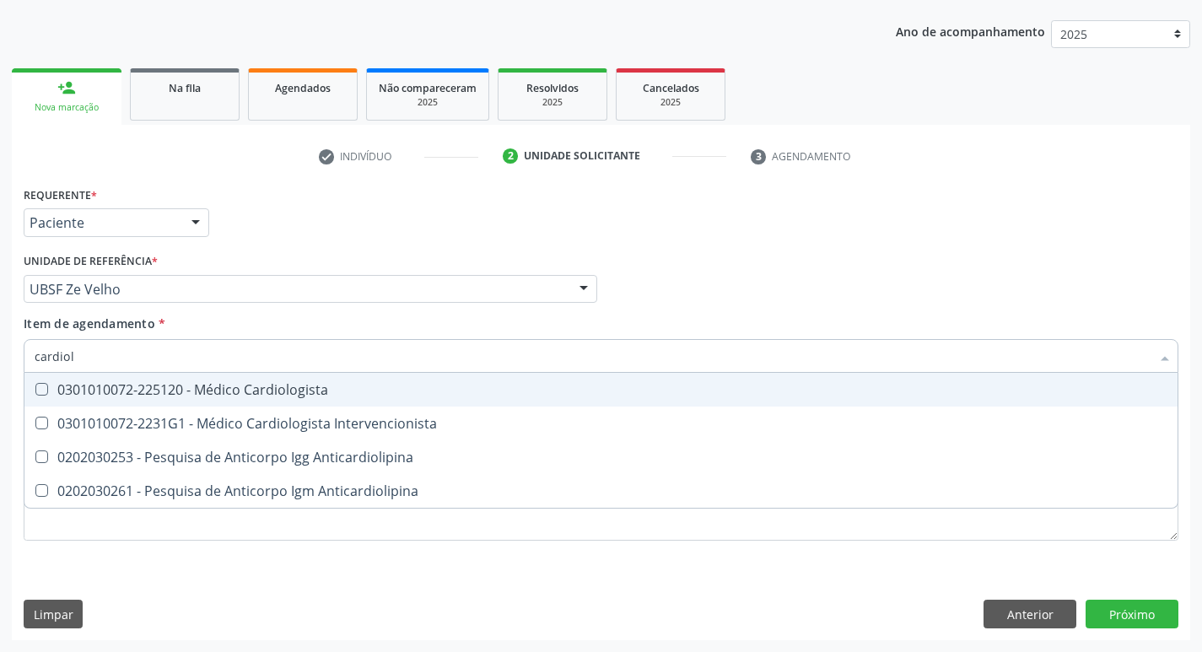
type input "cardiolo"
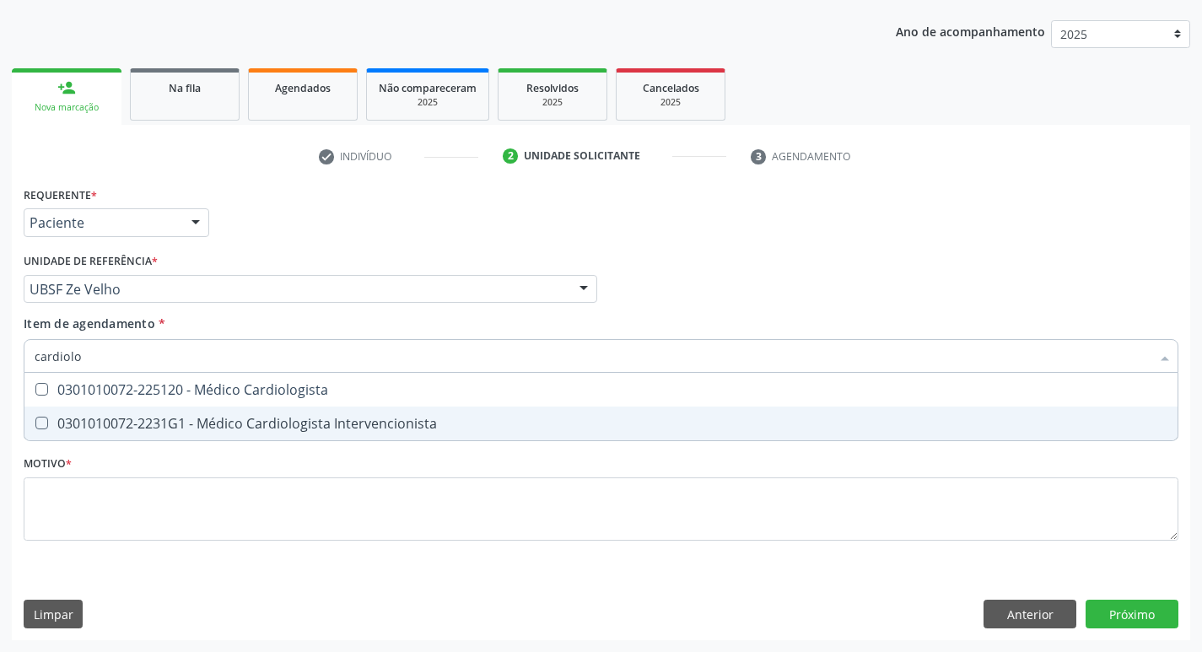
click at [232, 412] on span "0301010072-2231G1 - Médico Cardiologista Intervencionista" at bounding box center [600, 423] width 1153 height 34
checkbox Intervencionista "true"
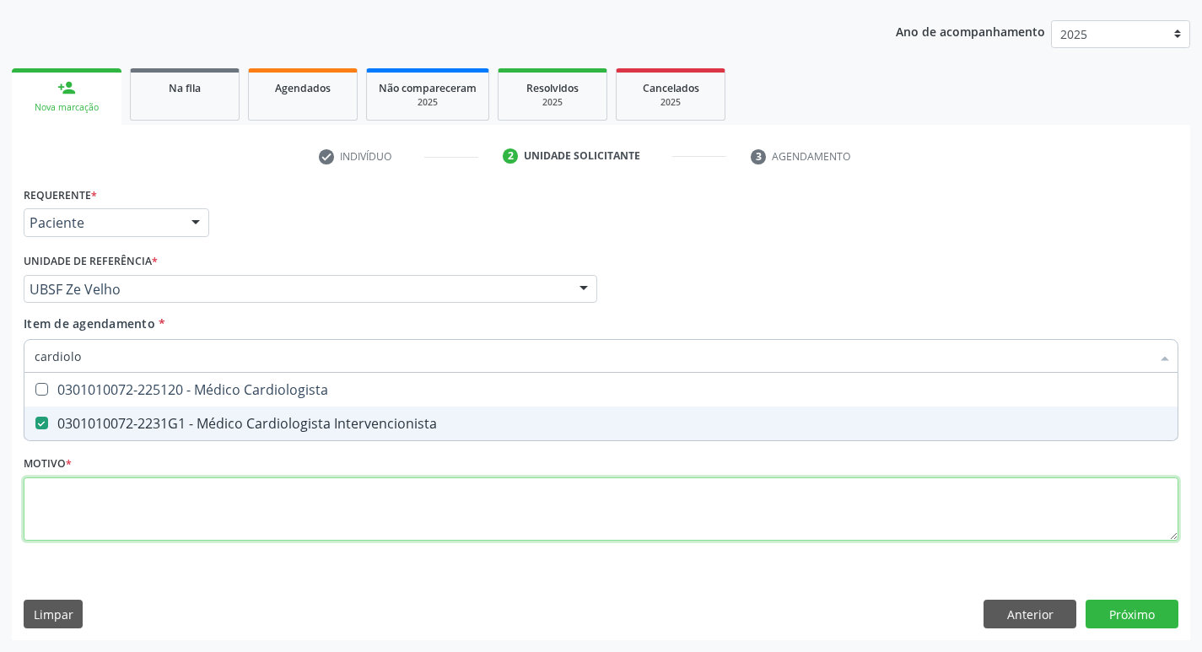
click at [148, 509] on div "Requerente * Paciente Profissional de Saúde Paciente Nenhum resultado encontrad…" at bounding box center [601, 373] width 1155 height 382
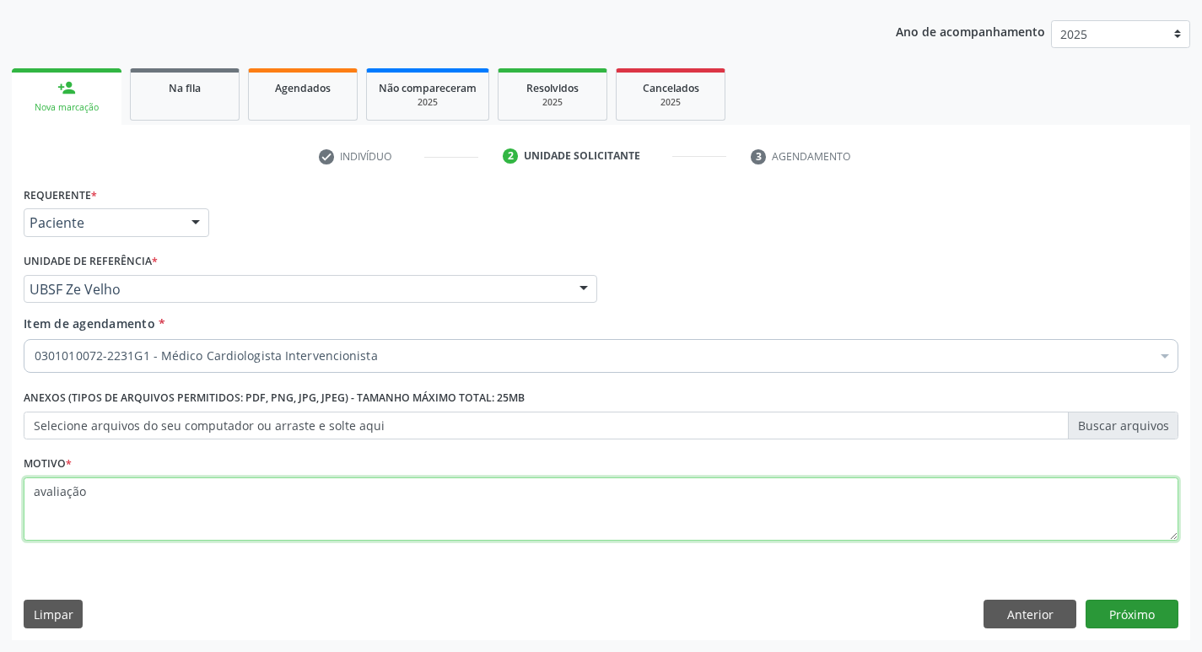
type textarea "avaliação"
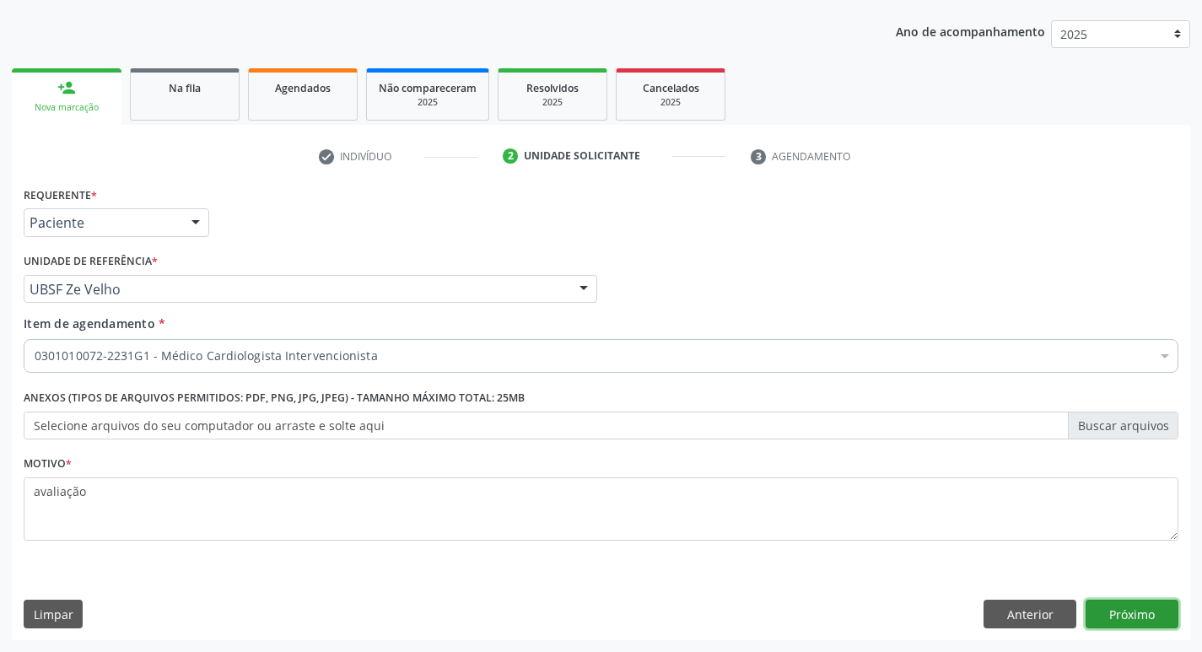
click at [1127, 609] on button "Próximo" at bounding box center [1131, 614] width 93 height 29
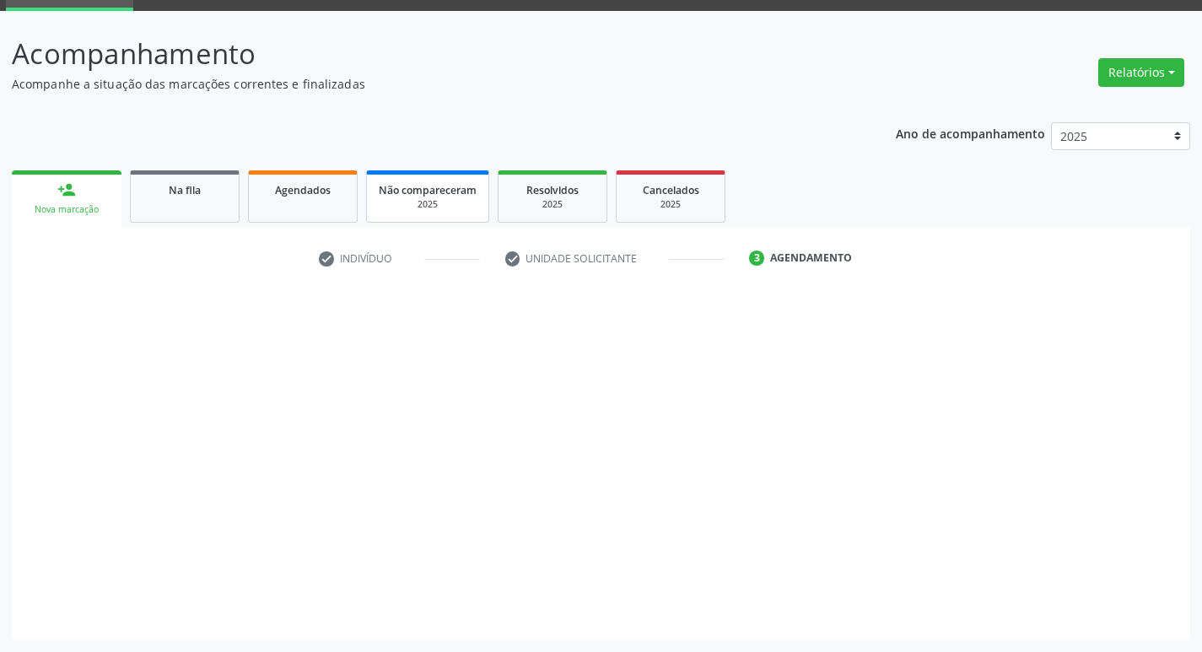
scroll to position [82, 0]
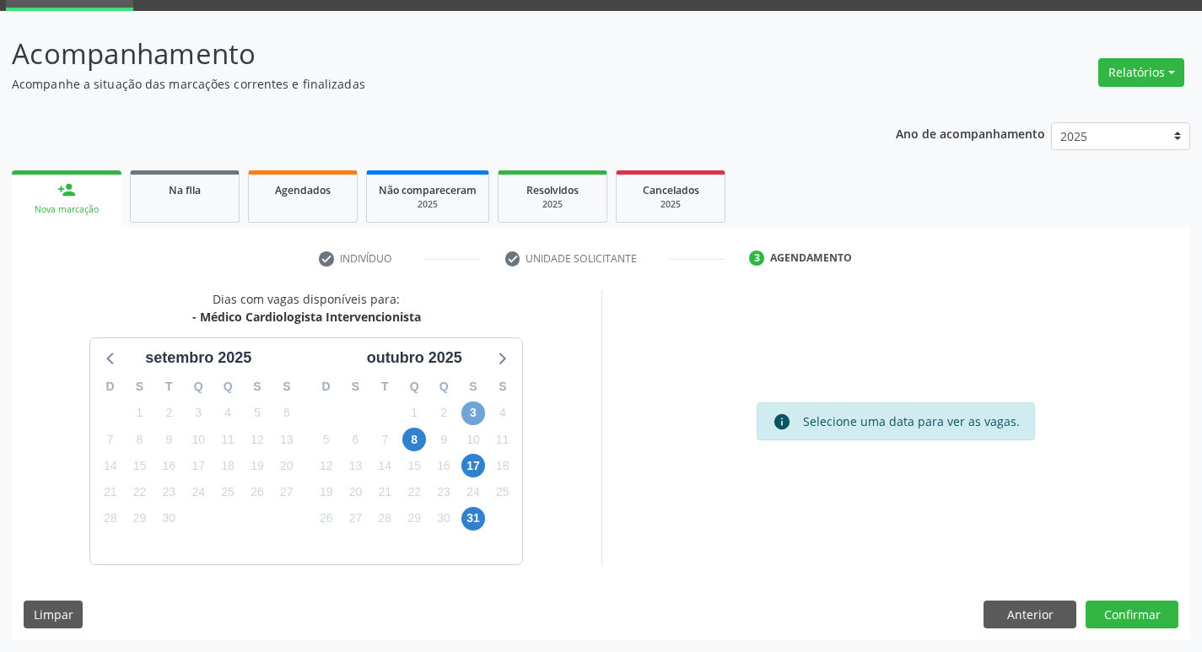
click at [474, 410] on span "3" at bounding box center [473, 413] width 24 height 24
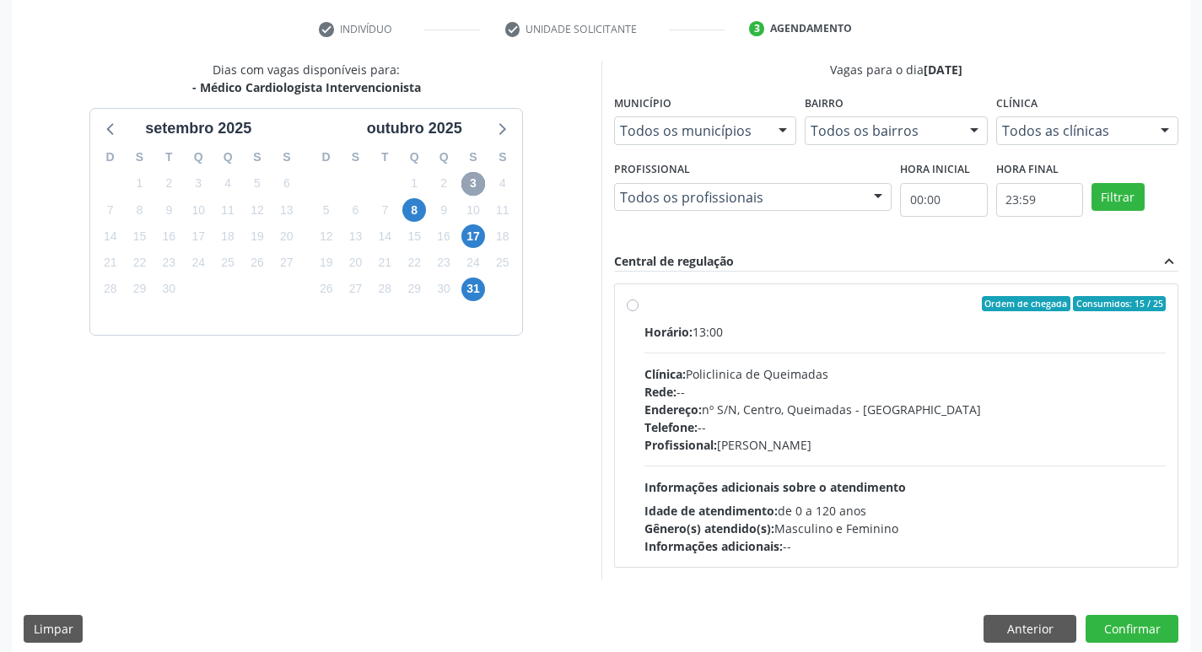
scroll to position [326, 0]
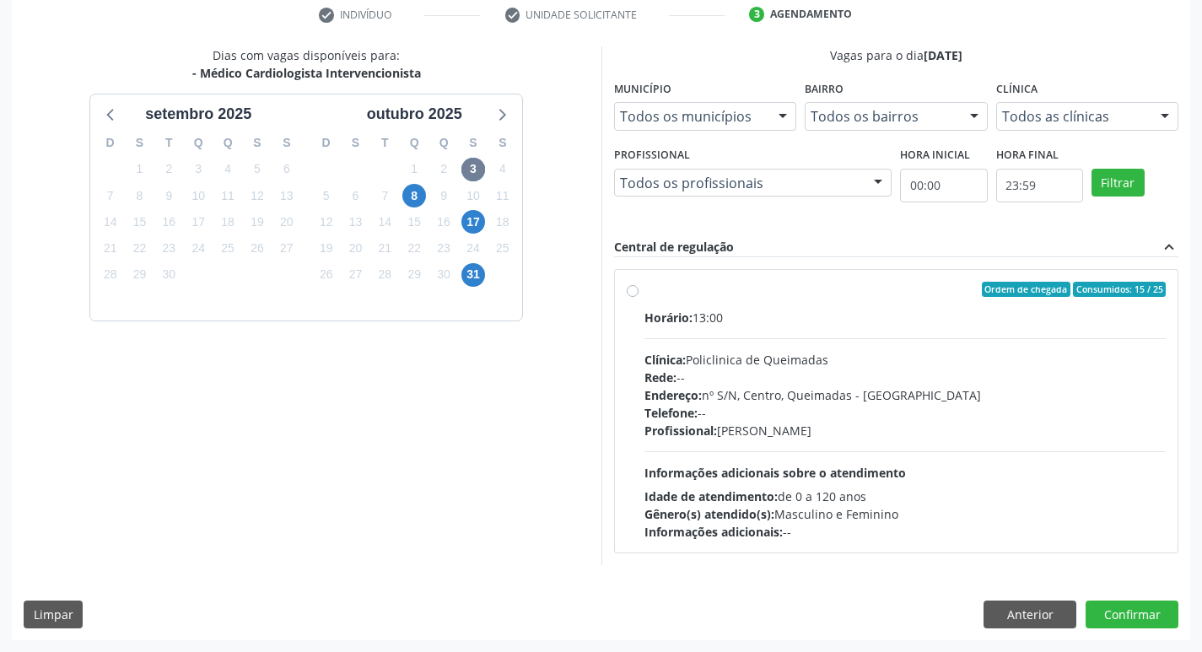
click at [847, 320] on div "Horário: 13:00" at bounding box center [905, 318] width 522 height 18
click at [638, 297] on input "Ordem de chegada Consumidos: 15 / 25 Horário: 13:00 Clínica: Policlinica de Que…" at bounding box center [633, 289] width 12 height 15
radio input "true"
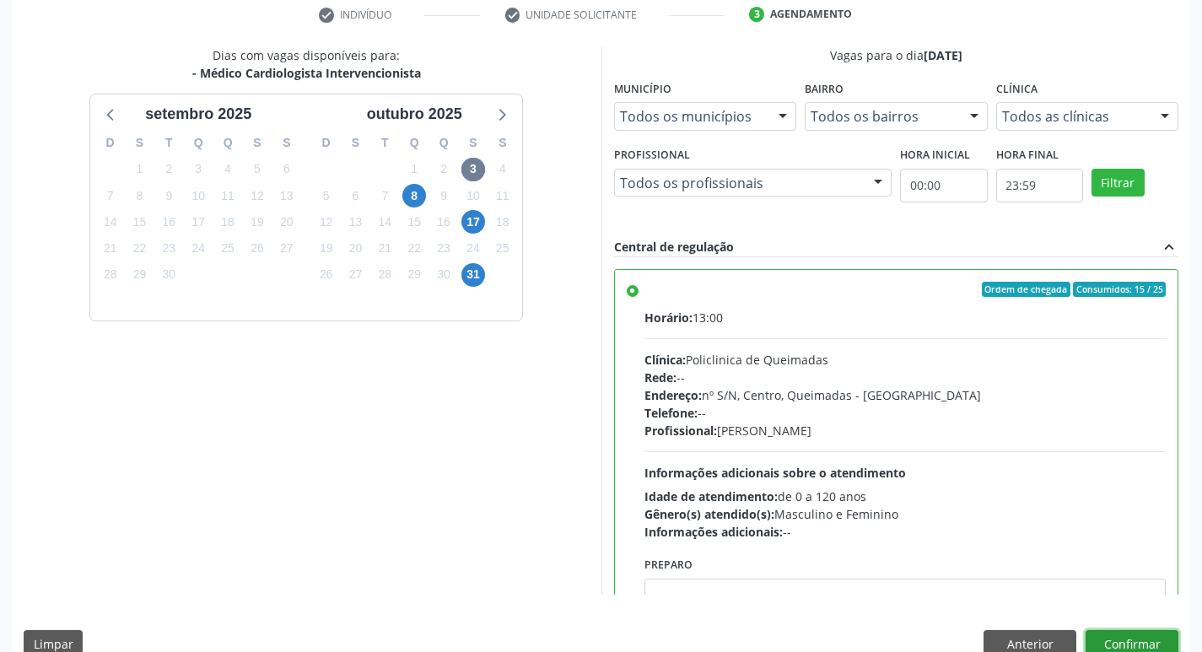
click at [1112, 637] on button "Confirmar" at bounding box center [1131, 644] width 93 height 29
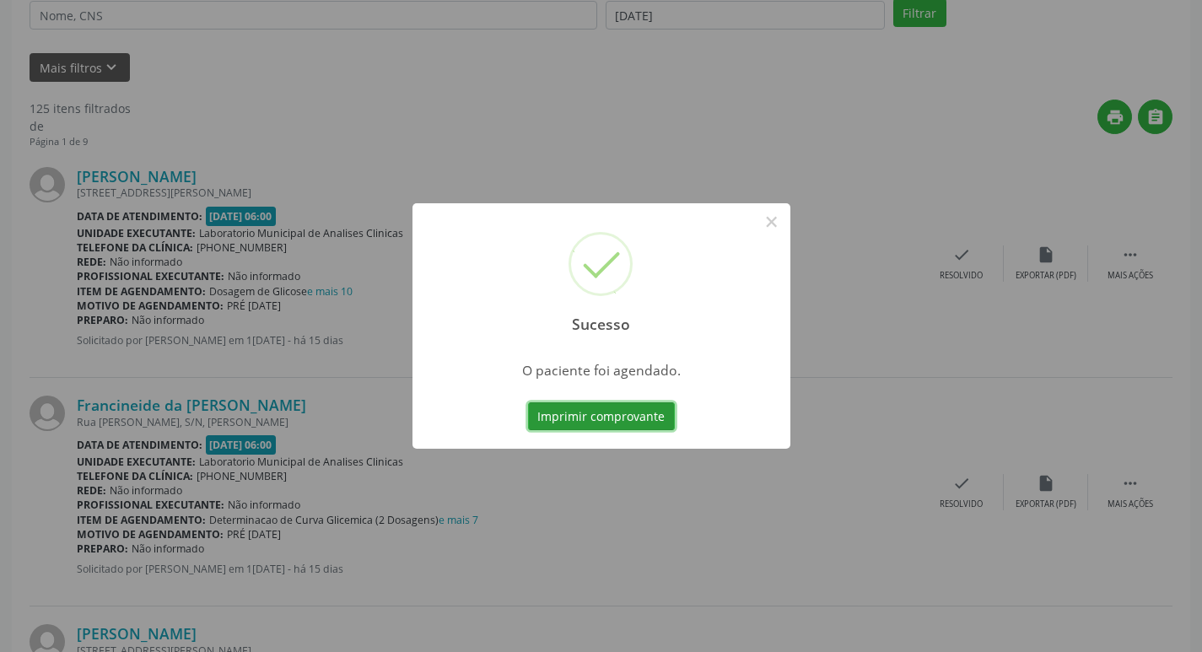
scroll to position [0, 0]
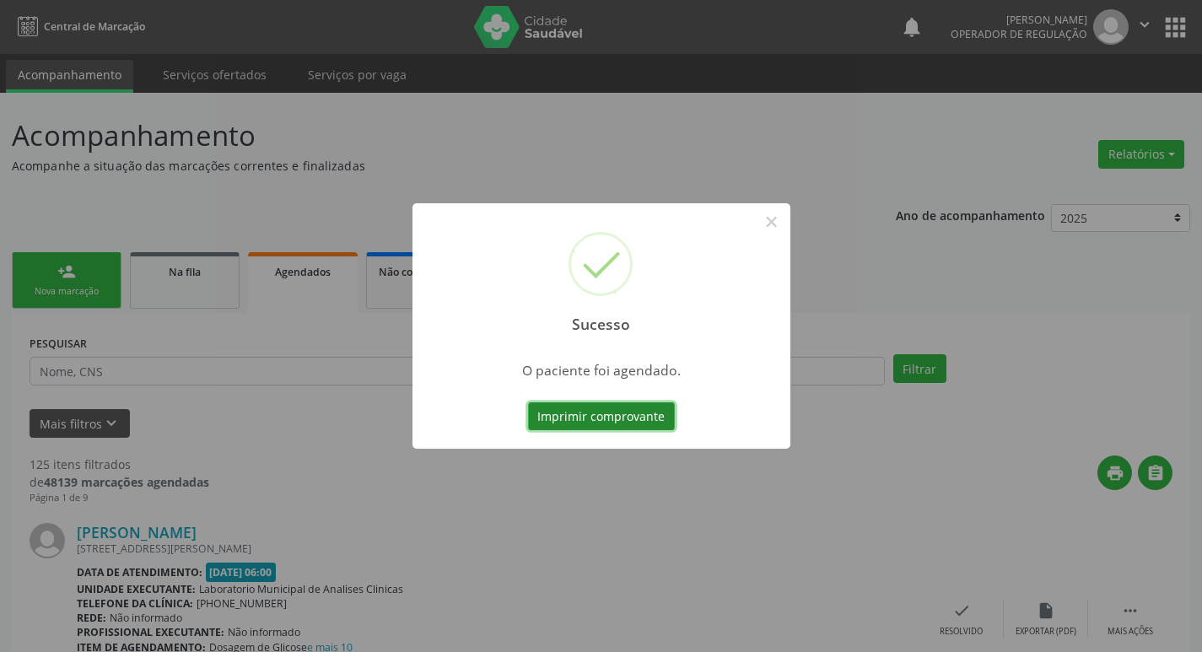
click at [573, 412] on button "Imprimir comprovante" at bounding box center [601, 416] width 147 height 29
